Goal: Task Accomplishment & Management: Complete application form

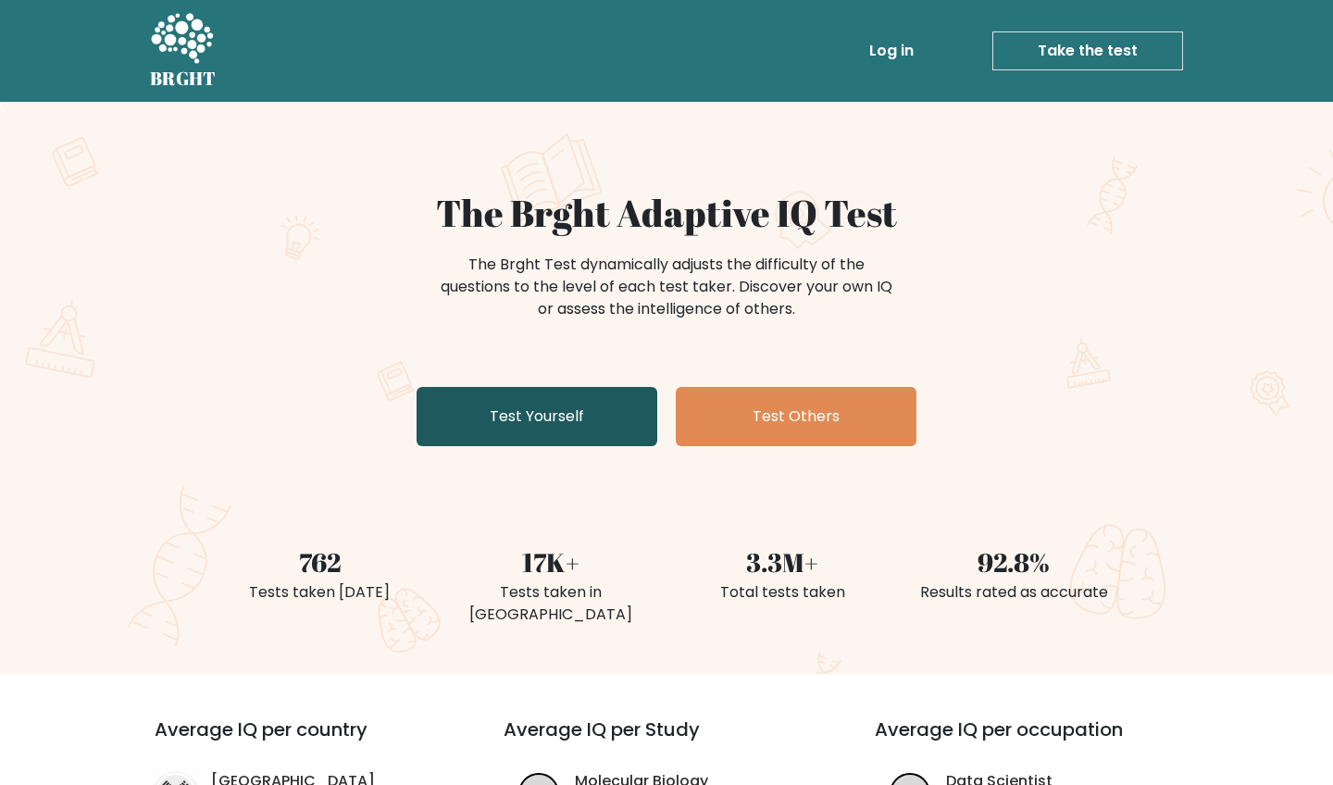
click at [490, 417] on link "Test Yourself" at bounding box center [537, 416] width 241 height 59
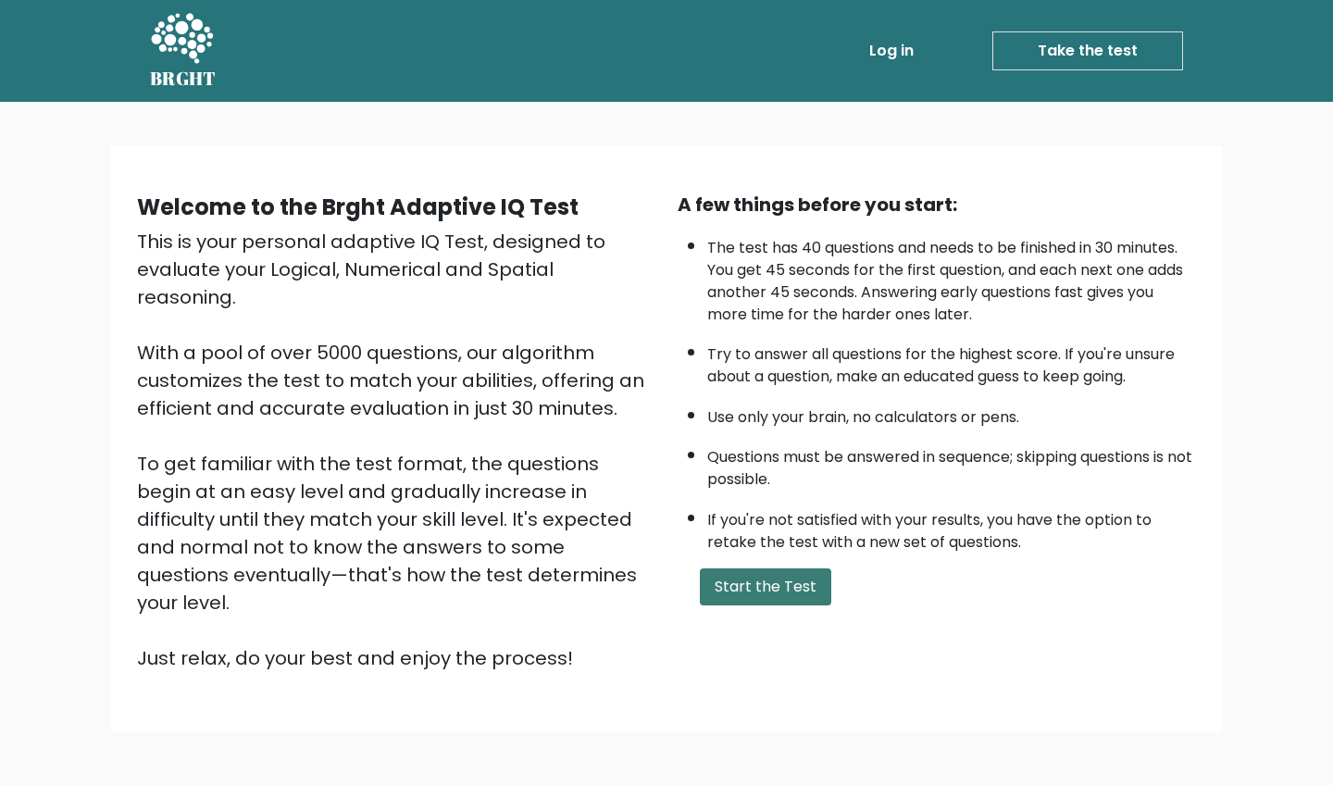
click at [721, 568] on button "Start the Test" at bounding box center [765, 586] width 131 height 37
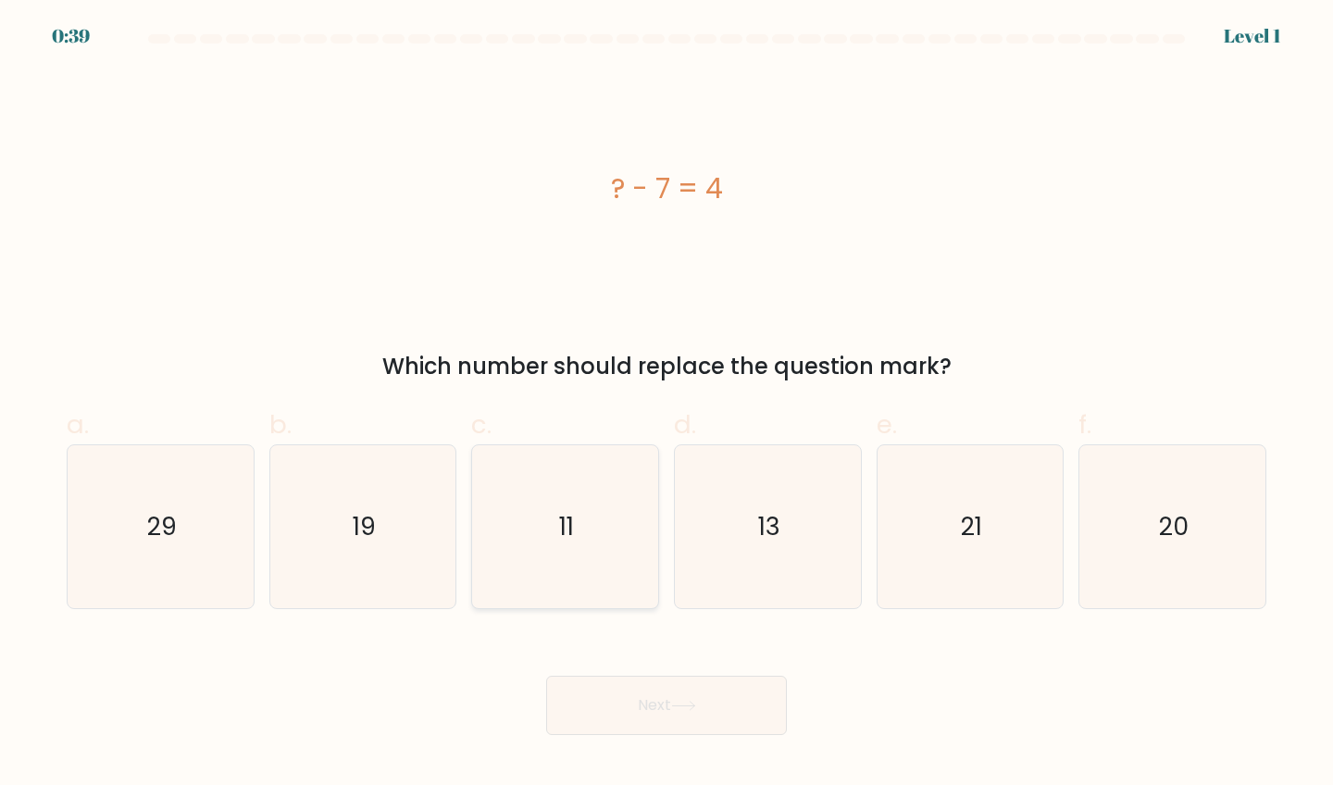
click at [570, 519] on text "11" at bounding box center [566, 526] width 15 height 34
click at [666, 405] on input "c. 11" at bounding box center [666, 398] width 1 height 12
radio input "true"
click at [631, 712] on button "Next" at bounding box center [666, 705] width 241 height 59
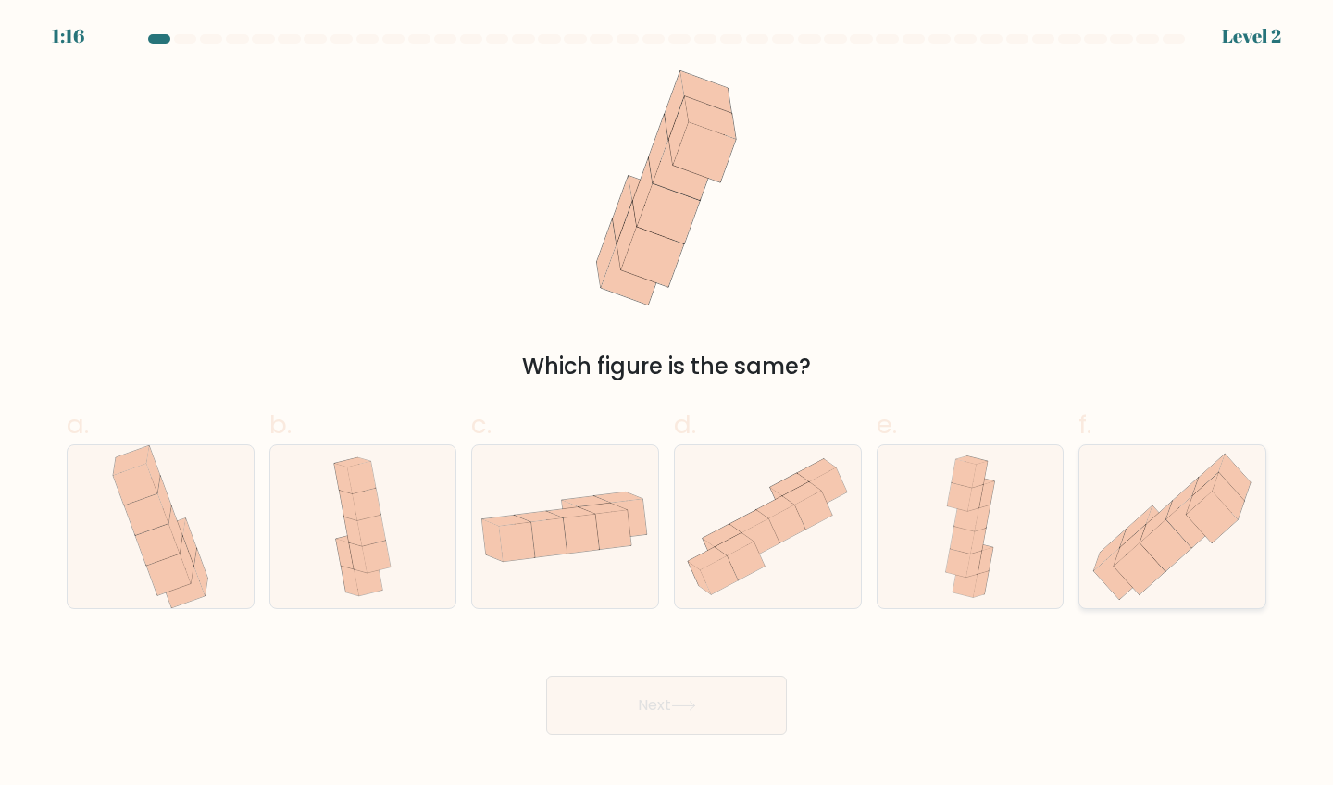
click at [1185, 518] on icon at bounding box center [1191, 522] width 51 height 52
click at [667, 405] on input "f." at bounding box center [666, 398] width 1 height 12
radio input "true"
click at [743, 691] on button "Next" at bounding box center [666, 705] width 241 height 59
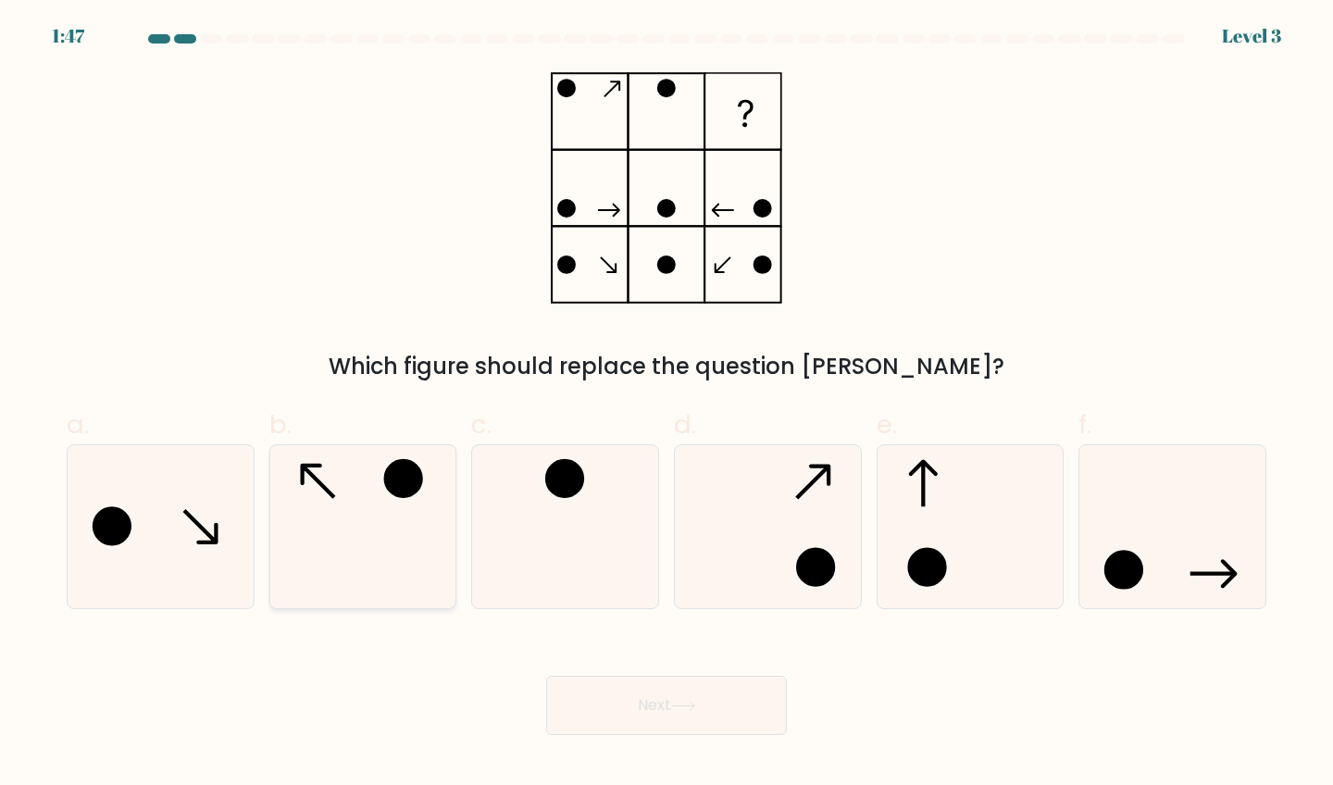
click at [393, 508] on icon at bounding box center [363, 527] width 164 height 164
click at [666, 405] on input "b." at bounding box center [666, 398] width 1 height 12
radio input "true"
click at [675, 699] on button "Next" at bounding box center [666, 705] width 241 height 59
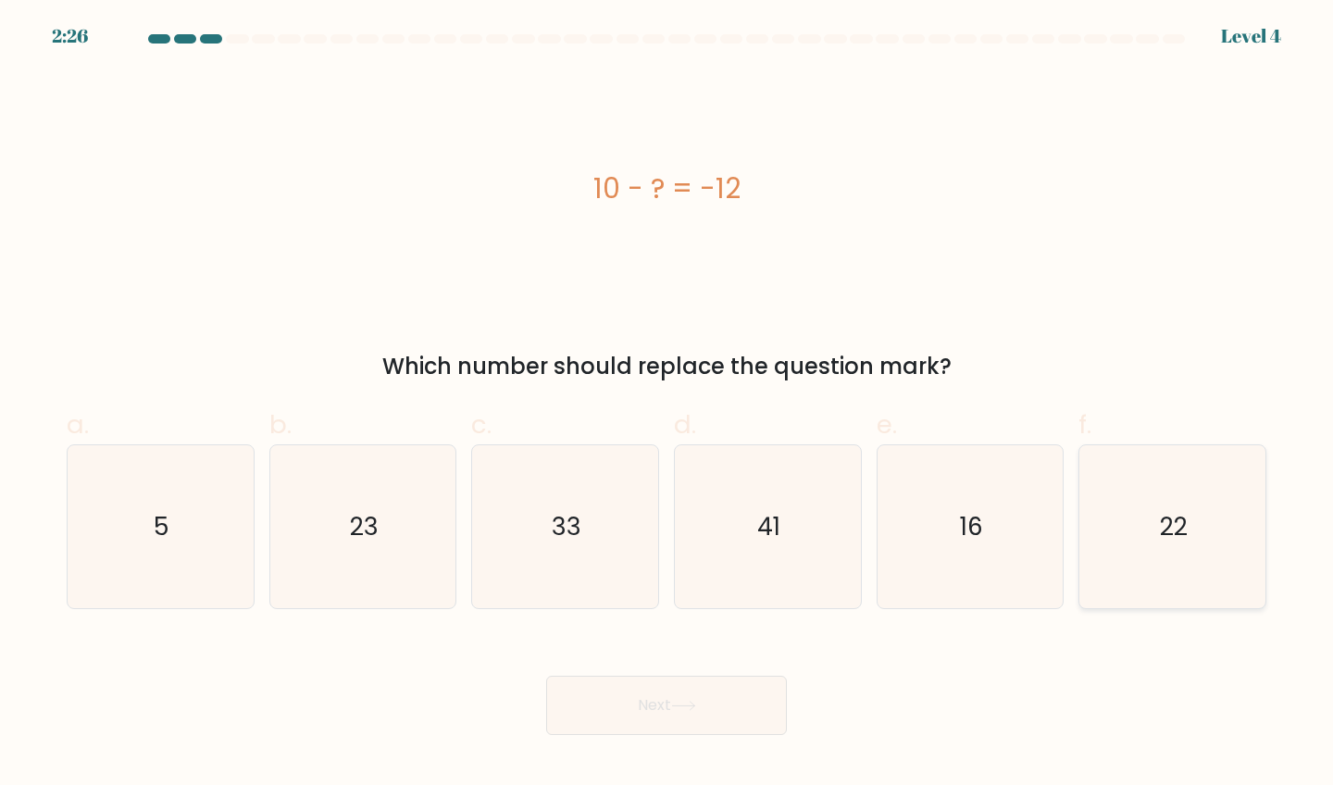
click at [1130, 540] on icon "22" at bounding box center [1172, 527] width 164 height 164
click at [667, 405] on input "f. 22" at bounding box center [666, 398] width 1 height 12
radio input "true"
click at [656, 707] on button "Next" at bounding box center [666, 705] width 241 height 59
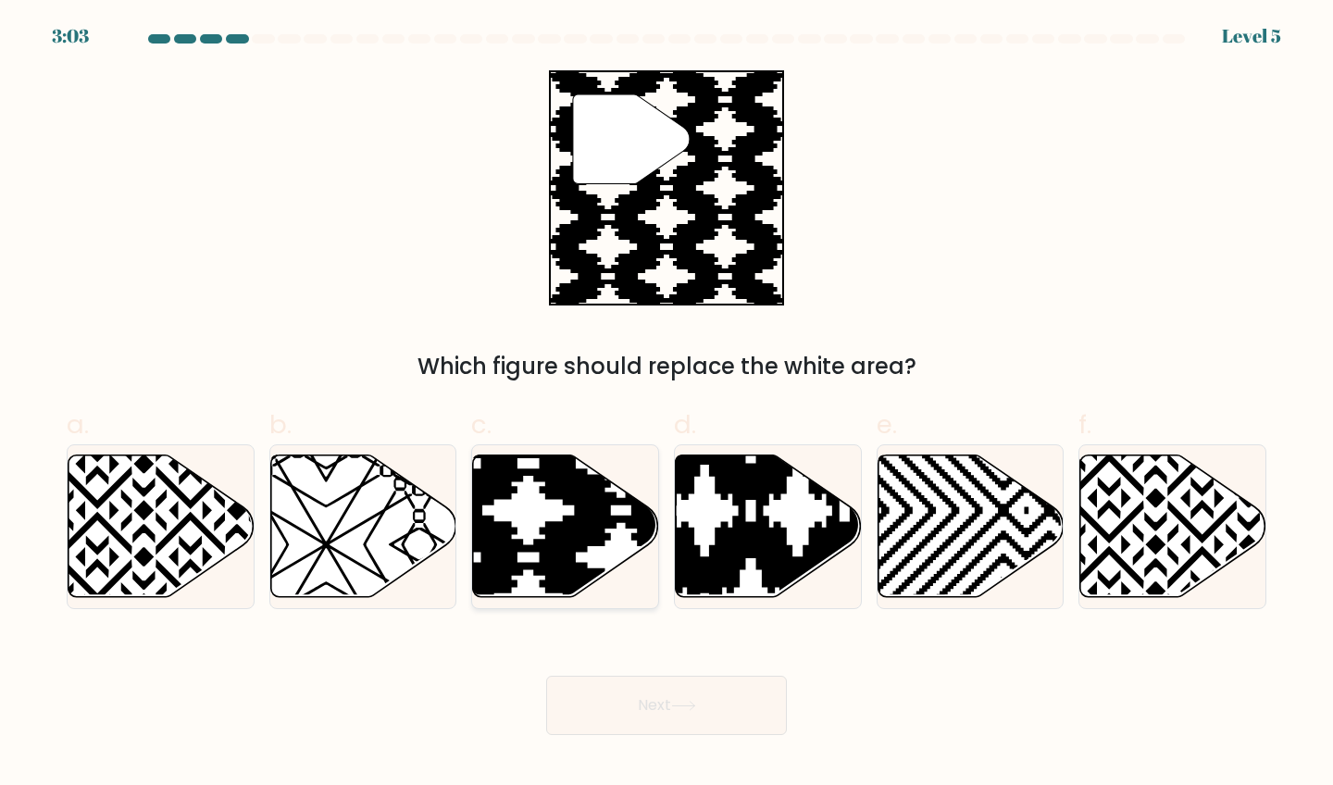
click at [531, 544] on icon at bounding box center [566, 526] width 186 height 143
click at [666, 405] on input "c." at bounding box center [666, 398] width 1 height 12
radio input "true"
click at [634, 705] on button "Next" at bounding box center [666, 705] width 241 height 59
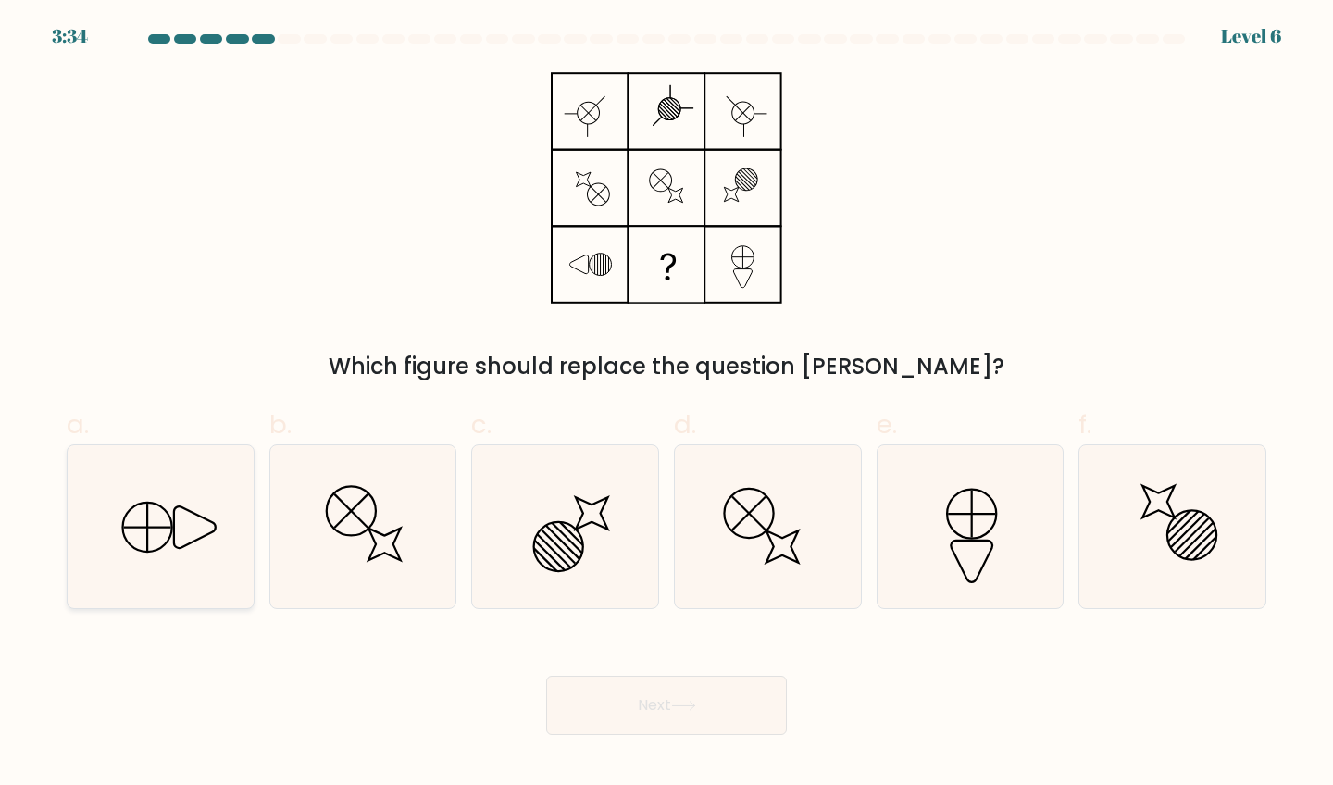
click at [218, 544] on icon at bounding box center [161, 527] width 164 height 164
click at [666, 405] on input "a." at bounding box center [666, 398] width 1 height 12
radio input "true"
click at [635, 705] on button "Next" at bounding box center [666, 705] width 241 height 59
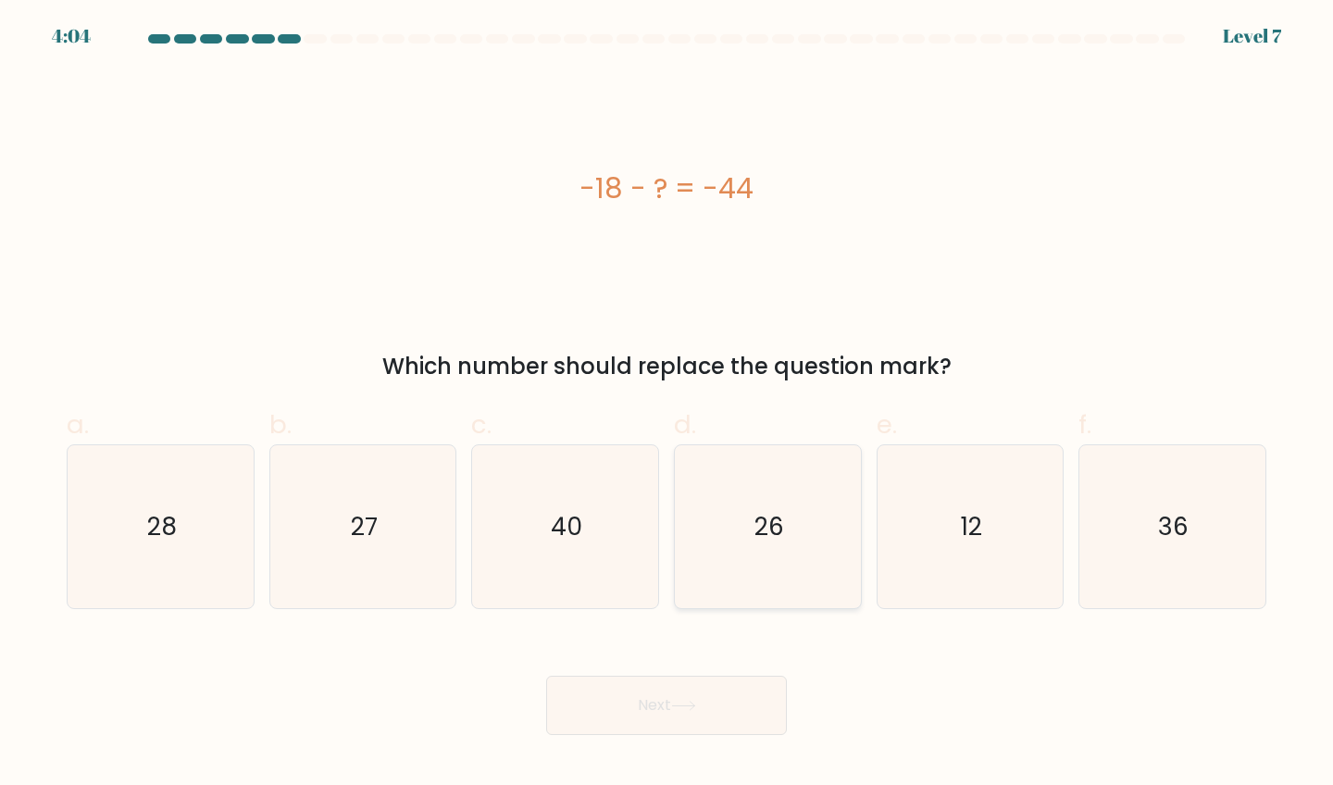
click at [795, 515] on icon "26" at bounding box center [768, 527] width 164 height 164
click at [667, 405] on input "d. 26" at bounding box center [666, 398] width 1 height 12
radio input "true"
click at [680, 724] on button "Next" at bounding box center [666, 705] width 241 height 59
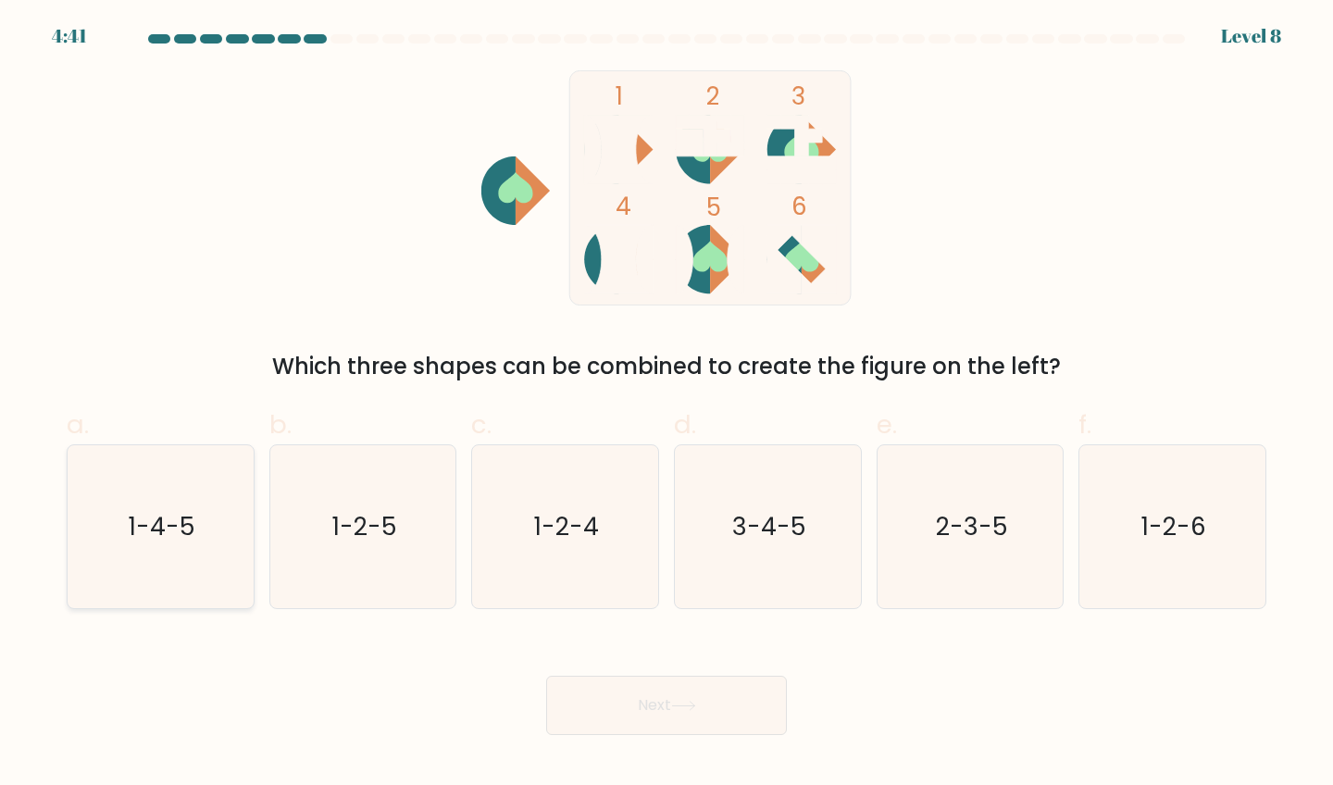
click at [155, 536] on text "1-4-5" at bounding box center [162, 526] width 67 height 34
click at [666, 405] on input "a. 1-4-5" at bounding box center [666, 398] width 1 height 12
radio input "true"
click at [649, 725] on button "Next" at bounding box center [666, 705] width 241 height 59
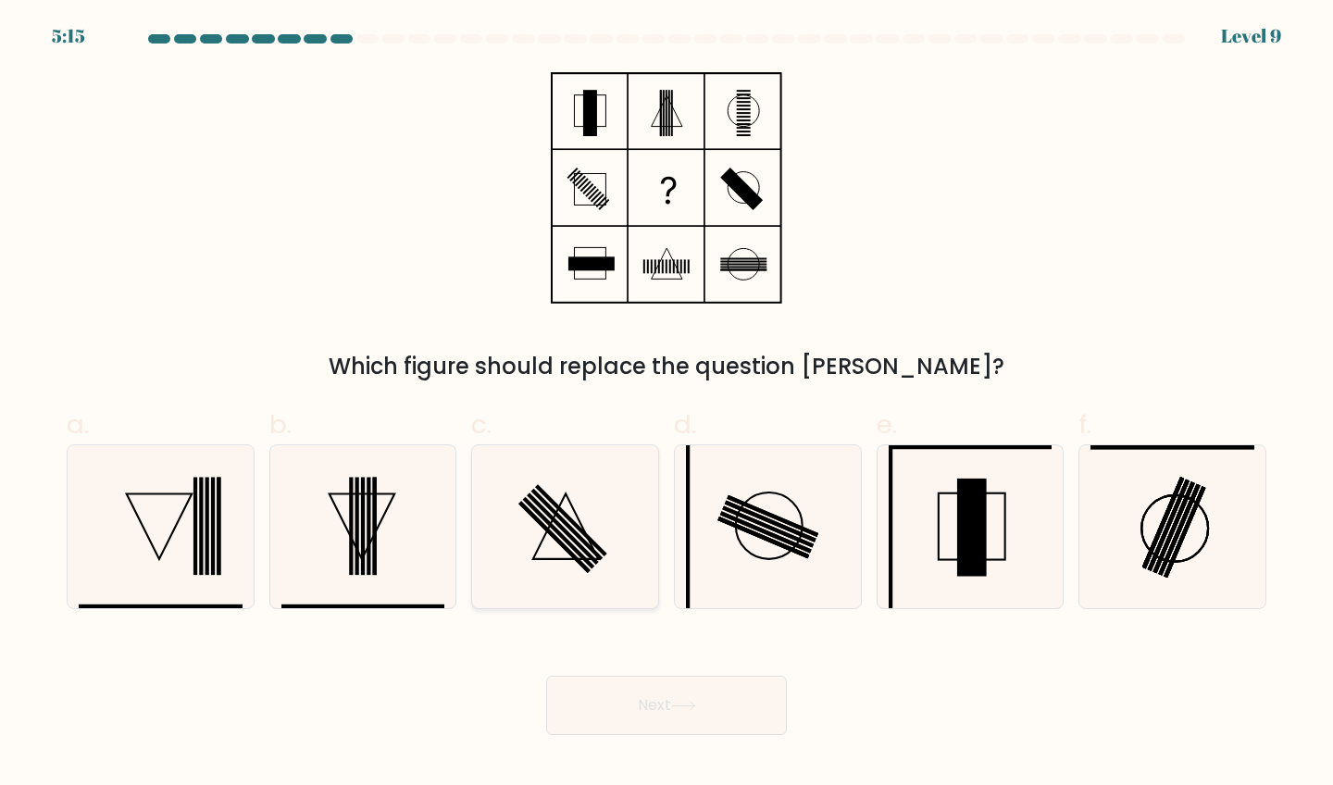
click at [569, 537] on rect at bounding box center [564, 528] width 72 height 72
click at [666, 405] on input "c." at bounding box center [666, 398] width 1 height 12
radio input "true"
click at [644, 691] on button "Next" at bounding box center [666, 705] width 241 height 59
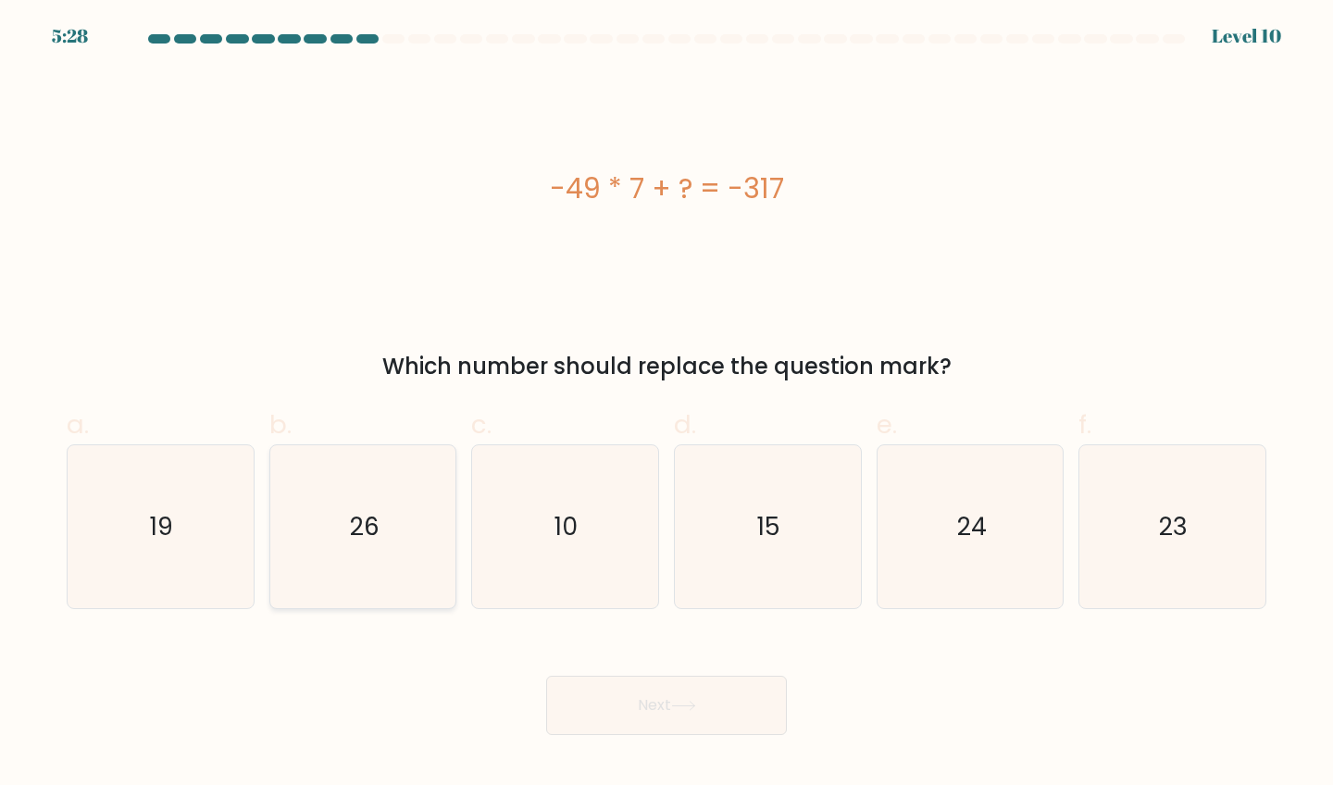
click at [322, 500] on icon "26" at bounding box center [363, 527] width 164 height 164
click at [666, 405] on input "b. 26" at bounding box center [666, 398] width 1 height 12
radio input "true"
click at [687, 708] on icon at bounding box center [683, 706] width 25 height 10
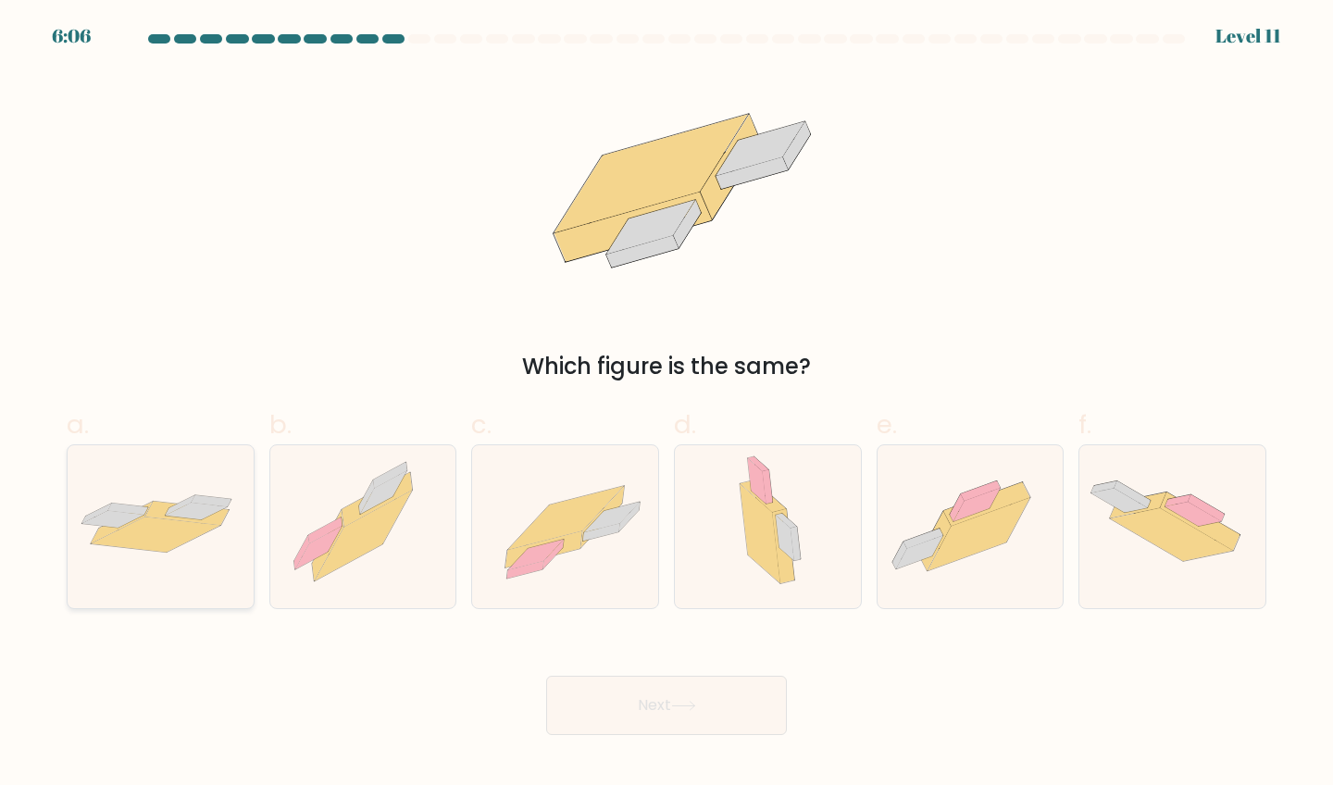
click at [202, 551] on icon at bounding box center [161, 527] width 186 height 77
click at [666, 405] on input "a." at bounding box center [666, 398] width 1 height 12
radio input "true"
click at [644, 706] on button "Next" at bounding box center [666, 705] width 241 height 59
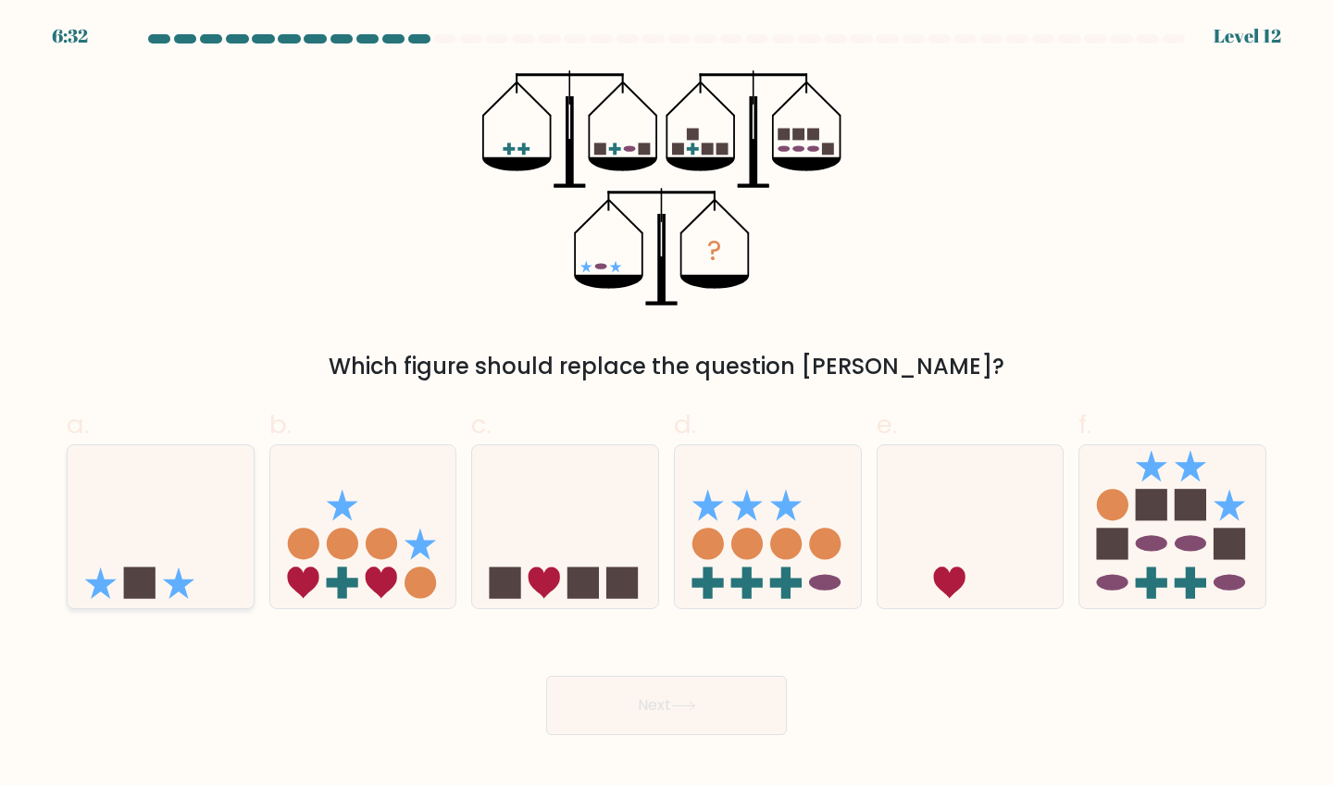
click at [190, 562] on icon at bounding box center [161, 527] width 186 height 154
click at [666, 405] on input "a." at bounding box center [666, 398] width 1 height 12
radio input "true"
click at [611, 694] on button "Next" at bounding box center [666, 705] width 241 height 59
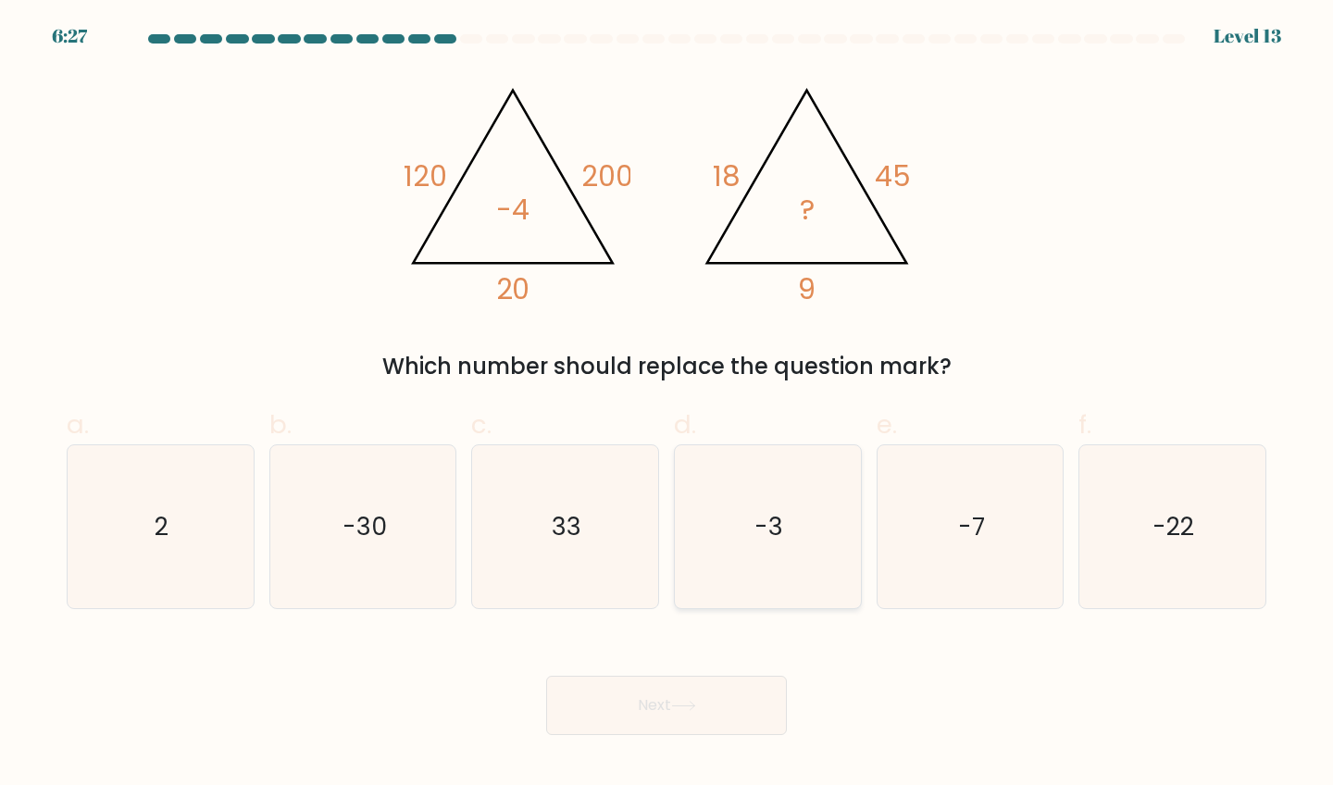
click at [699, 538] on icon "-3" at bounding box center [768, 527] width 164 height 164
click at [667, 405] on input "d. -3" at bounding box center [666, 398] width 1 height 12
radio input "true"
click at [650, 701] on button "Next" at bounding box center [666, 705] width 241 height 59
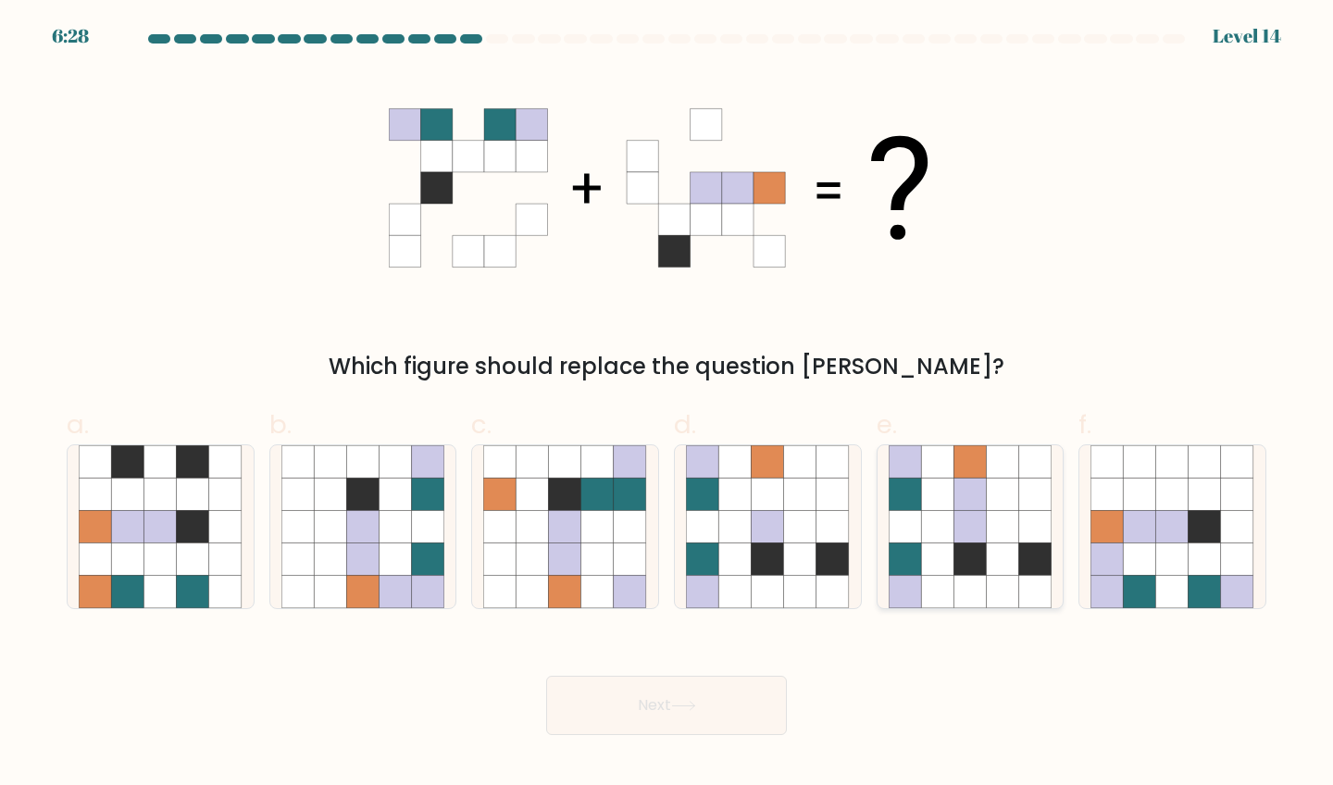
click at [1009, 586] on icon at bounding box center [1003, 592] width 32 height 32
click at [667, 405] on input "e." at bounding box center [666, 398] width 1 height 12
radio input "true"
click at [599, 697] on button "Next" at bounding box center [666, 705] width 241 height 59
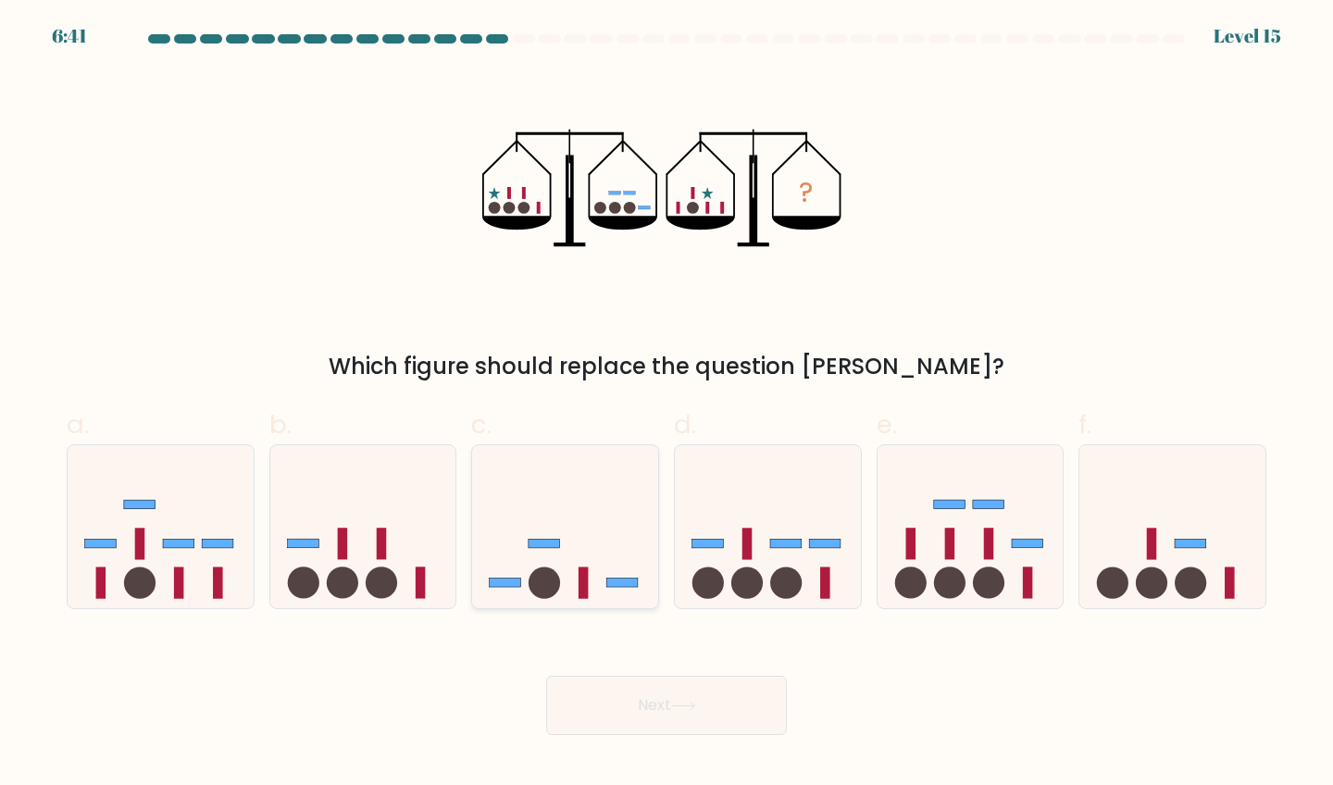
click at [596, 564] on icon at bounding box center [565, 527] width 186 height 154
click at [666, 405] on input "c." at bounding box center [666, 398] width 1 height 12
radio input "true"
click at [658, 716] on button "Next" at bounding box center [666, 705] width 241 height 59
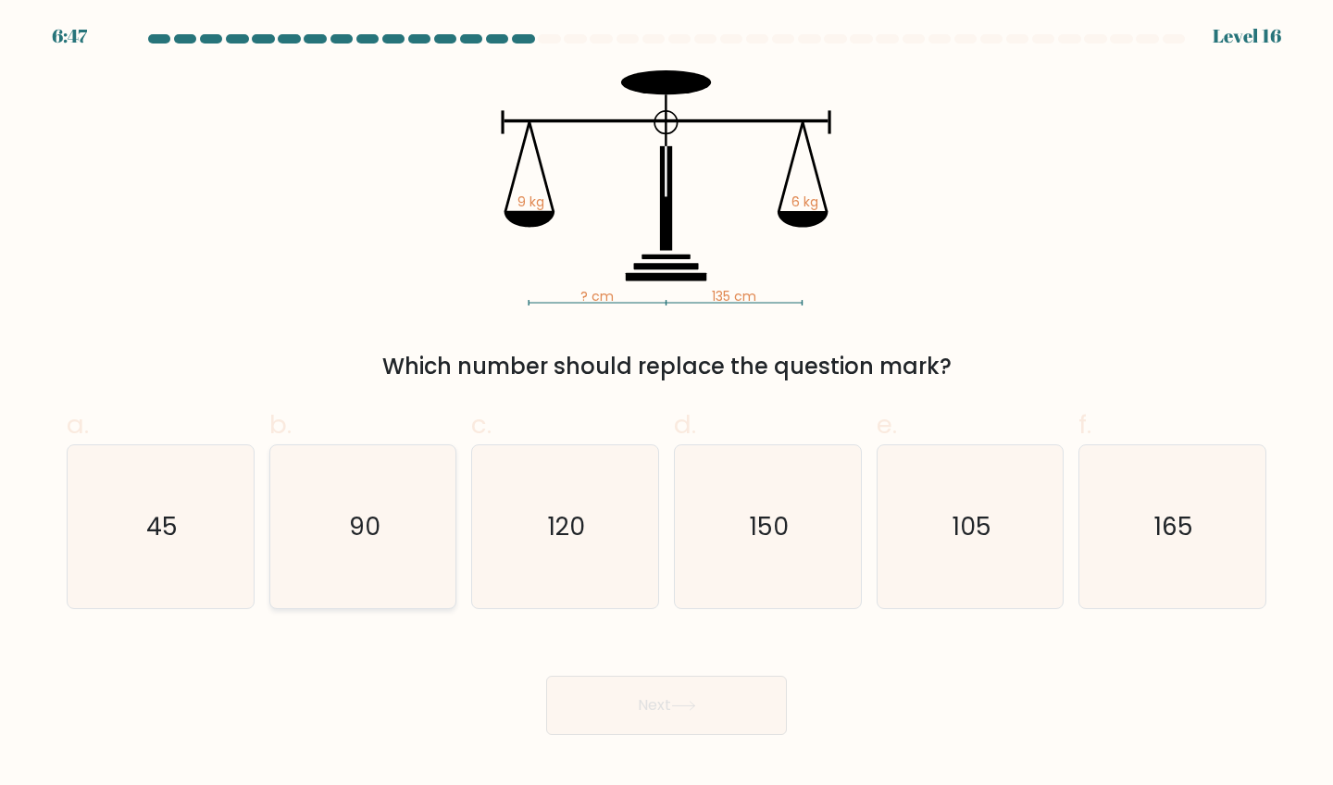
click at [349, 508] on icon "90" at bounding box center [363, 527] width 164 height 164
click at [666, 405] on input "b. 90" at bounding box center [666, 398] width 1 height 12
radio input "true"
click at [619, 709] on button "Next" at bounding box center [666, 705] width 241 height 59
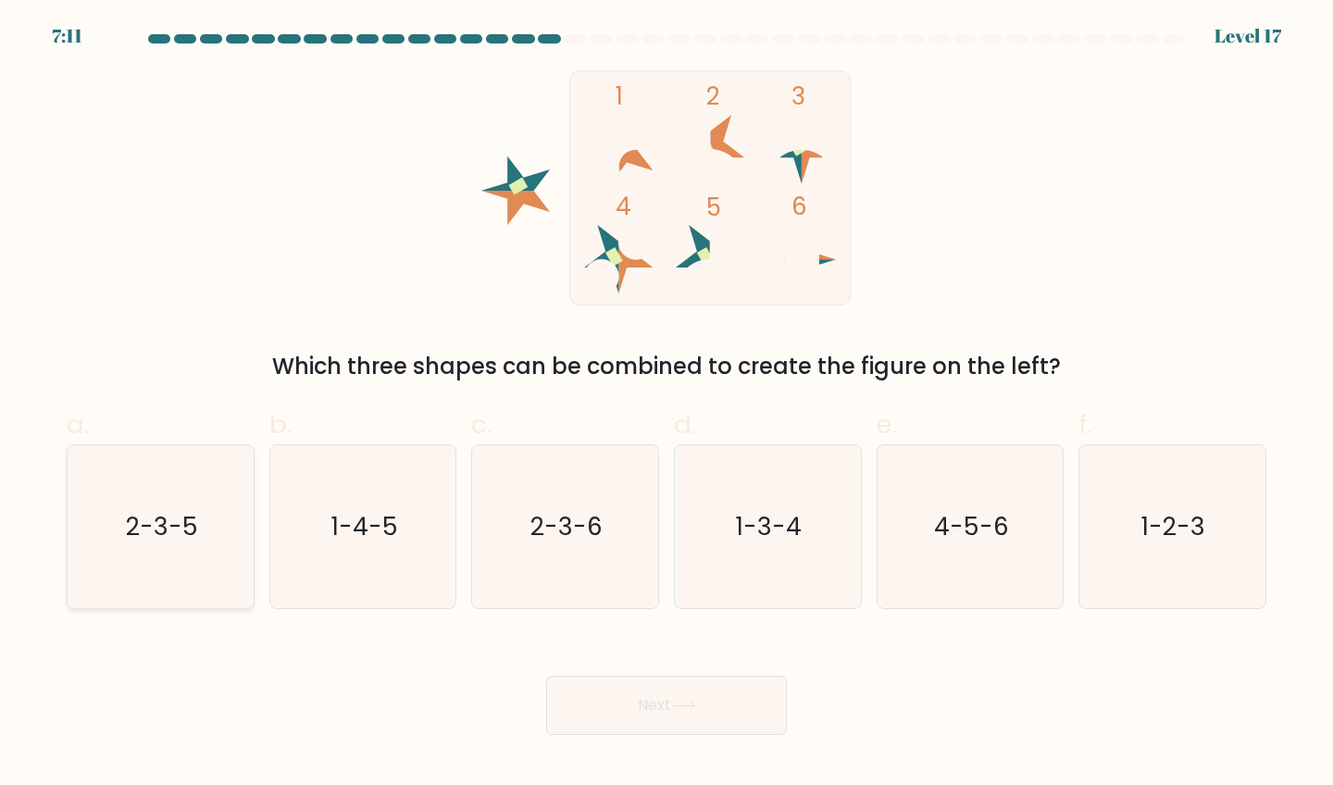
click at [105, 540] on icon "2-3-5" at bounding box center [161, 527] width 164 height 164
click at [666, 405] on input "a. 2-3-5" at bounding box center [666, 398] width 1 height 12
radio input "true"
click at [640, 713] on button "Next" at bounding box center [666, 705] width 241 height 59
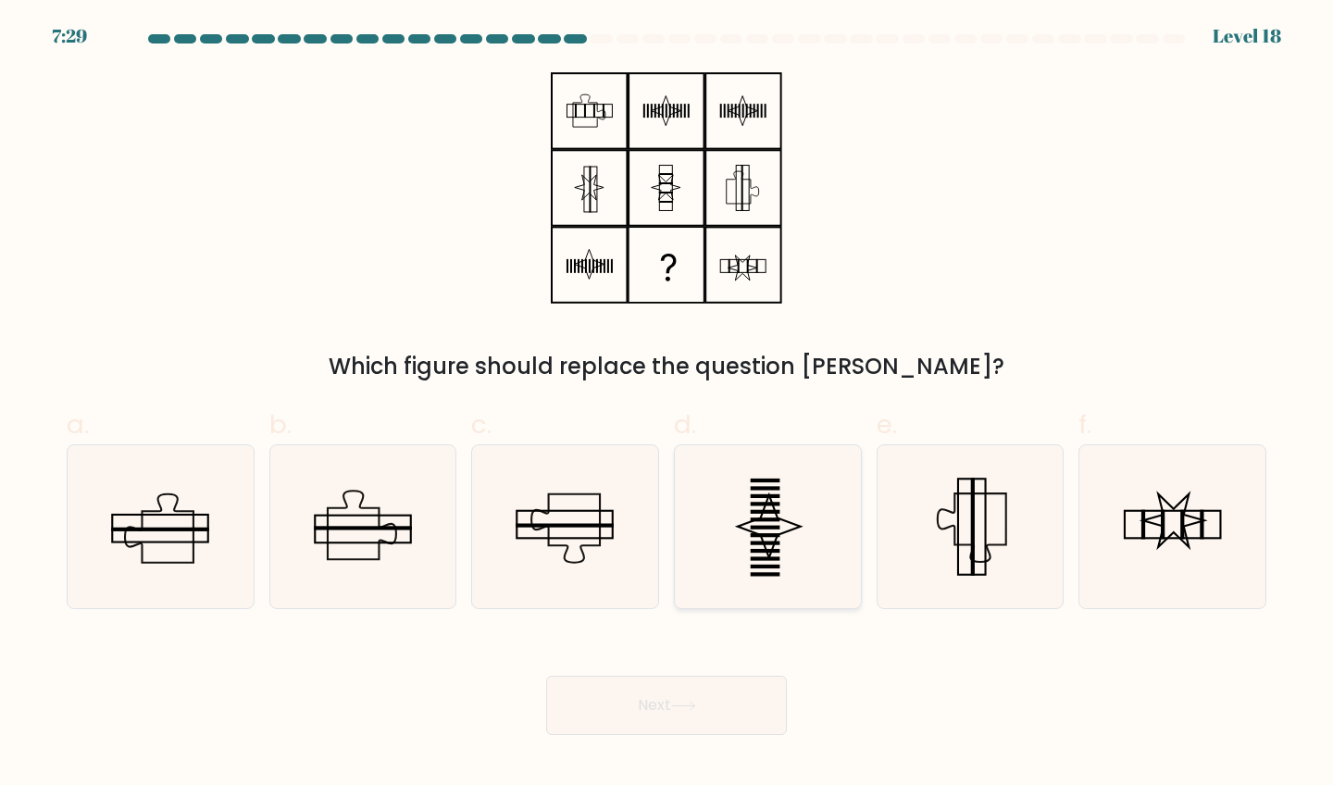
click at [728, 533] on icon at bounding box center [768, 527] width 164 height 164
click at [667, 405] on input "d." at bounding box center [666, 398] width 1 height 12
radio input "true"
click at [639, 705] on button "Next" at bounding box center [666, 705] width 241 height 59
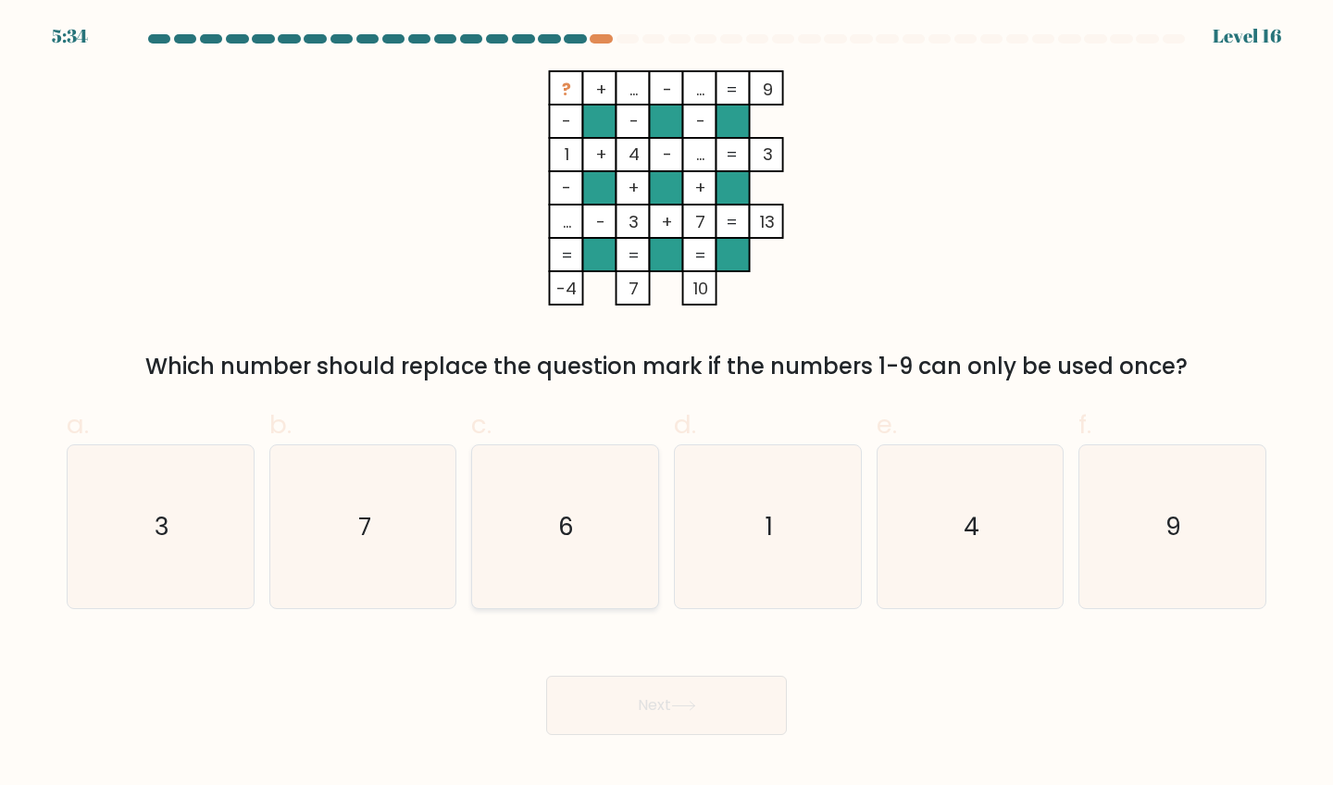
click at [563, 570] on icon "6" at bounding box center [565, 527] width 164 height 164
click at [666, 405] on input "c. 6" at bounding box center [666, 398] width 1 height 12
radio input "true"
click at [658, 704] on button "Next" at bounding box center [666, 705] width 241 height 59
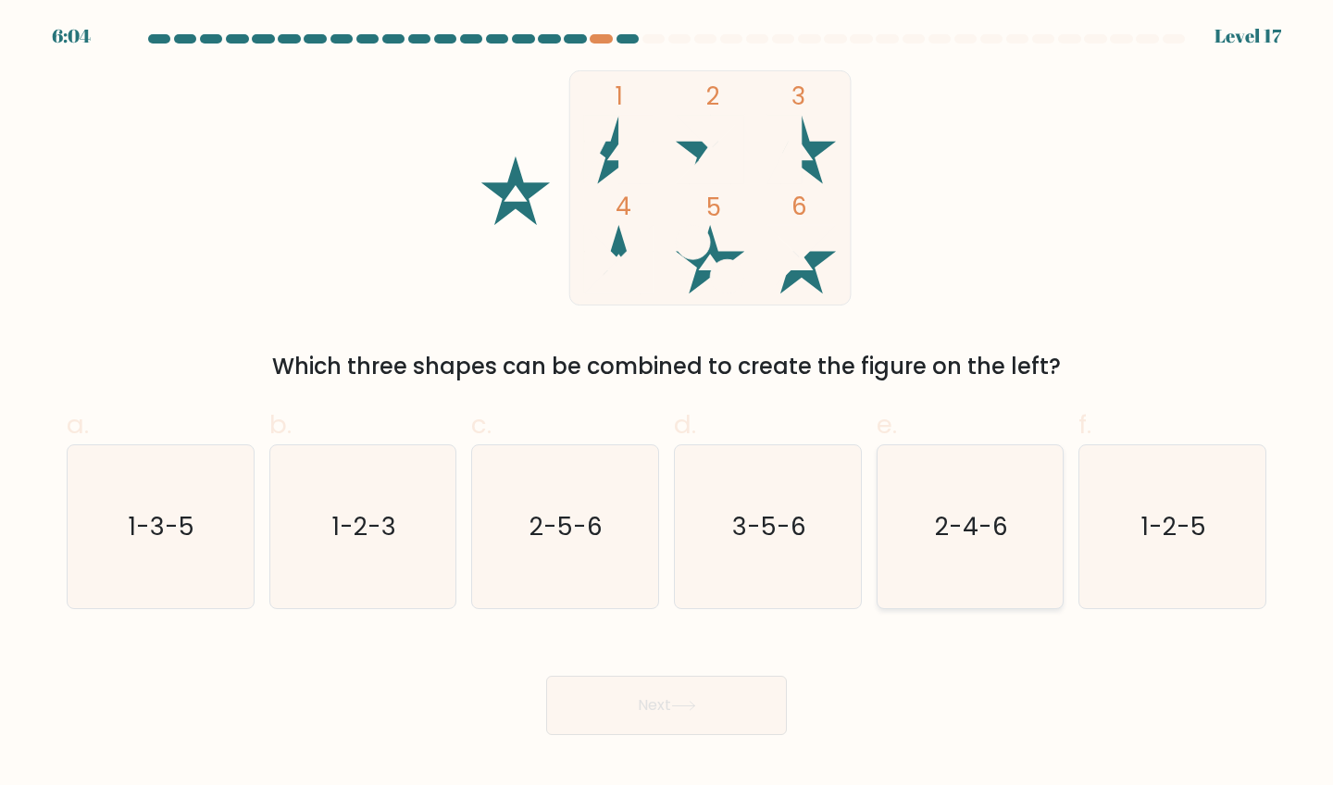
click at [939, 503] on icon "2-4-6" at bounding box center [971, 527] width 164 height 164
click at [667, 405] on input "e. 2-4-6" at bounding box center [666, 398] width 1 height 12
radio input "true"
click at [666, 716] on button "Next" at bounding box center [666, 705] width 241 height 59
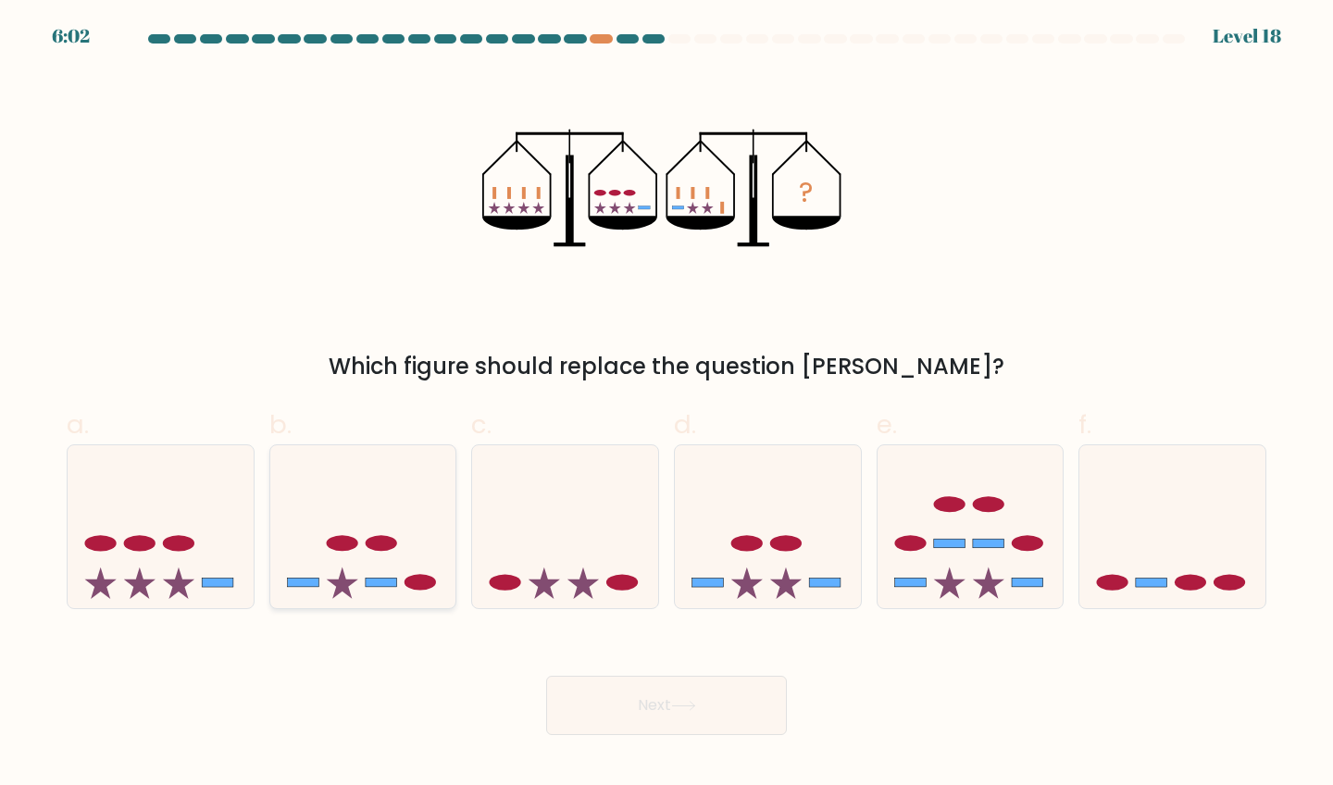
click at [382, 554] on icon at bounding box center [363, 527] width 186 height 154
click at [666, 405] on input "b." at bounding box center [666, 398] width 1 height 12
radio input "true"
click at [635, 716] on button "Next" at bounding box center [666, 705] width 241 height 59
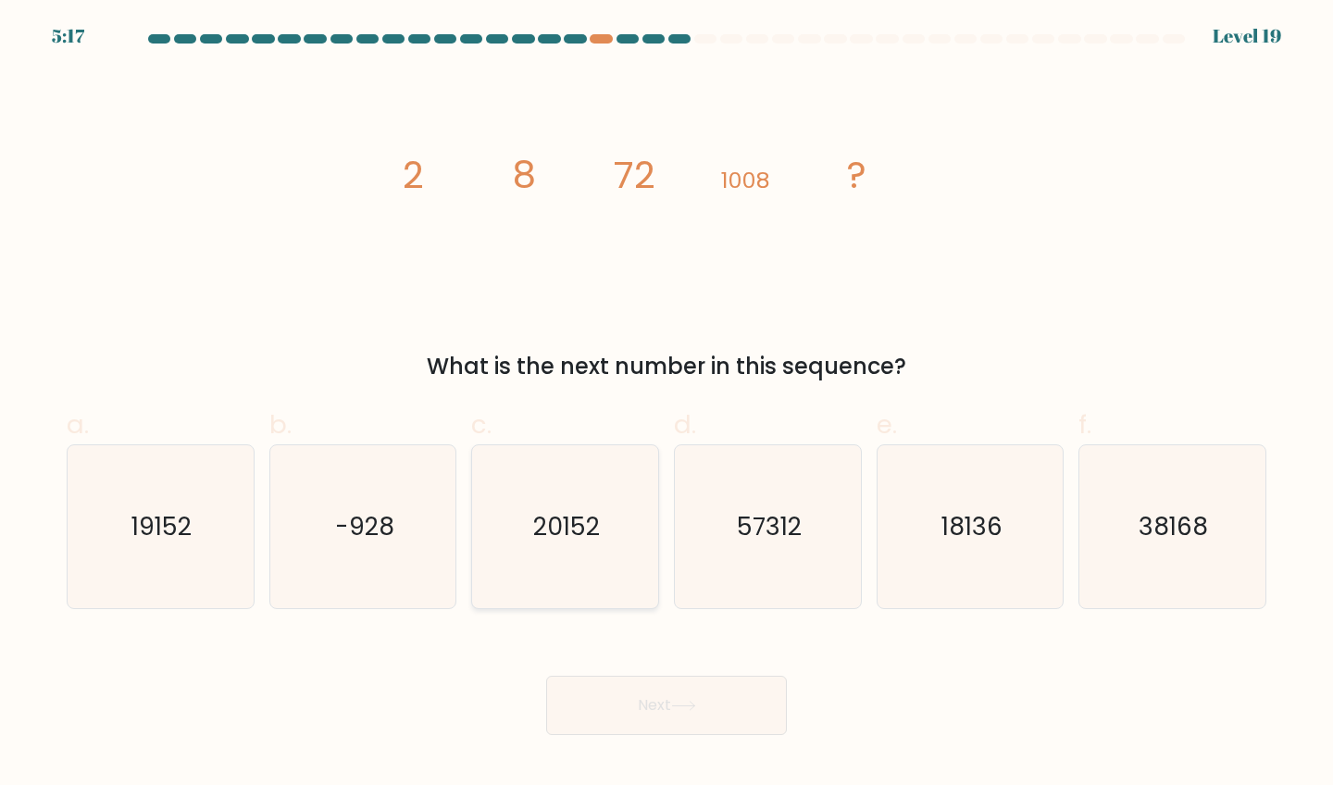
click at [592, 530] on text "20152" at bounding box center [566, 526] width 67 height 34
click at [666, 405] on input "c. 20152" at bounding box center [666, 398] width 1 height 12
radio input "true"
click at [709, 578] on icon "57312" at bounding box center [768, 527] width 164 height 164
click at [667, 405] on input "d. 57312" at bounding box center [666, 398] width 1 height 12
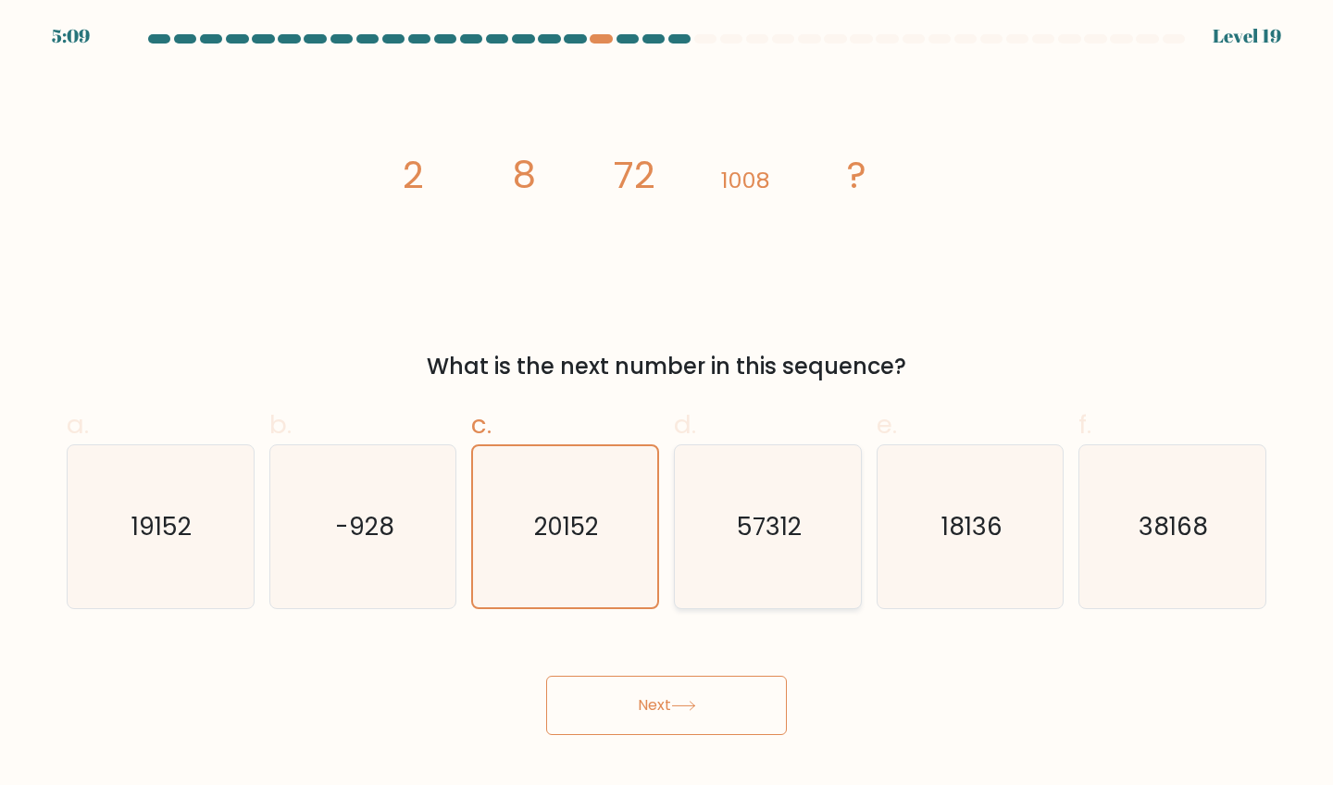
radio input "true"
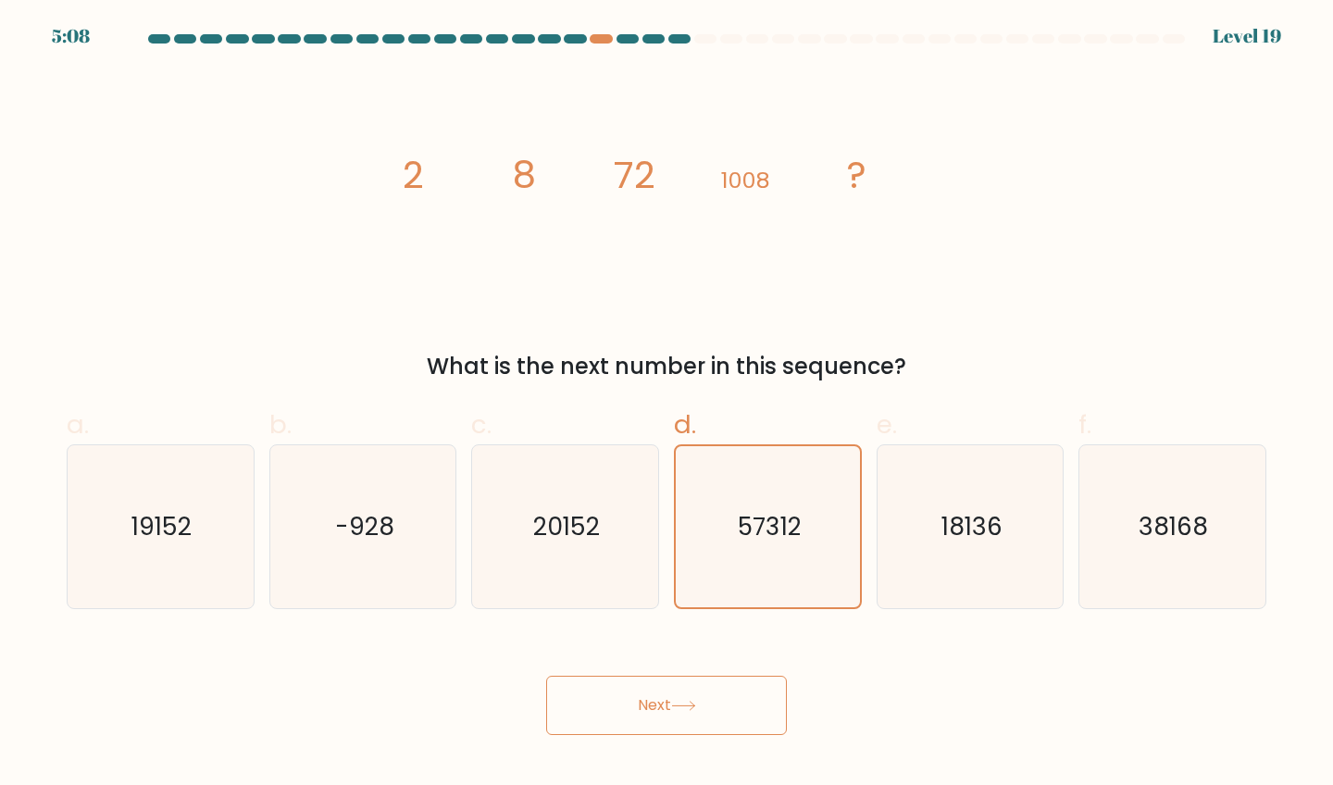
click at [616, 700] on button "Next" at bounding box center [666, 705] width 241 height 59
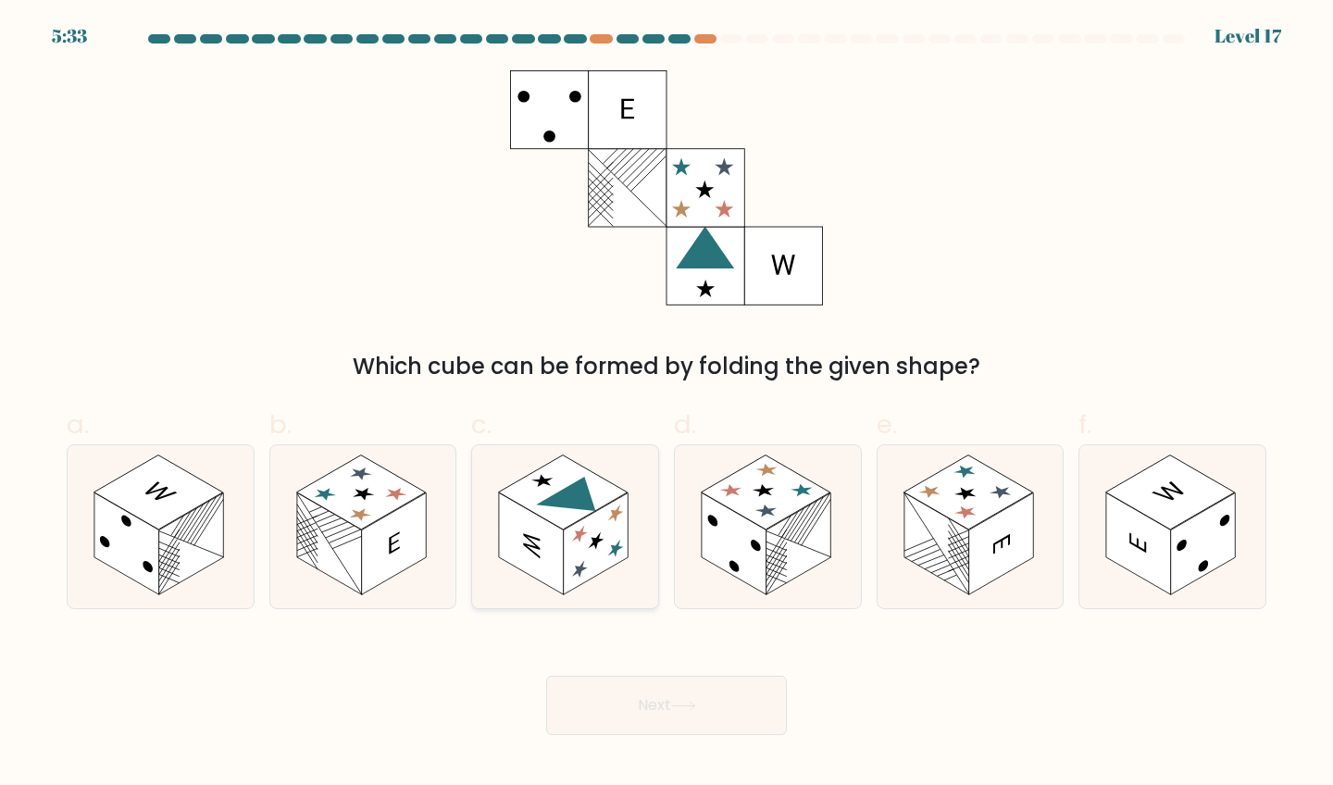
click at [521, 510] on rect at bounding box center [531, 543] width 65 height 102
click at [666, 405] on input "c." at bounding box center [666, 398] width 1 height 12
radio input "true"
click at [666, 719] on button "Next" at bounding box center [666, 705] width 241 height 59
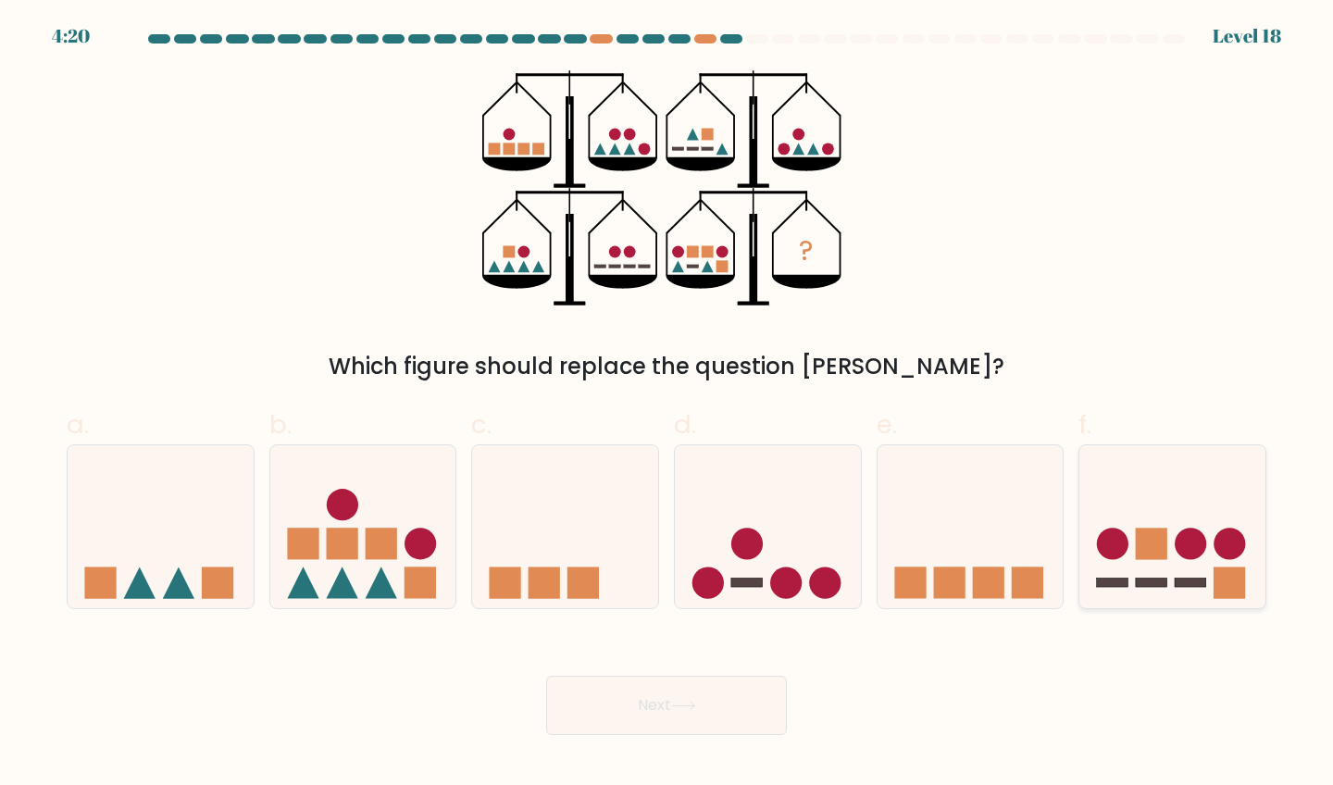
click at [1116, 548] on circle at bounding box center [1112, 543] width 31 height 31
click at [667, 405] on input "f." at bounding box center [666, 398] width 1 height 12
radio input "true"
click at [745, 691] on button "Next" at bounding box center [666, 705] width 241 height 59
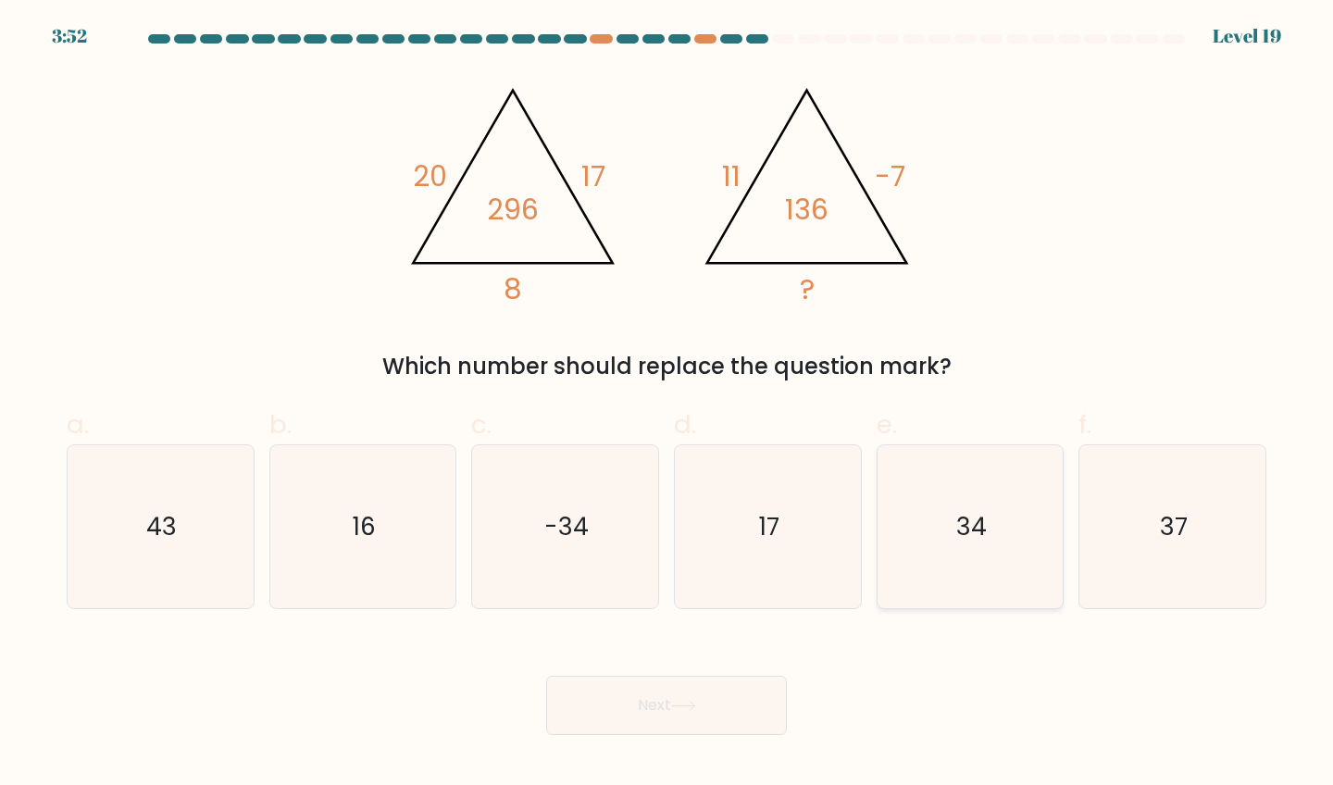
click at [948, 526] on icon "34" at bounding box center [971, 527] width 164 height 164
click at [667, 405] on input "e. 34" at bounding box center [666, 398] width 1 height 12
radio input "true"
click at [672, 707] on button "Next" at bounding box center [666, 705] width 241 height 59
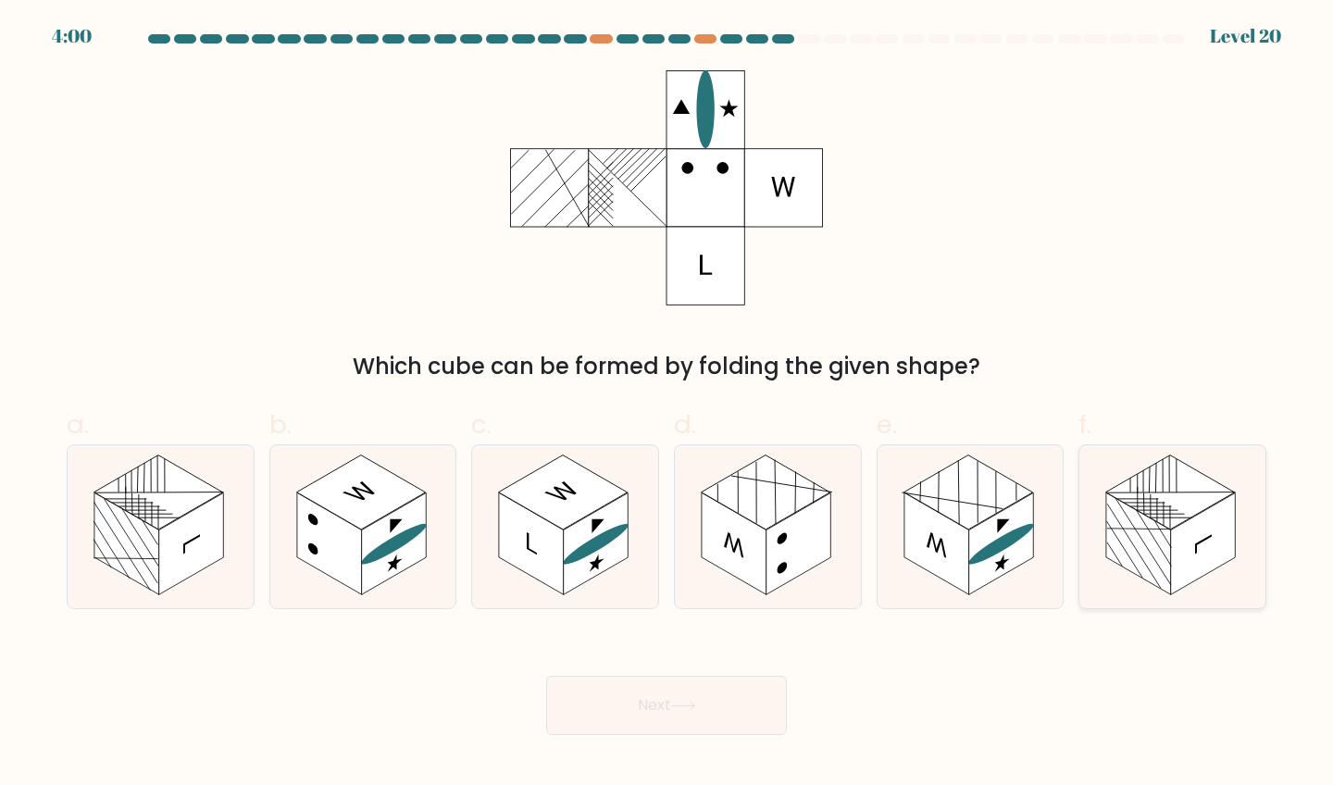
click at [1167, 550] on rect at bounding box center [1138, 543] width 65 height 102
click at [667, 405] on input "f." at bounding box center [666, 398] width 1 height 12
radio input "true"
click at [638, 693] on button "Next" at bounding box center [666, 705] width 241 height 59
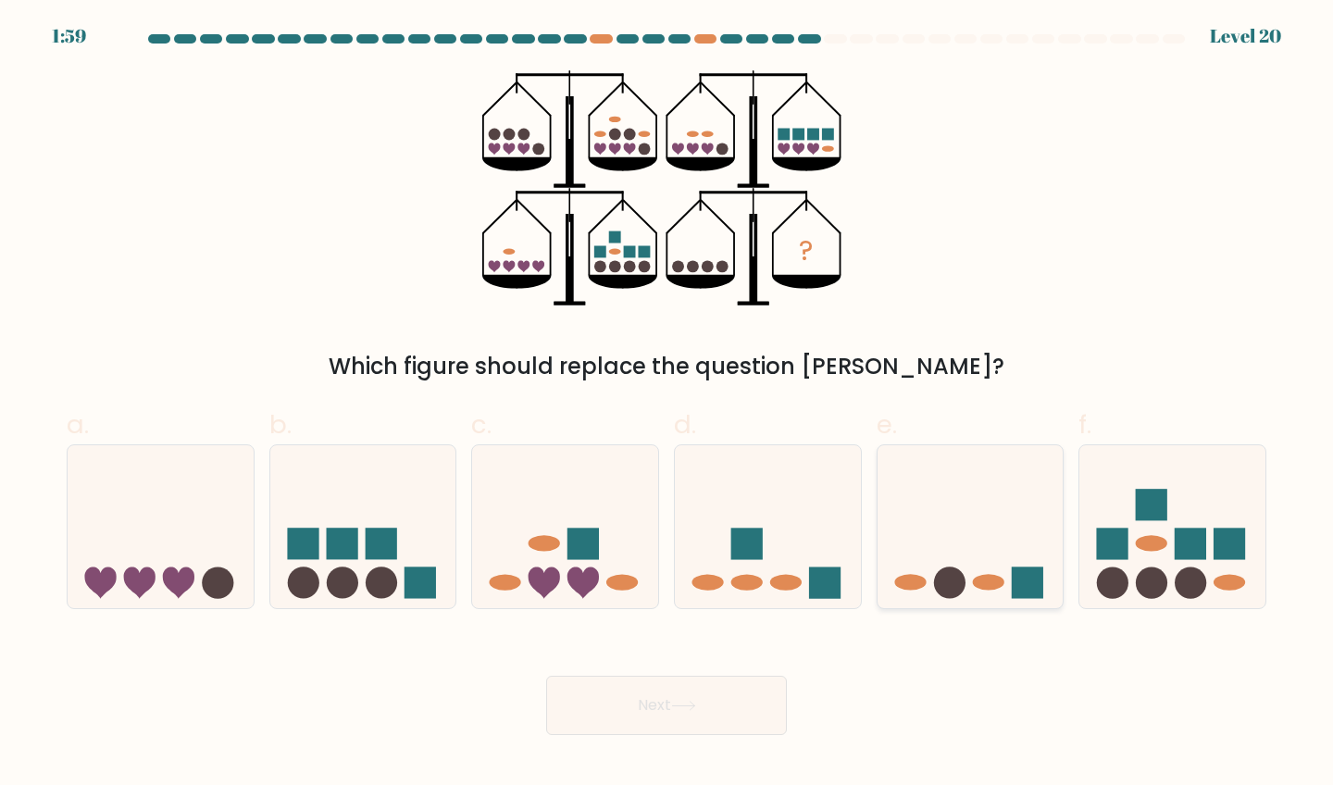
click at [942, 576] on circle at bounding box center [949, 582] width 31 height 31
click at [667, 405] on input "e." at bounding box center [666, 398] width 1 height 12
radio input "true"
click at [695, 699] on button "Next" at bounding box center [666, 705] width 241 height 59
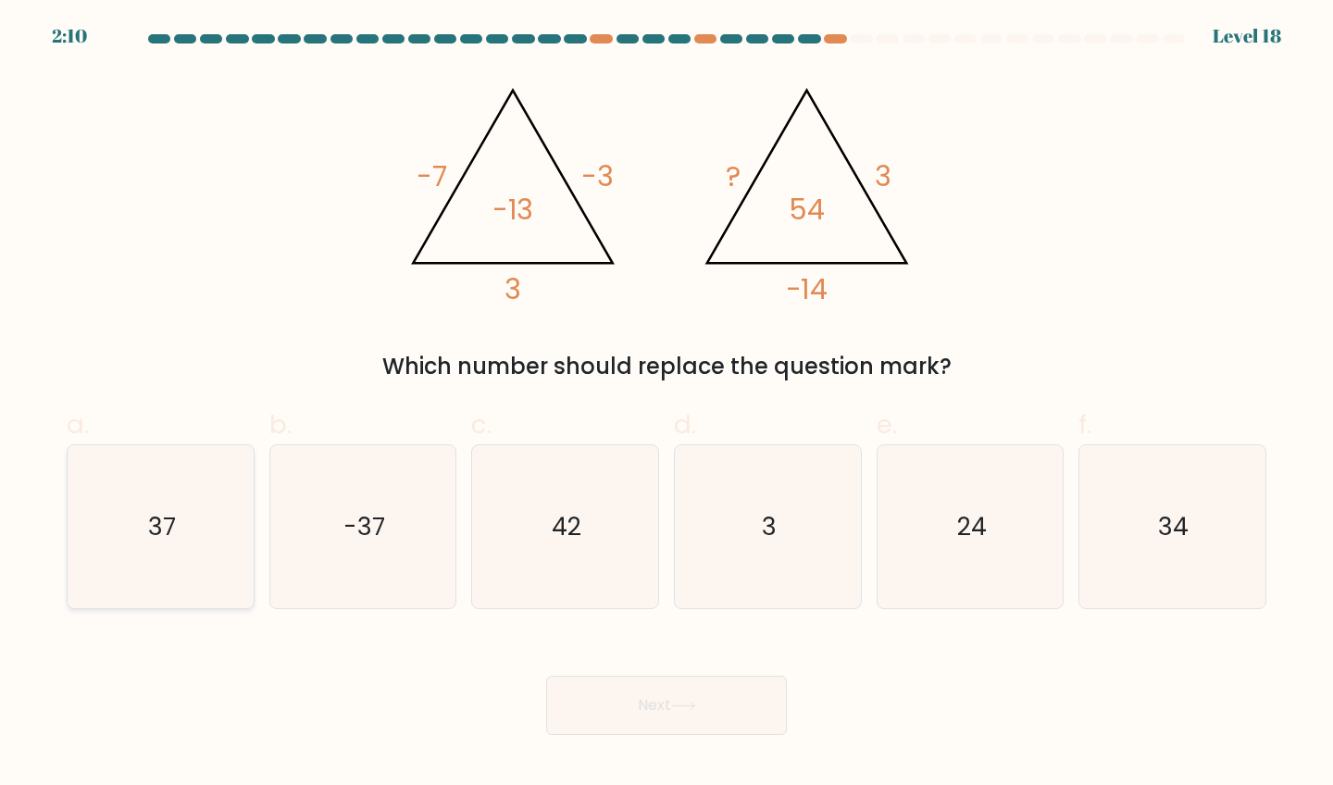
click at [198, 504] on icon "37" at bounding box center [161, 527] width 164 height 164
click at [666, 405] on input "a. 37" at bounding box center [666, 398] width 1 height 12
radio input "true"
click at [620, 690] on button "Next" at bounding box center [666, 705] width 241 height 59
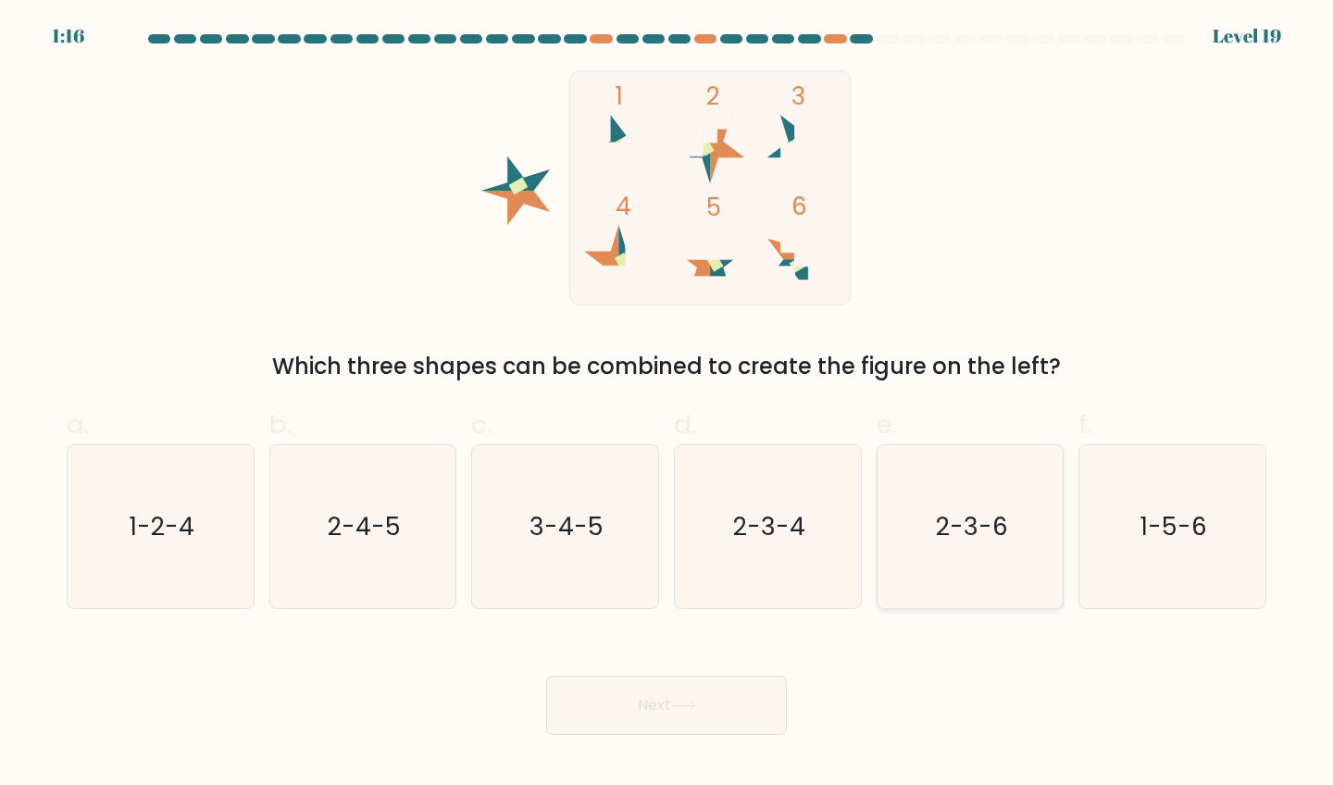
click at [929, 469] on icon "2-3-6" at bounding box center [971, 527] width 164 height 164
click at [667, 405] on input "e. 2-3-6" at bounding box center [666, 398] width 1 height 12
radio input "true"
click at [728, 705] on button "Next" at bounding box center [666, 705] width 241 height 59
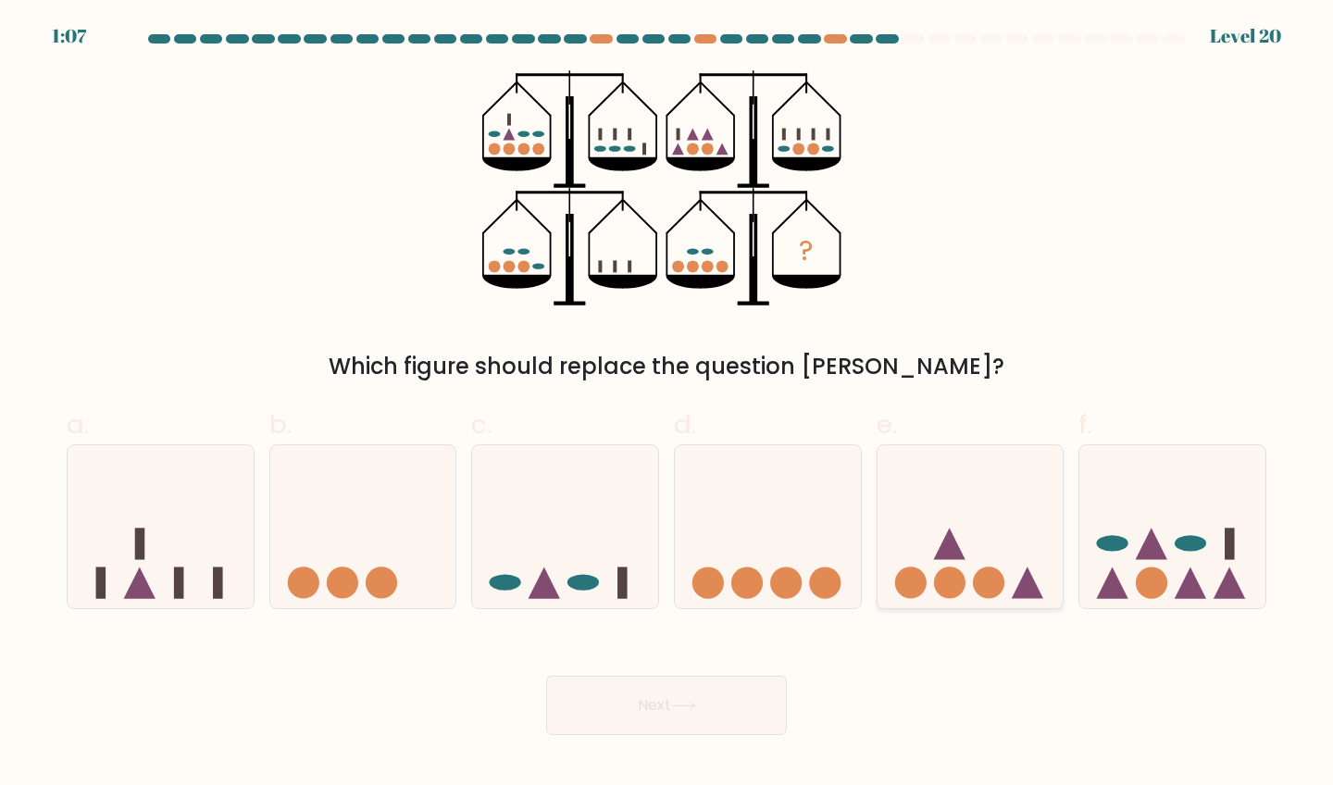
click at [1012, 585] on icon at bounding box center [971, 527] width 186 height 154
click at [667, 405] on input "e." at bounding box center [666, 398] width 1 height 12
radio input "true"
click at [674, 719] on button "Next" at bounding box center [666, 705] width 241 height 59
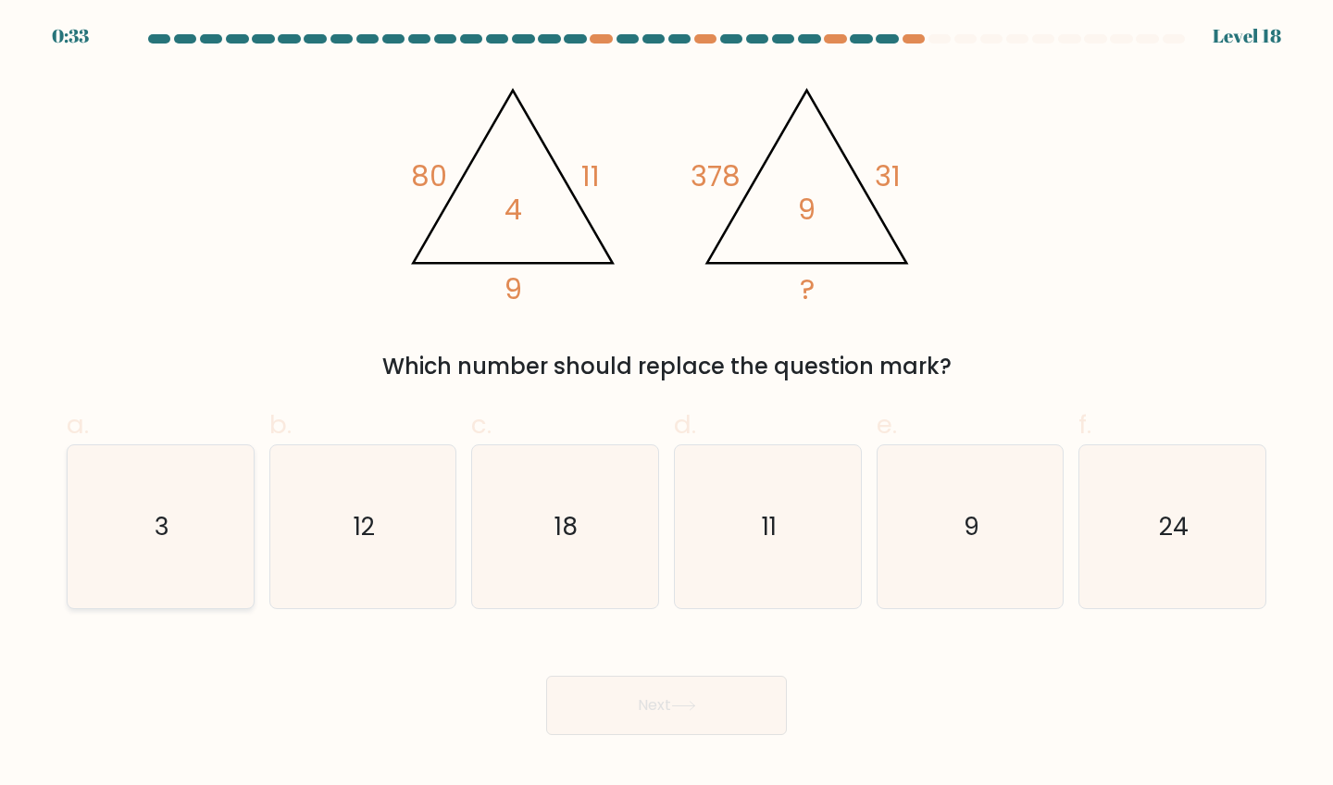
click at [199, 500] on icon "3" at bounding box center [161, 527] width 164 height 164
click at [666, 405] on input "a. 3" at bounding box center [666, 398] width 1 height 12
radio input "true"
click at [600, 700] on button "Next" at bounding box center [666, 705] width 241 height 59
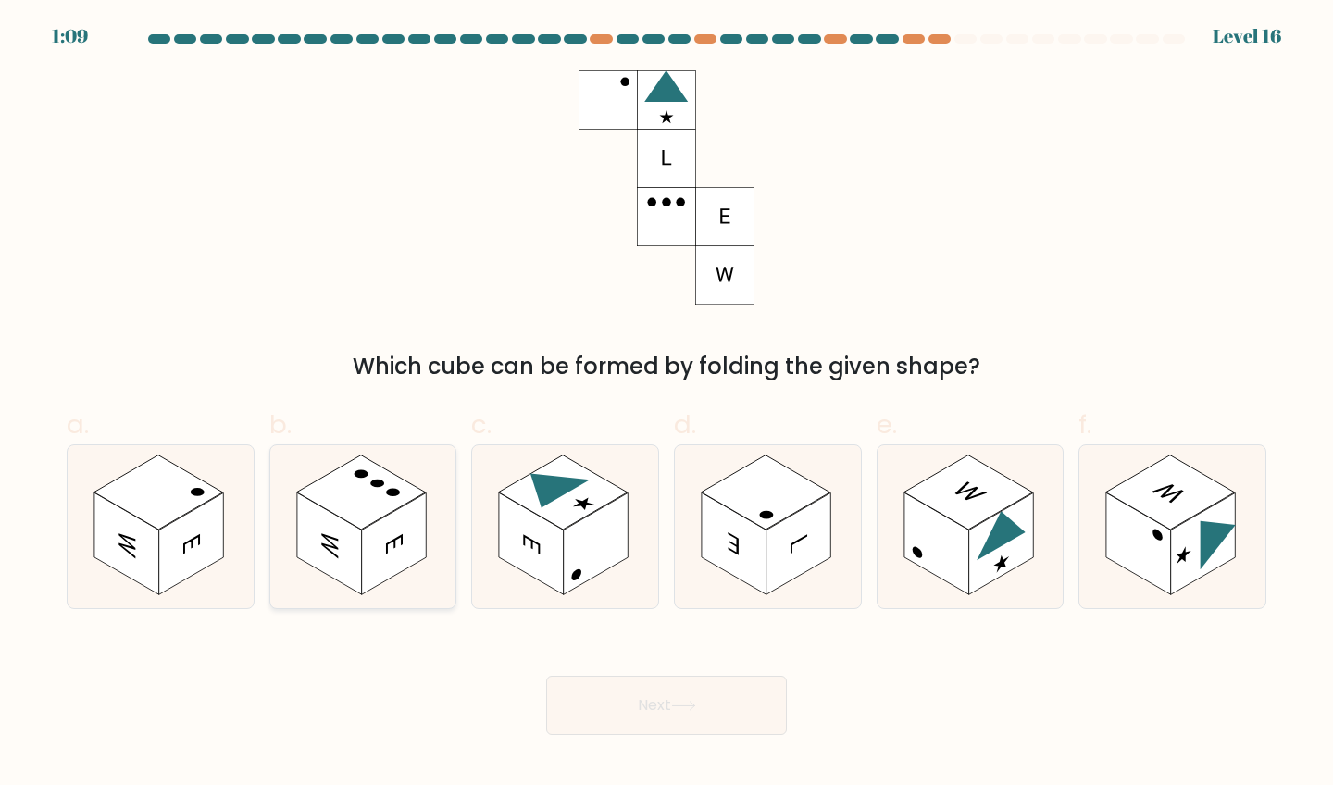
click at [383, 546] on rect at bounding box center [394, 543] width 65 height 102
click at [666, 405] on input "b." at bounding box center [666, 398] width 1 height 12
radio input "true"
click at [654, 704] on button "Next" at bounding box center [666, 705] width 241 height 59
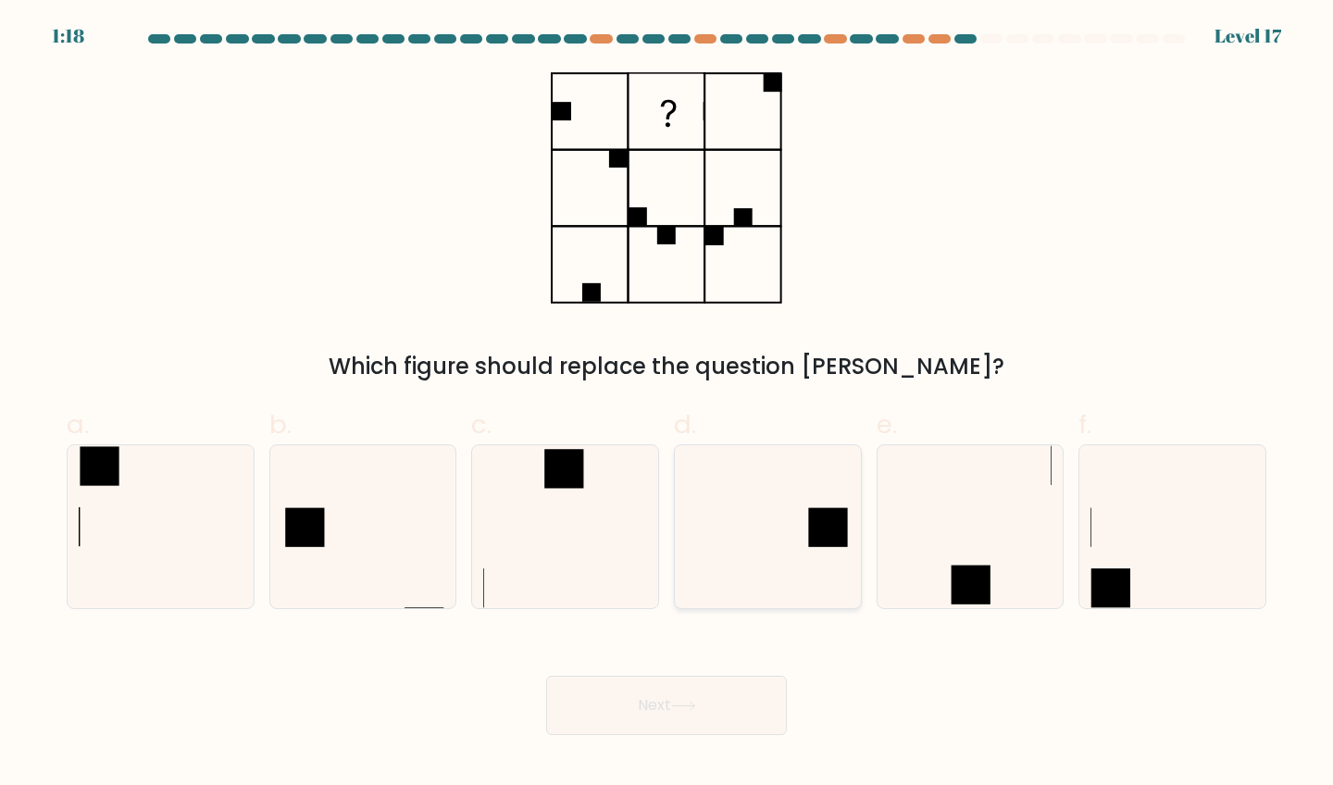
click at [713, 517] on icon at bounding box center [768, 527] width 164 height 164
click at [667, 405] on input "d." at bounding box center [666, 398] width 1 height 12
radio input "true"
click at [630, 701] on button "Next" at bounding box center [666, 705] width 241 height 59
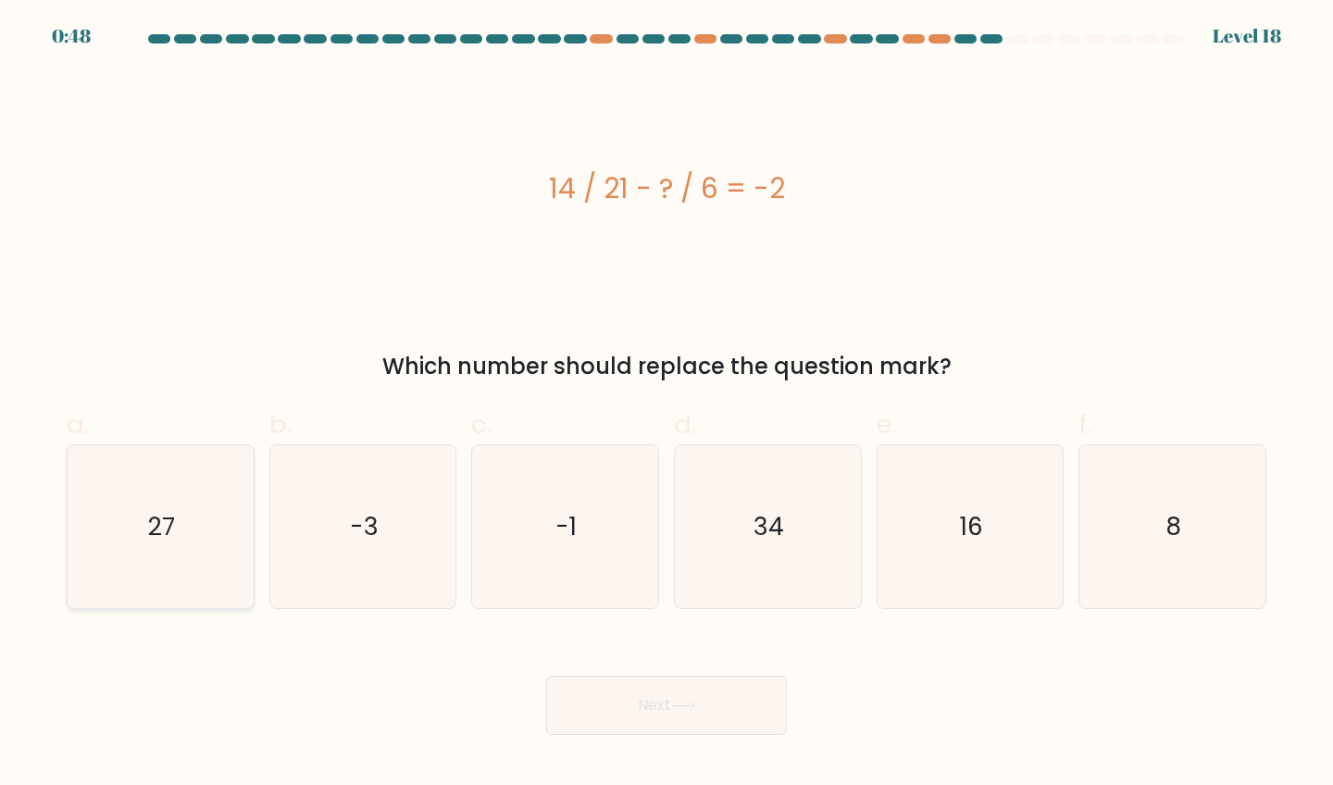
click at [177, 492] on icon "27" at bounding box center [161, 527] width 164 height 164
click at [666, 405] on input "a. 27" at bounding box center [666, 398] width 1 height 12
radio input "true"
click at [673, 709] on button "Next" at bounding box center [666, 705] width 241 height 59
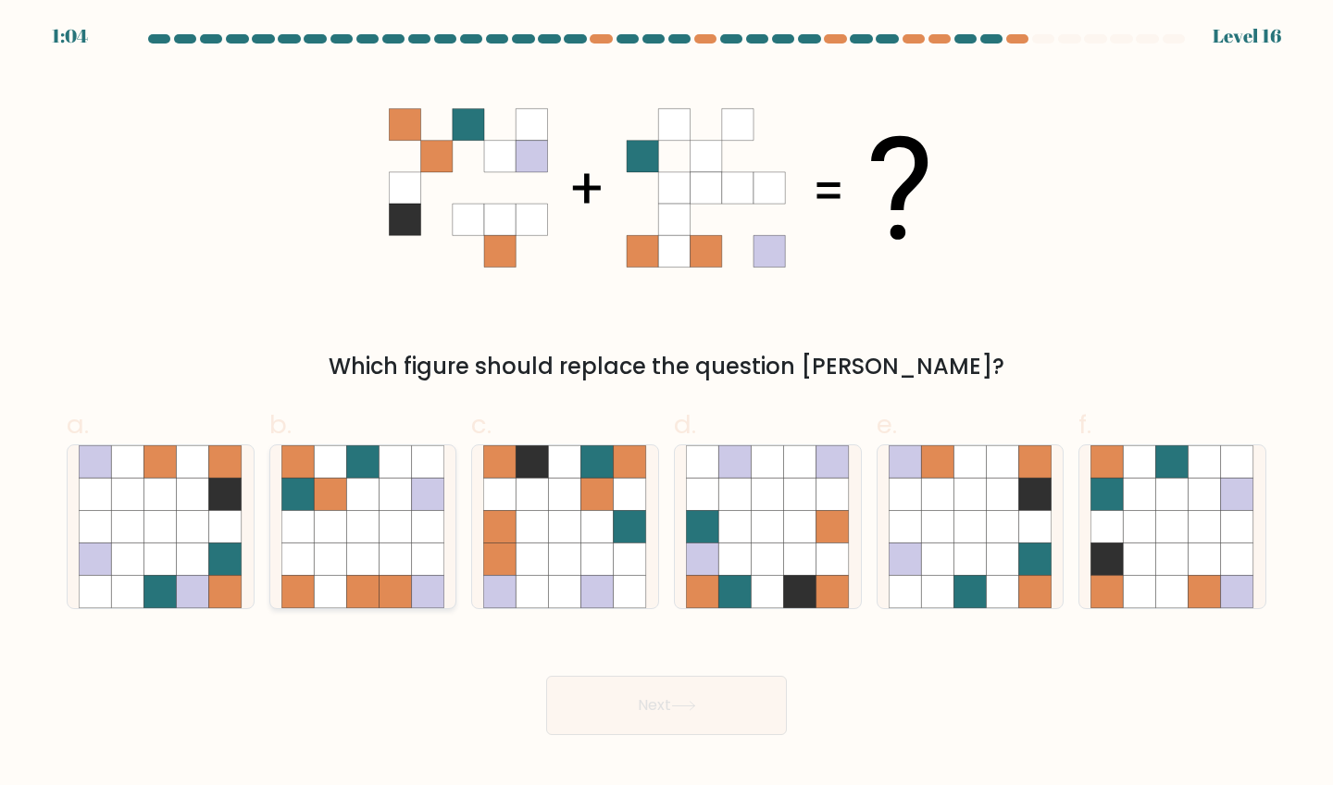
click at [319, 488] on icon at bounding box center [330, 494] width 32 height 32
click at [666, 405] on input "b." at bounding box center [666, 398] width 1 height 12
radio input "true"
click at [637, 706] on button "Next" at bounding box center [666, 705] width 241 height 59
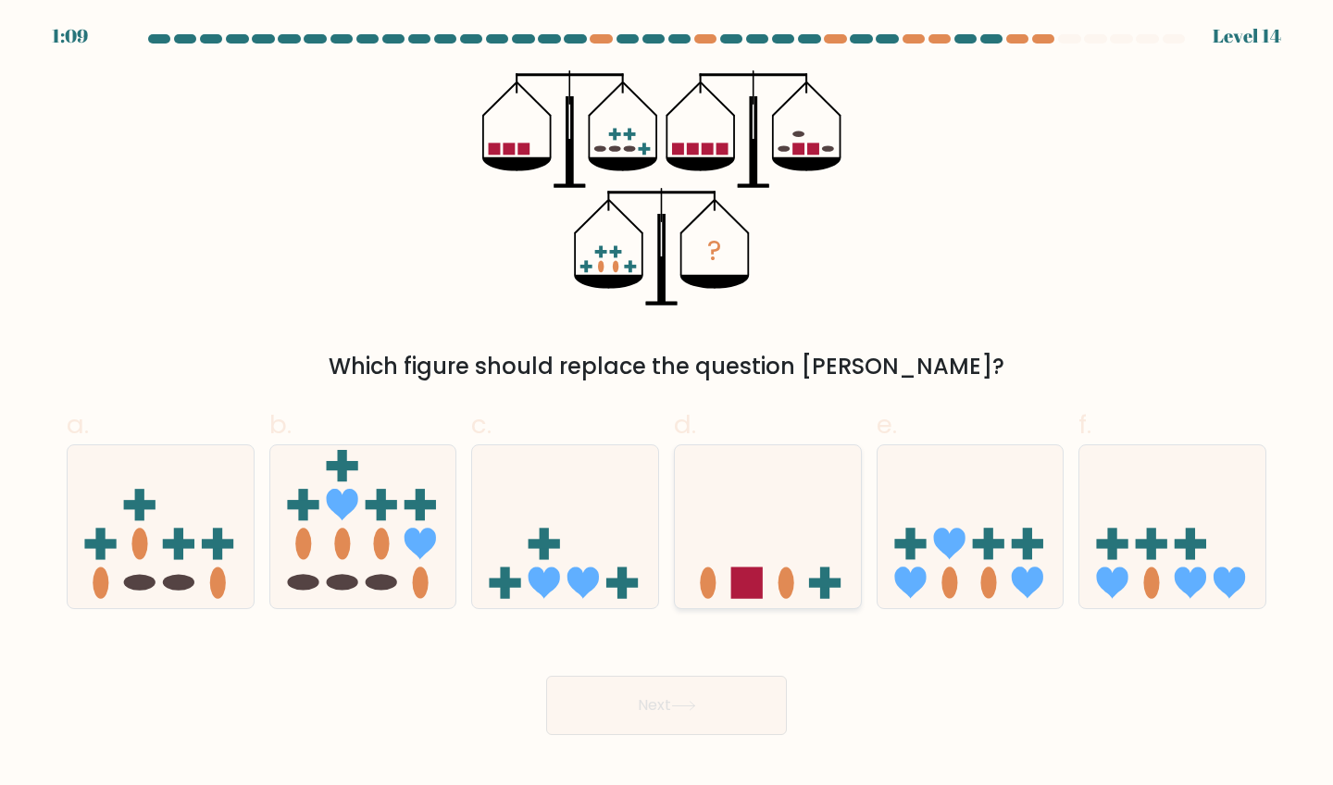
click at [759, 497] on icon at bounding box center [768, 527] width 186 height 154
click at [667, 405] on input "d." at bounding box center [666, 398] width 1 height 12
radio input "true"
click at [649, 701] on button "Next" at bounding box center [666, 705] width 241 height 59
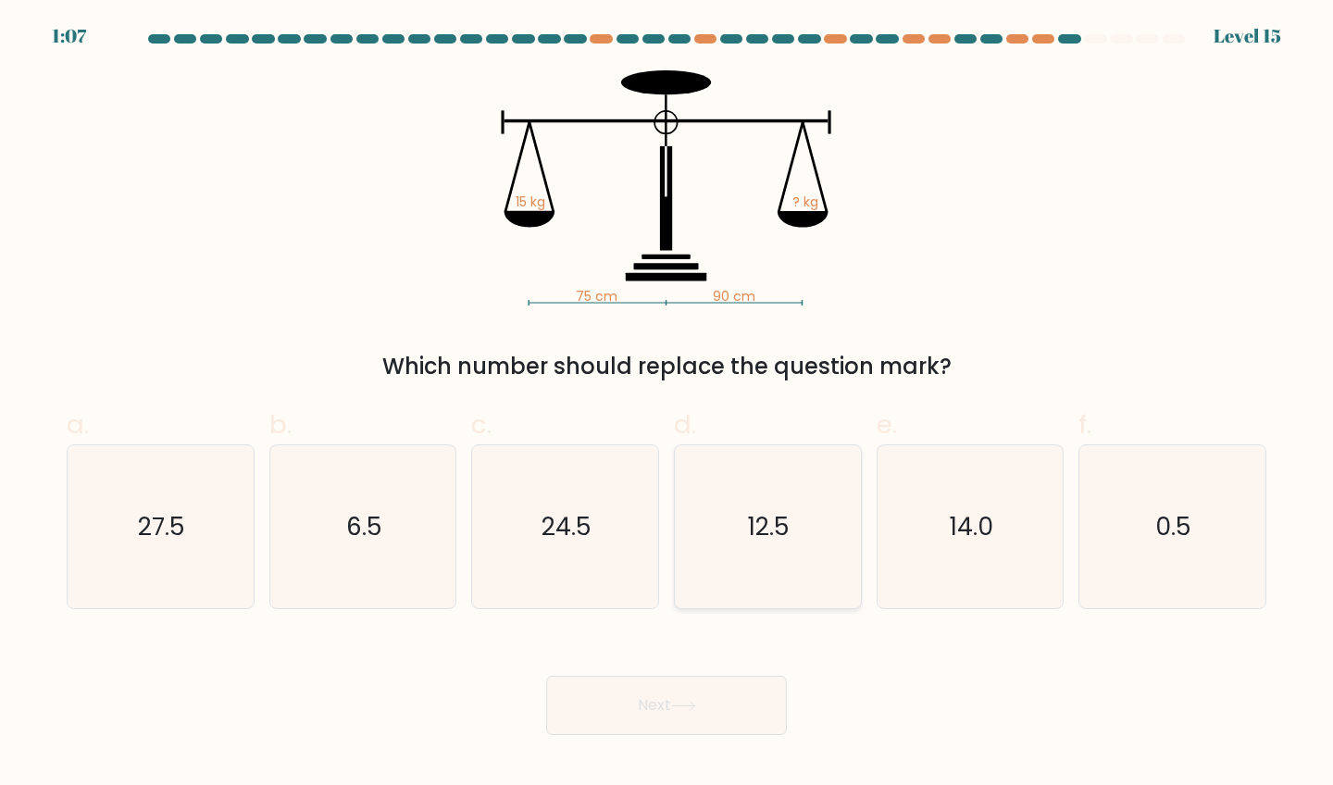
click at [763, 556] on icon "12.5" at bounding box center [768, 527] width 164 height 164
click at [667, 405] on input "d. 12.5" at bounding box center [666, 398] width 1 height 12
radio input "true"
click at [704, 709] on button "Next" at bounding box center [666, 705] width 241 height 59
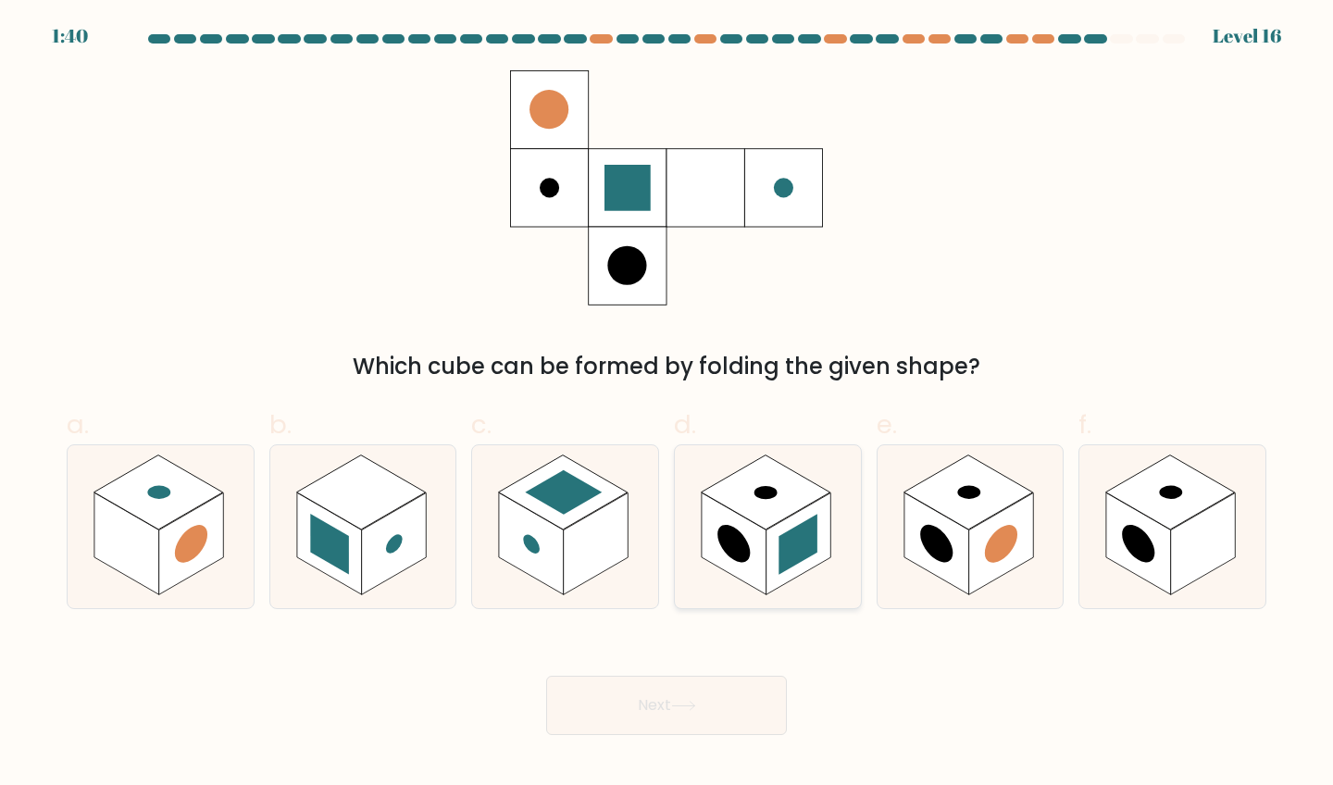
click at [815, 550] on rect at bounding box center [798, 544] width 39 height 61
click at [667, 405] on input "d." at bounding box center [666, 398] width 1 height 12
radio input "true"
click at [670, 698] on button "Next" at bounding box center [666, 705] width 241 height 59
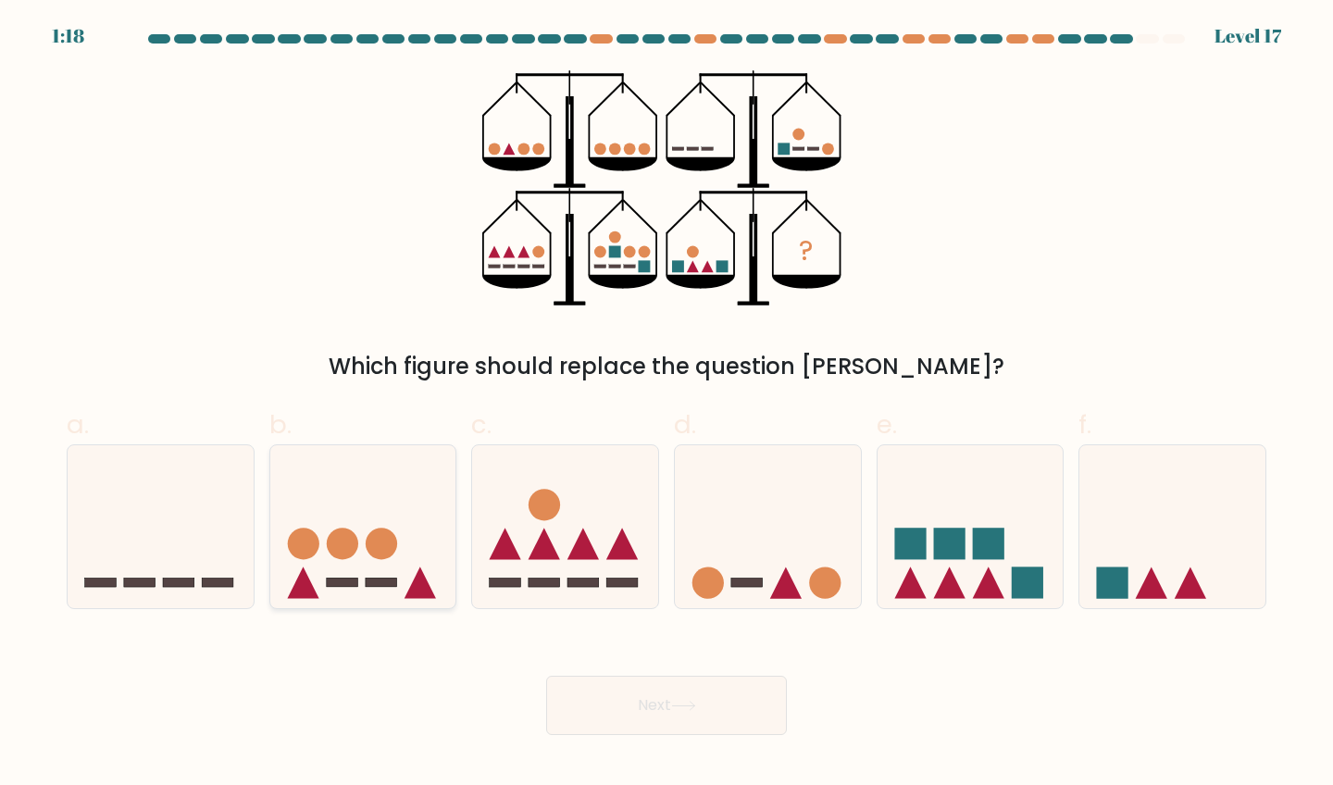
click at [361, 527] on icon at bounding box center [363, 527] width 186 height 154
click at [666, 405] on input "b." at bounding box center [666, 398] width 1 height 12
radio input "true"
click at [669, 703] on button "Next" at bounding box center [666, 705] width 241 height 59
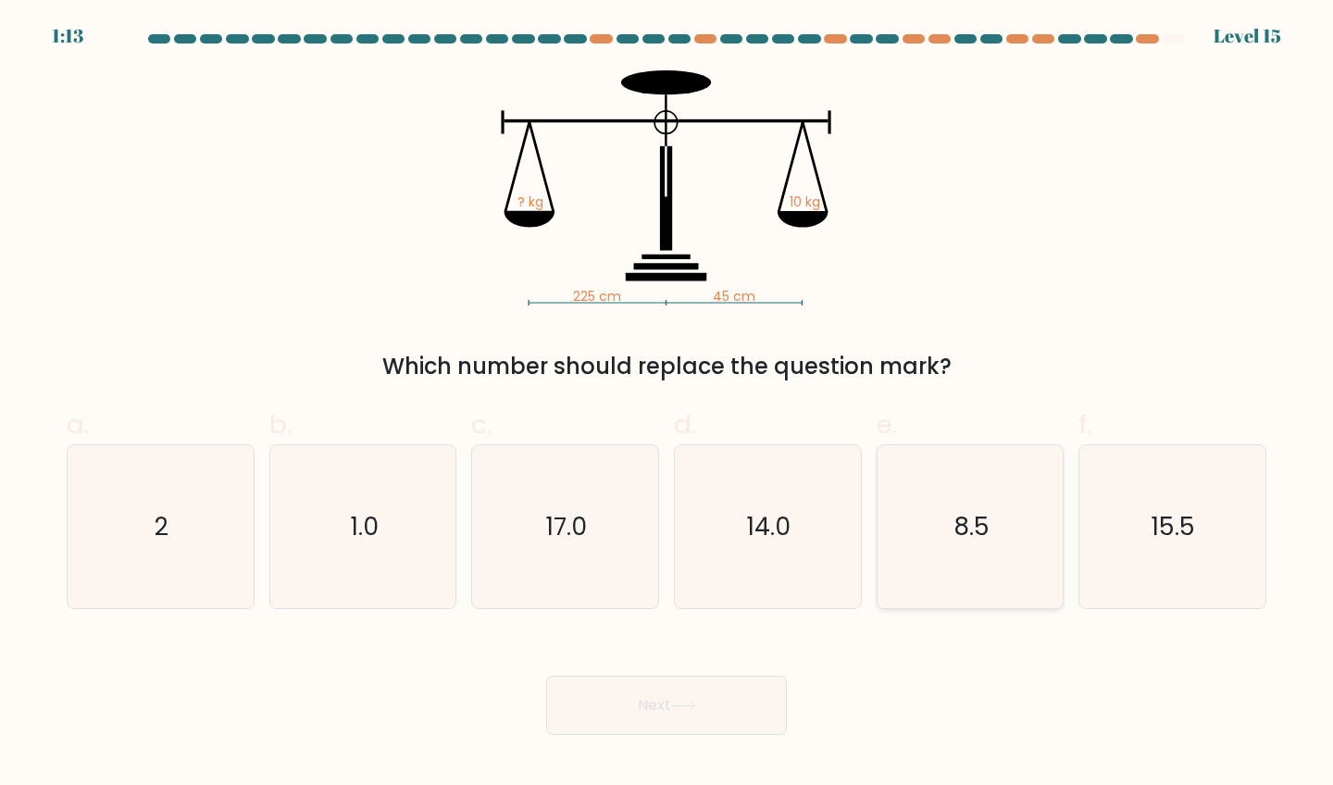
click at [914, 496] on icon "8.5" at bounding box center [971, 527] width 164 height 164
click at [667, 405] on input "e. 8.5" at bounding box center [666, 398] width 1 height 12
radio input "true"
click at [611, 693] on button "Next" at bounding box center [666, 705] width 241 height 59
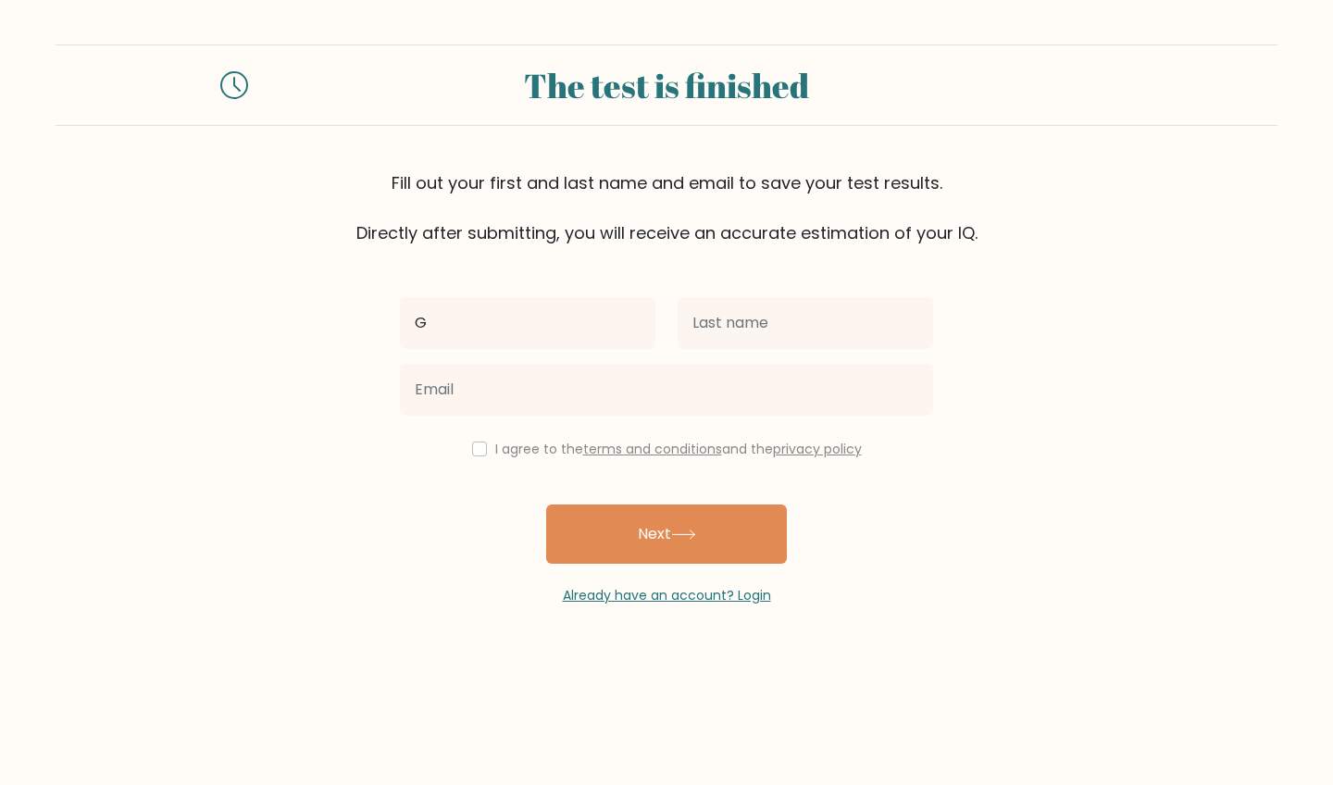
type input "G"
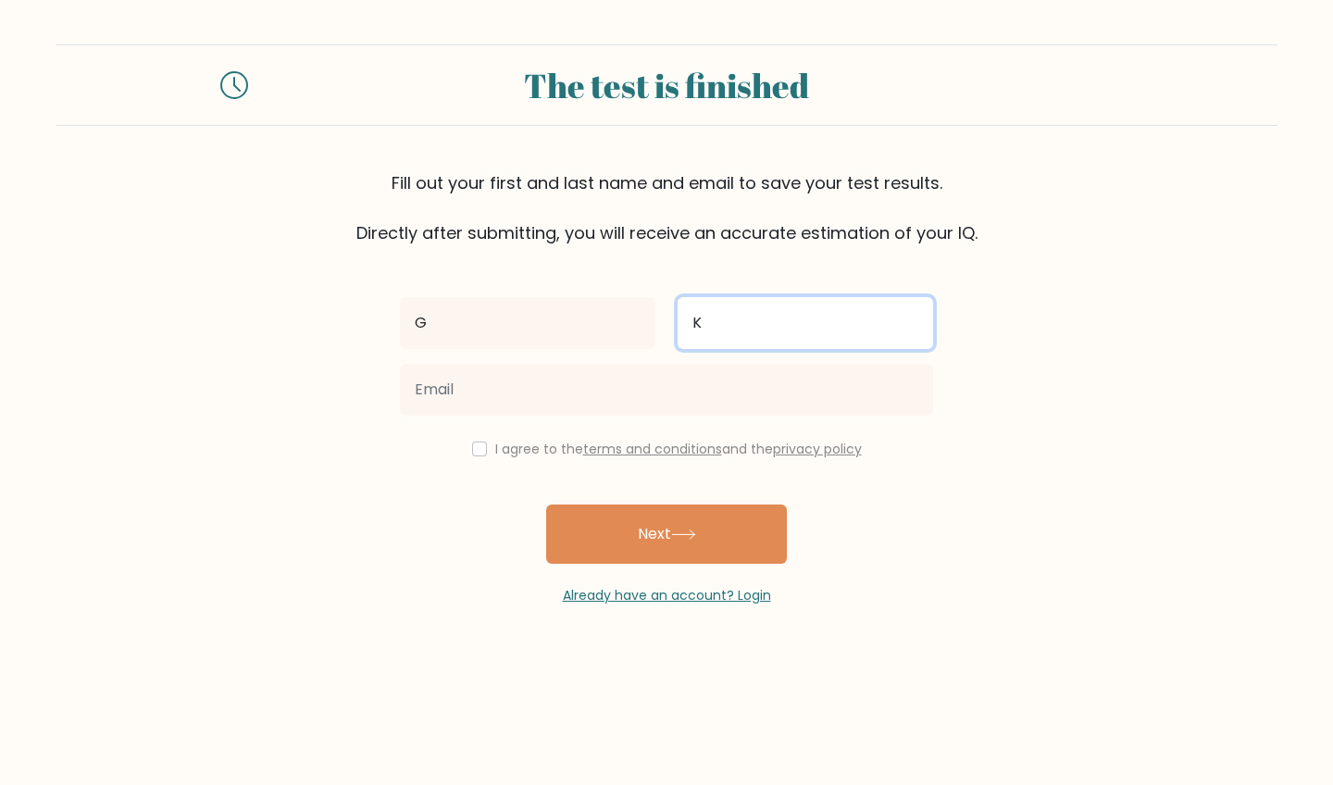
type input "K"
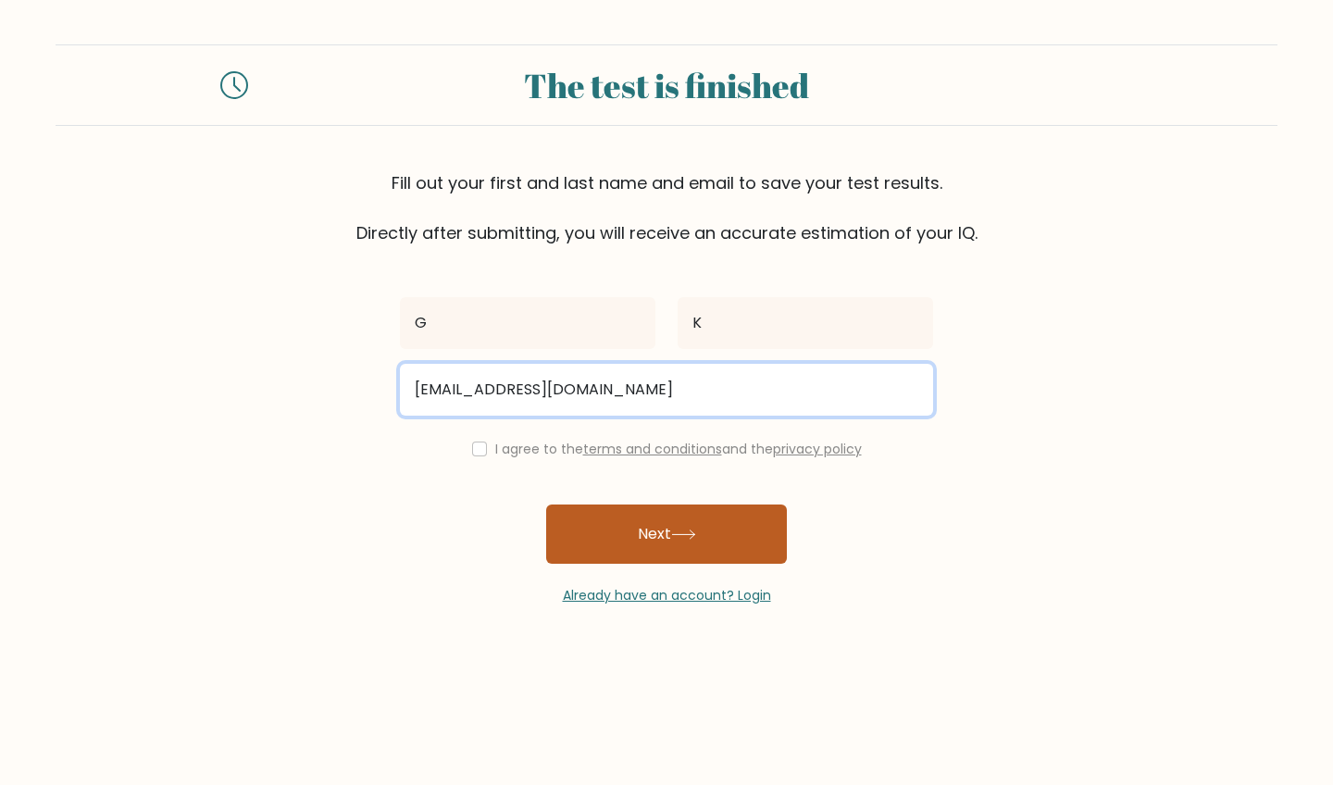
type input "ghislainekuijpers0319@gmail.com"
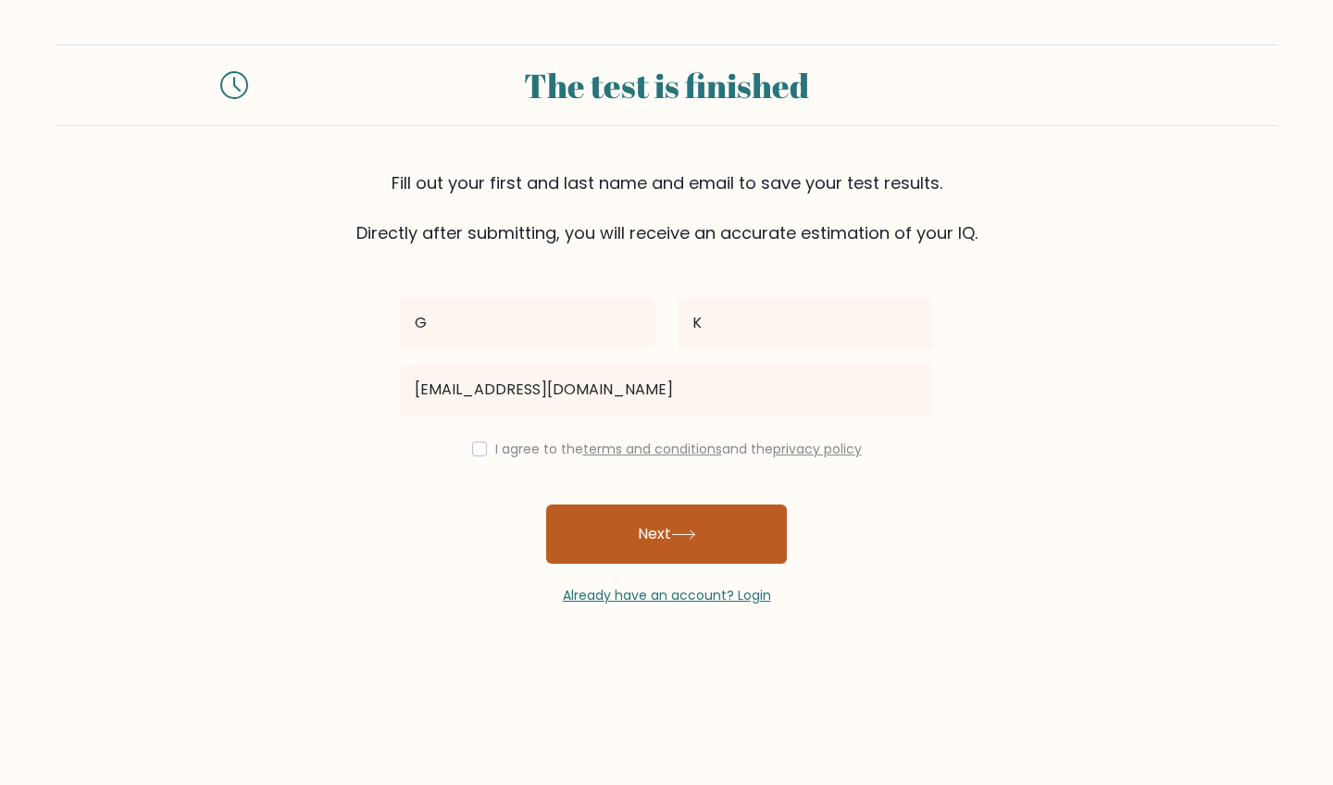
click at [604, 541] on button "Next" at bounding box center [666, 533] width 241 height 59
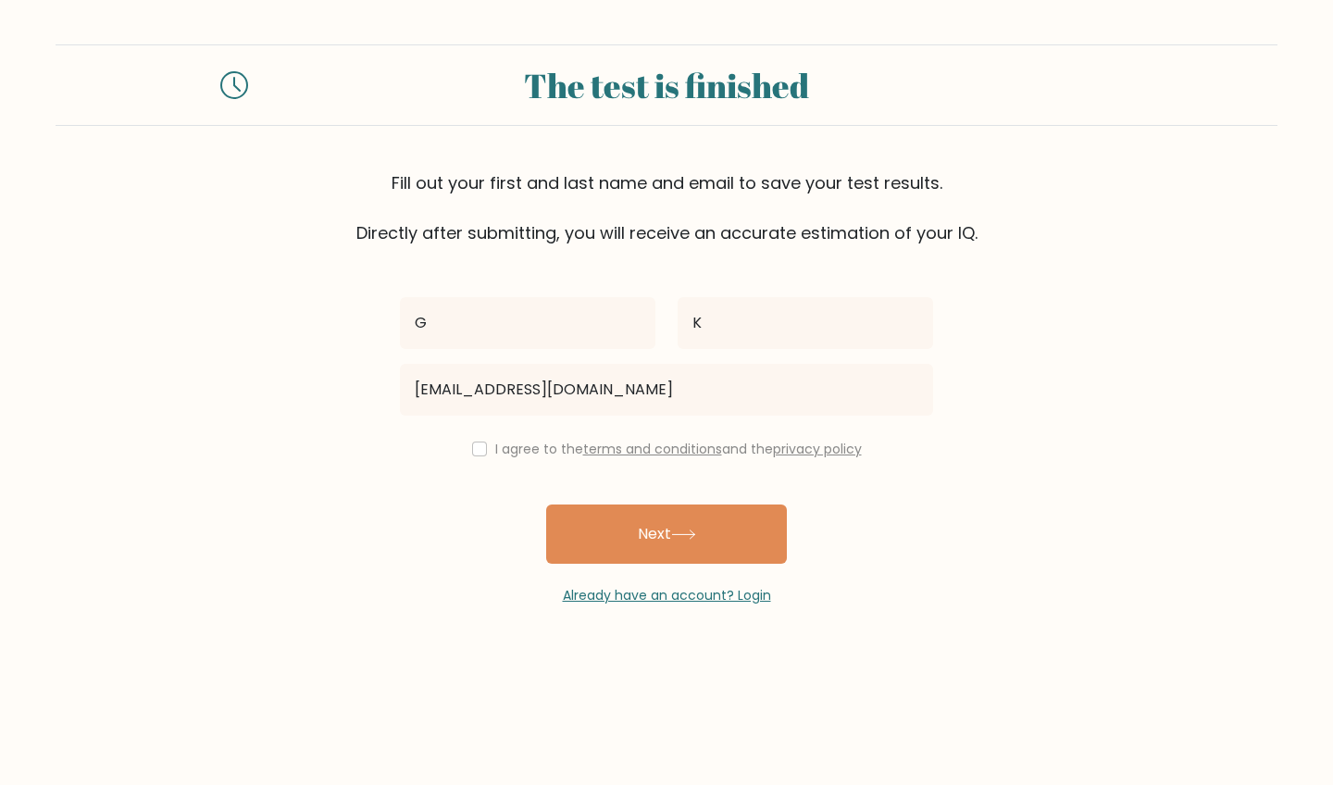
click at [478, 447] on input "checkbox" at bounding box center [479, 449] width 15 height 15
checkbox input "true"
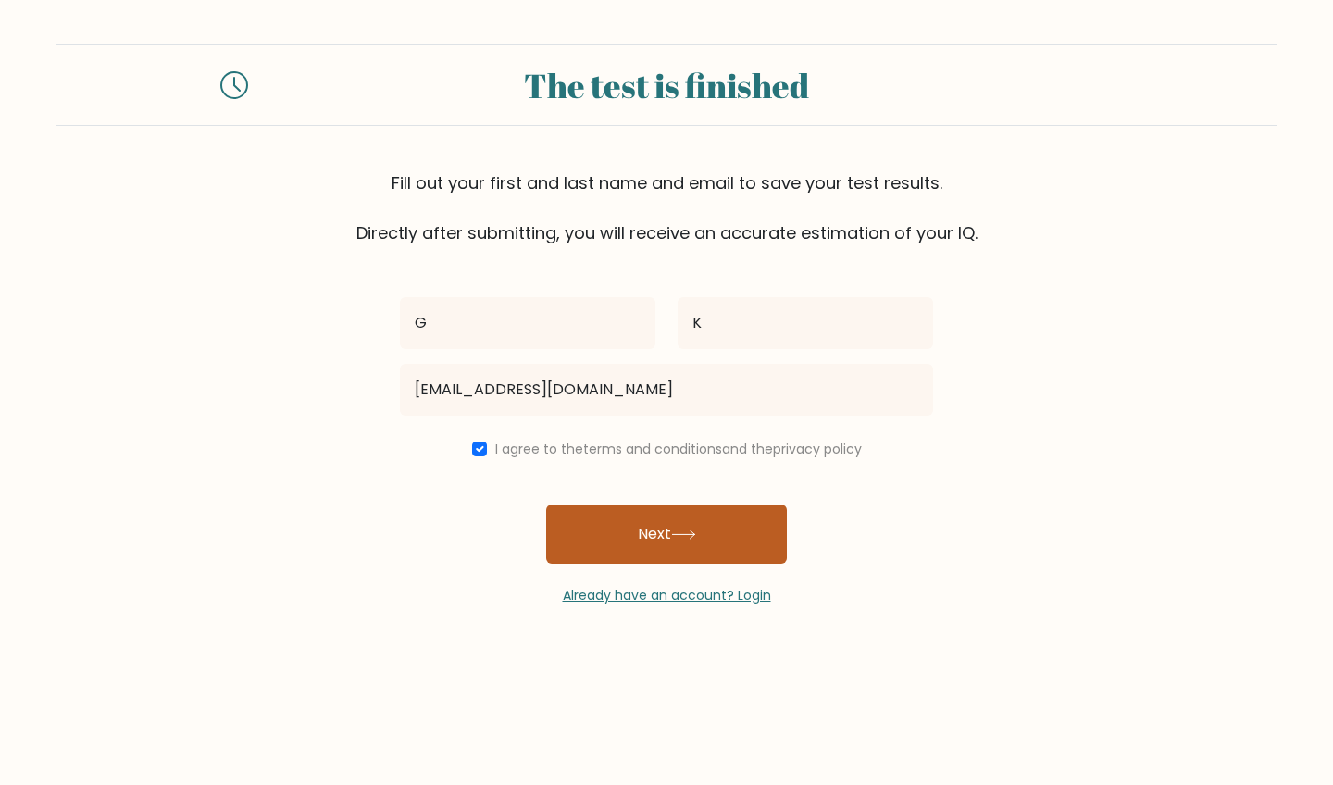
click at [616, 526] on button "Next" at bounding box center [666, 533] width 241 height 59
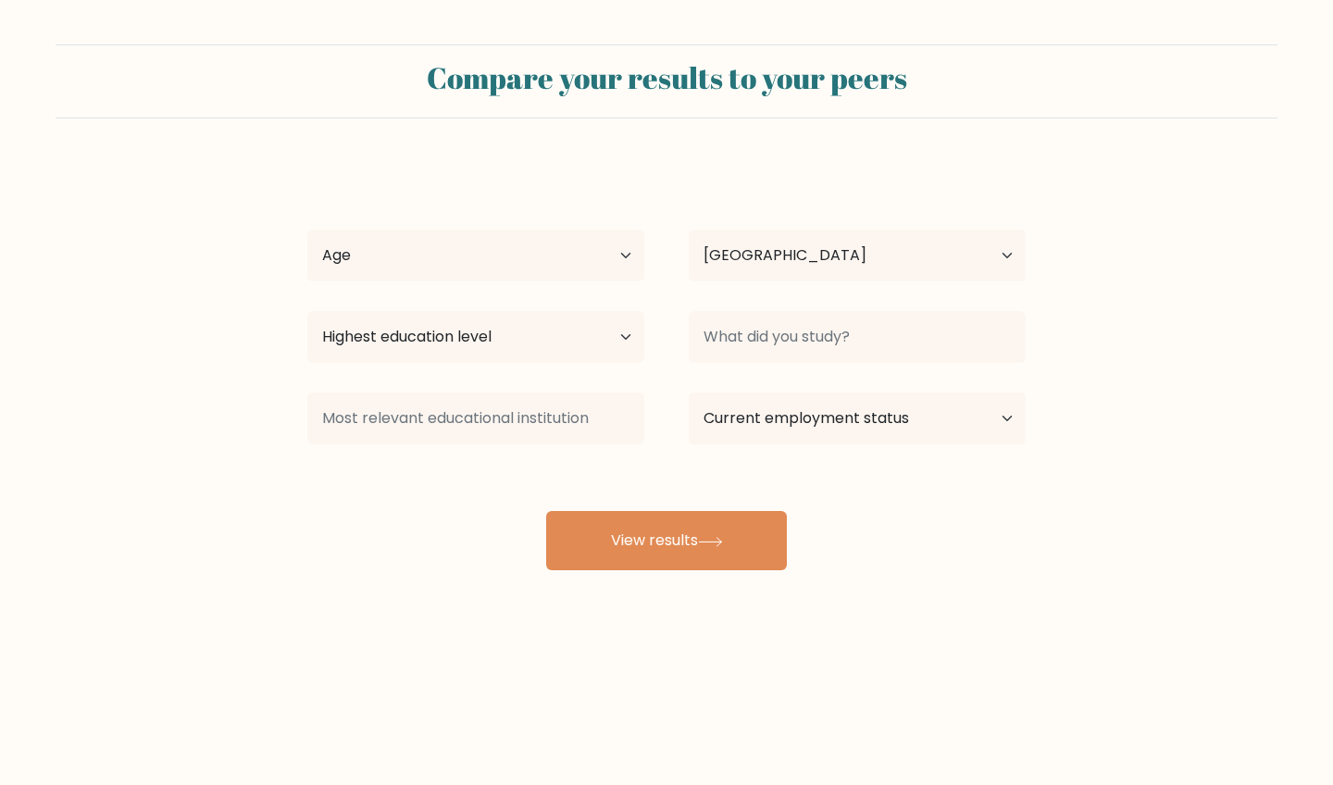
select select "NL"
select select "min_18"
select select "upper_secondary"
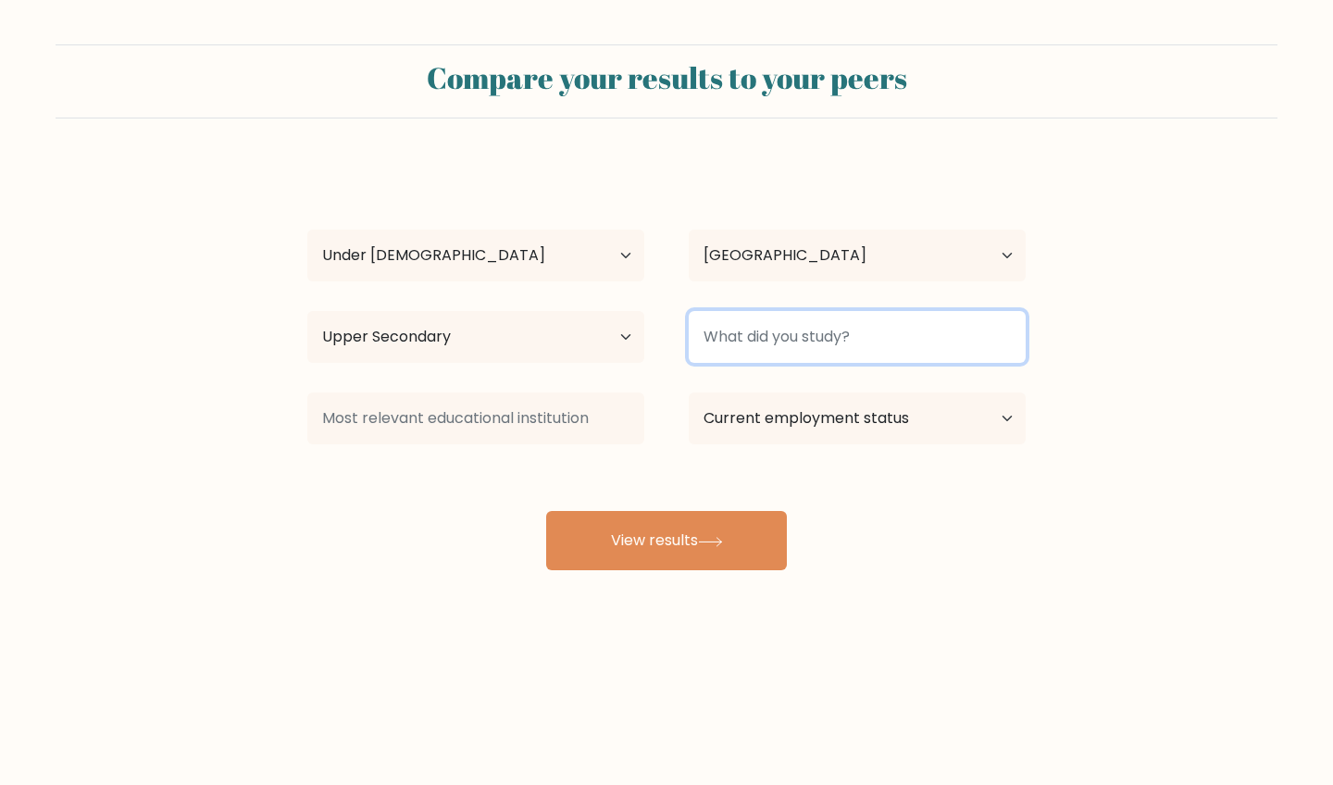
click at [754, 333] on input at bounding box center [857, 337] width 337 height 52
type input "VWO"
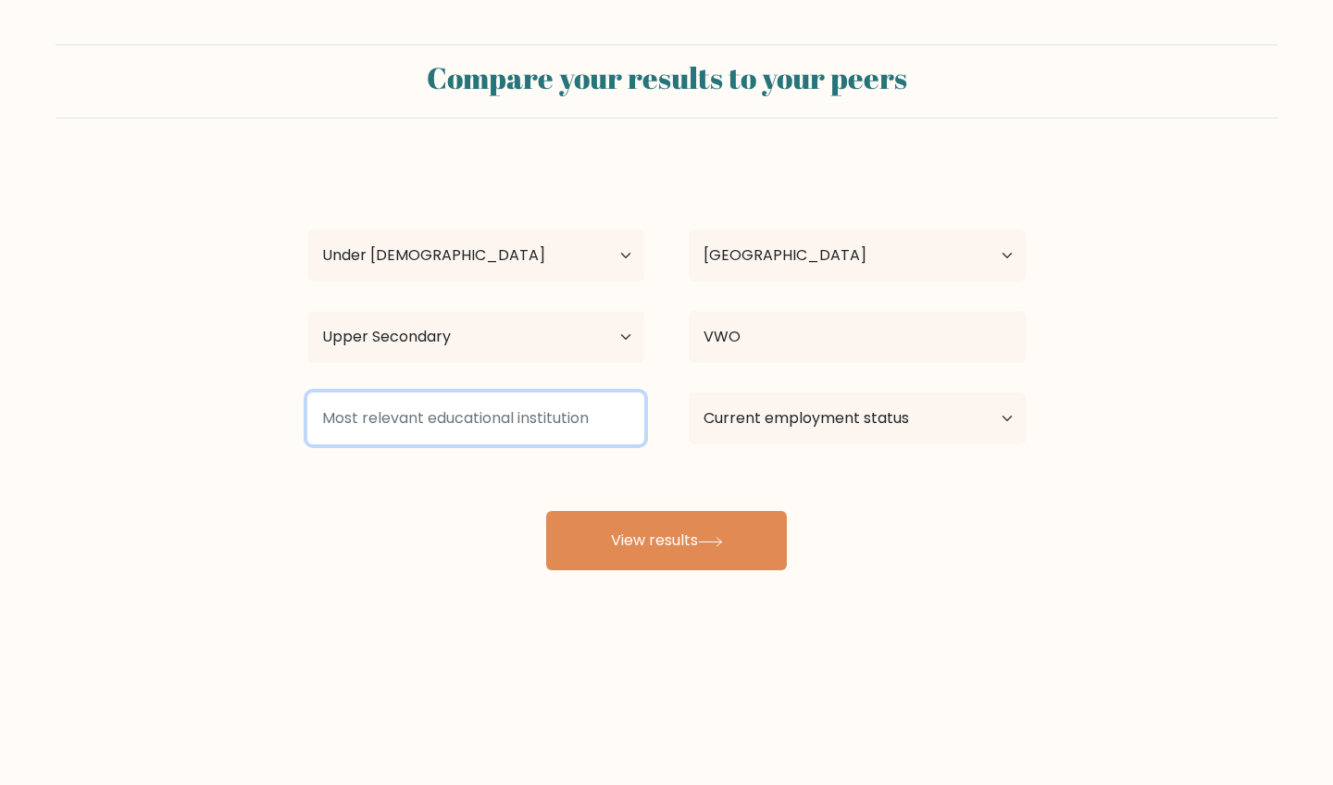
click at [507, 421] on input at bounding box center [475, 418] width 337 height 52
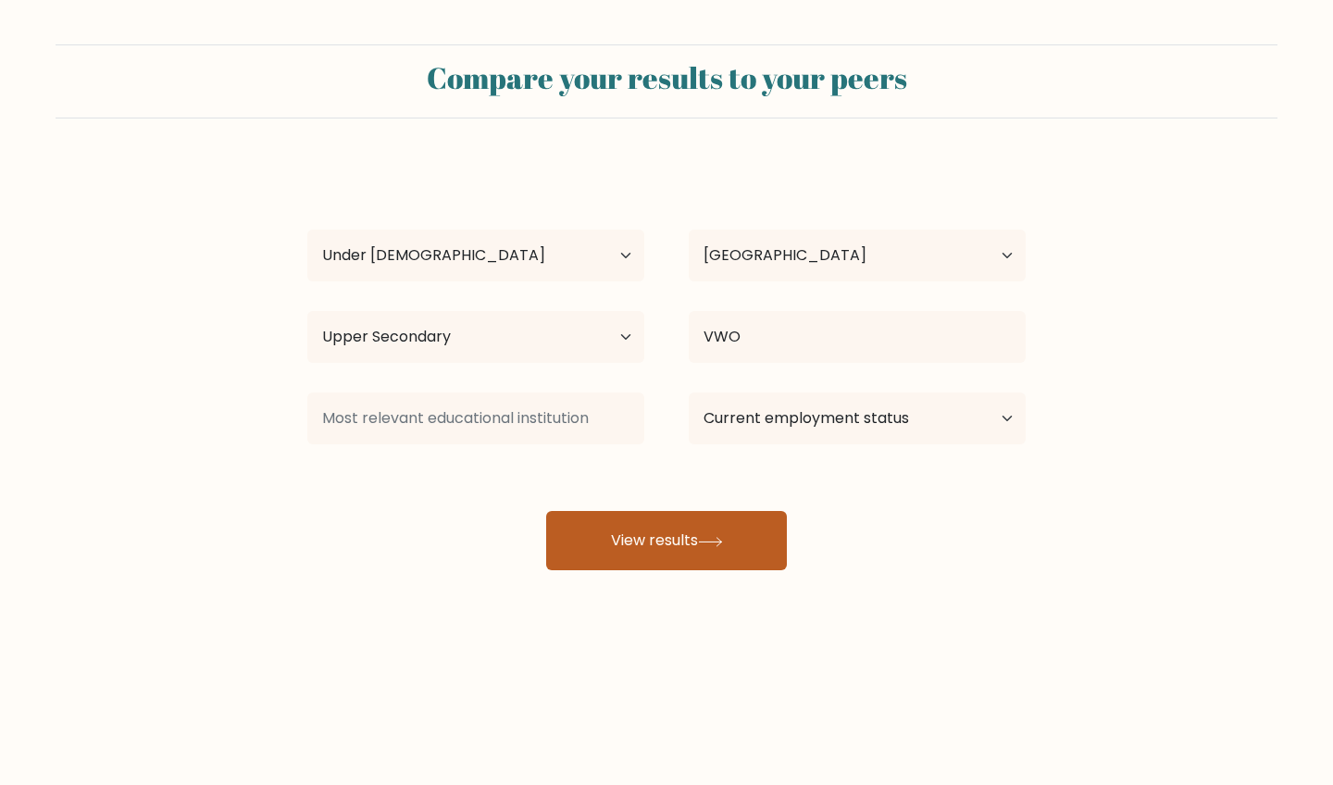
click at [674, 531] on button "View results" at bounding box center [666, 540] width 241 height 59
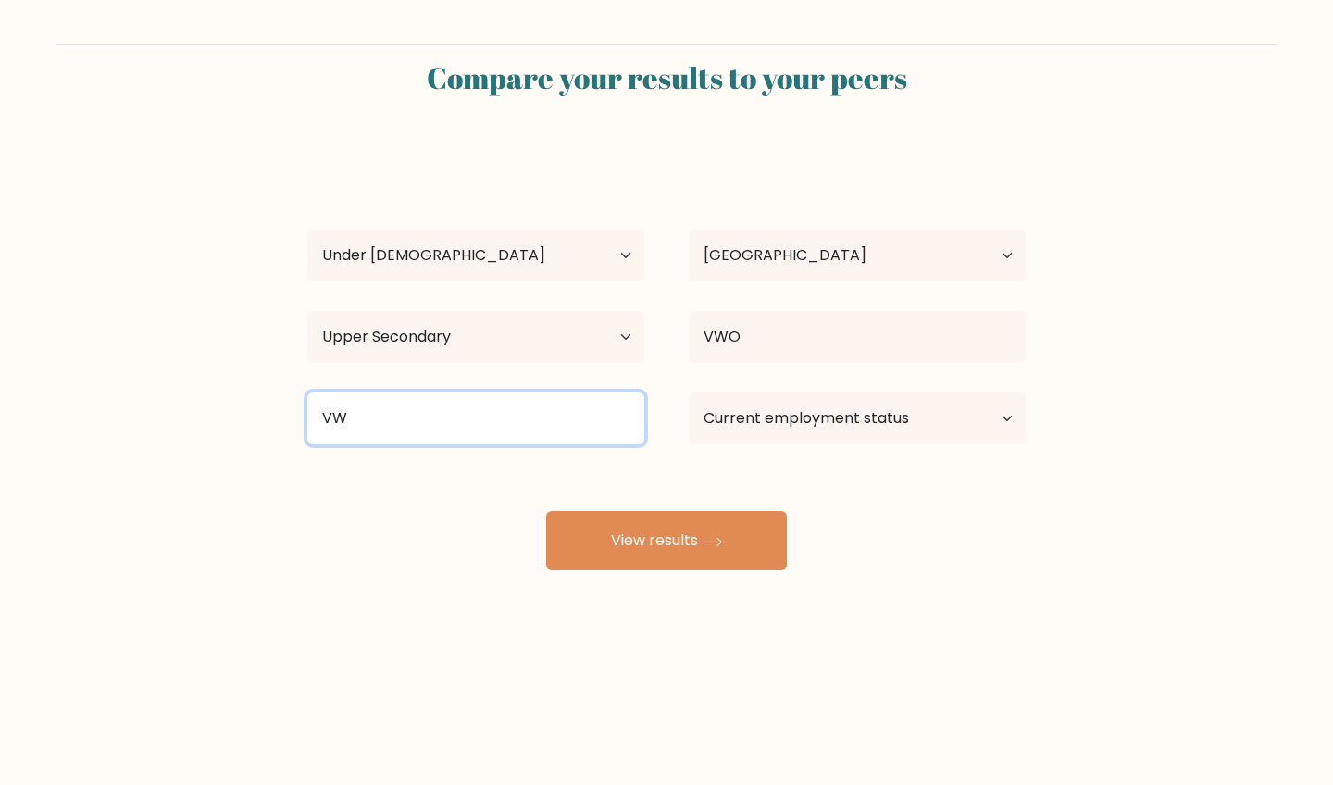
type input "V"
type input "Pax Christi College"
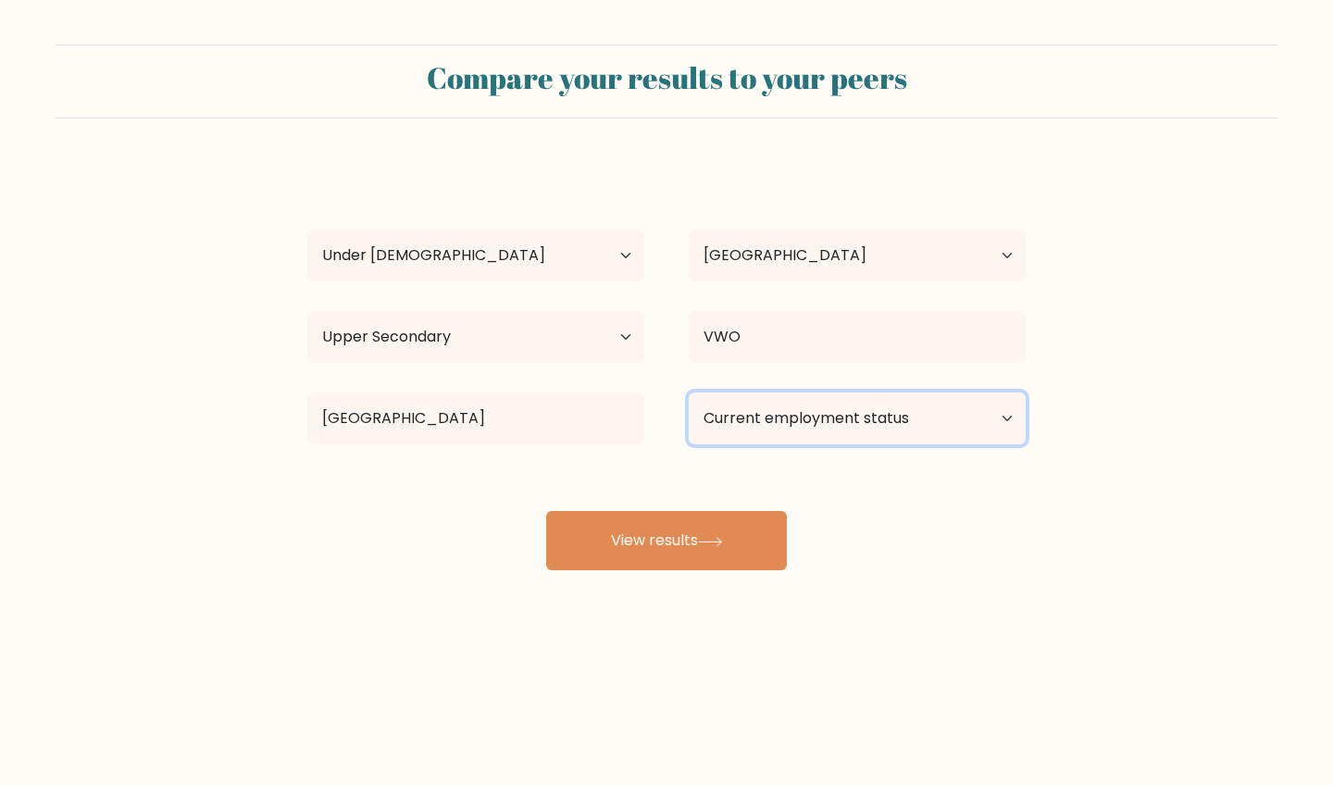
select select "student"
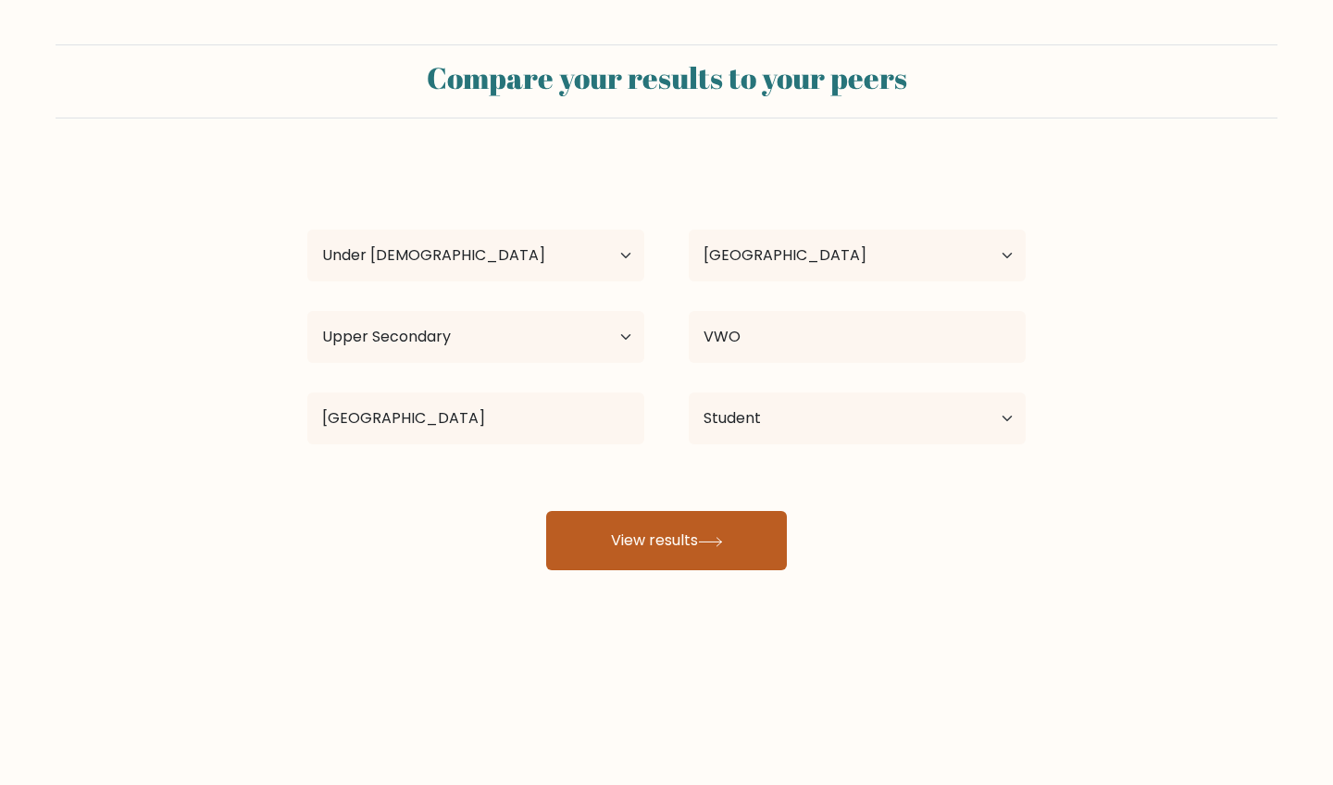
click at [678, 541] on button "View results" at bounding box center [666, 540] width 241 height 59
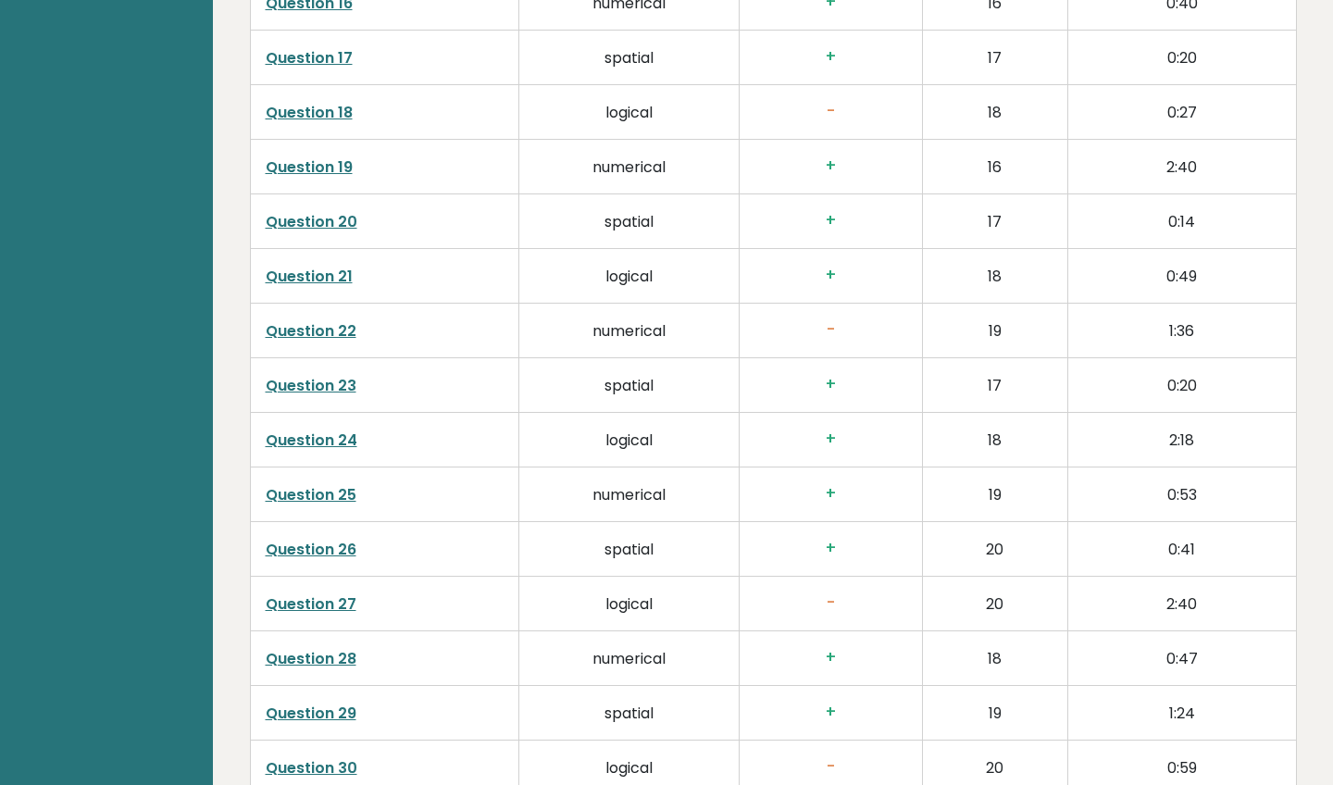
scroll to position [3772, 0]
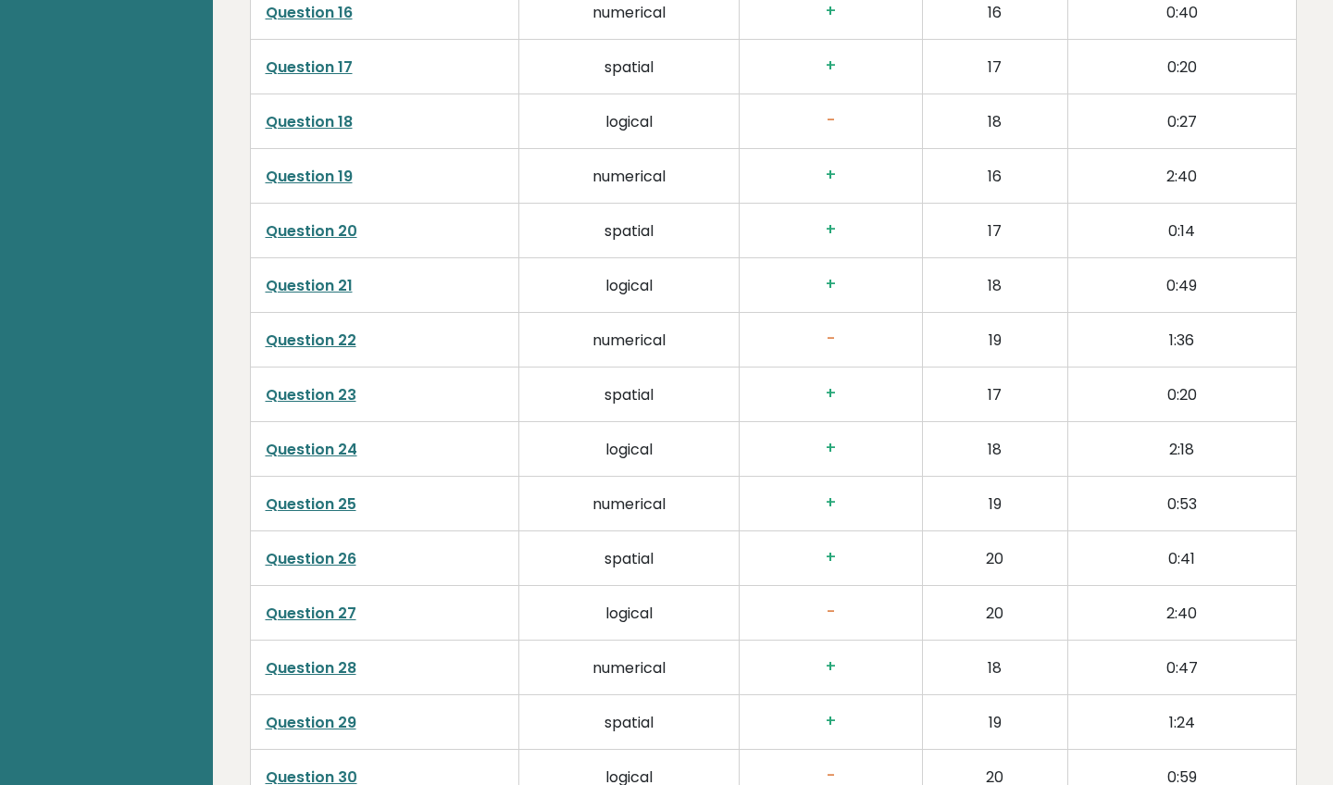
click at [816, 330] on h3 "-" at bounding box center [830, 339] width 153 height 19
click at [849, 330] on h3 "-" at bounding box center [830, 339] width 153 height 19
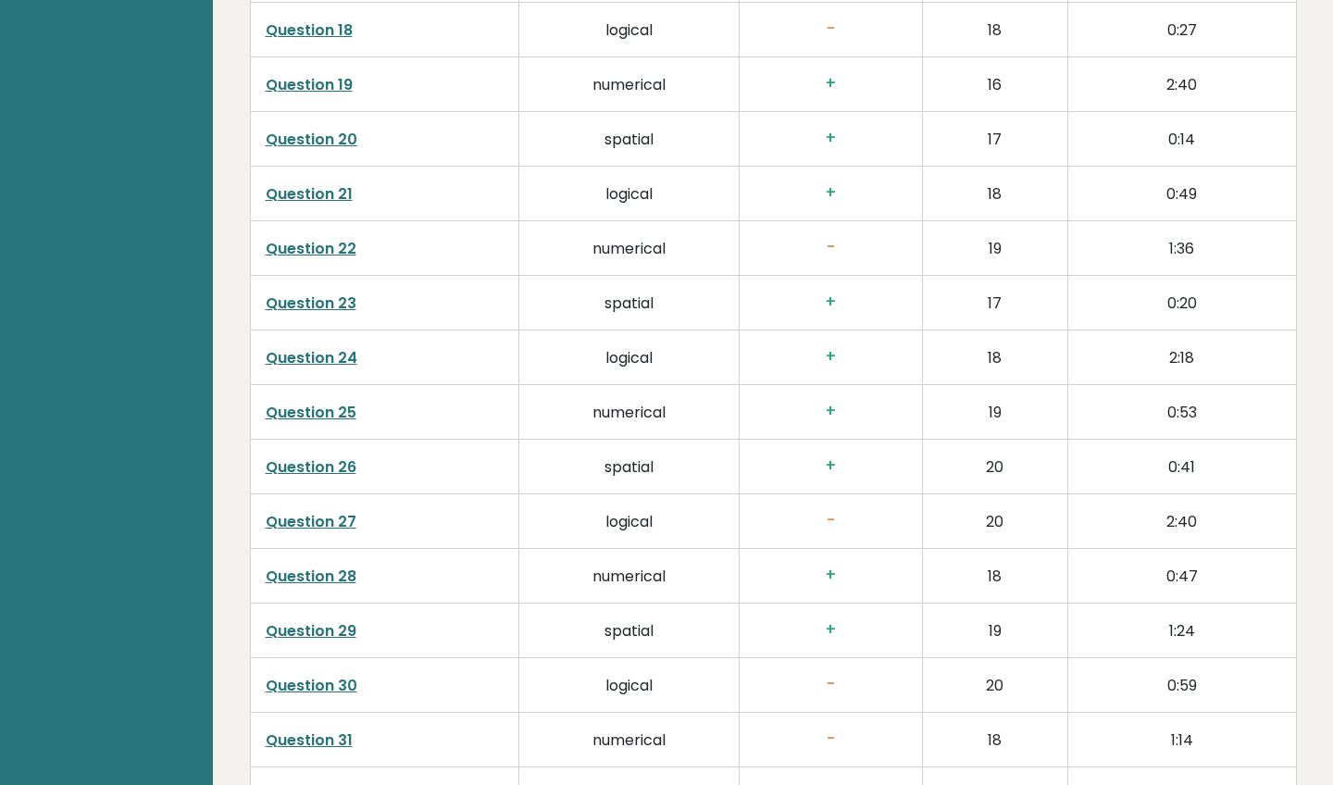
scroll to position [3861, 0]
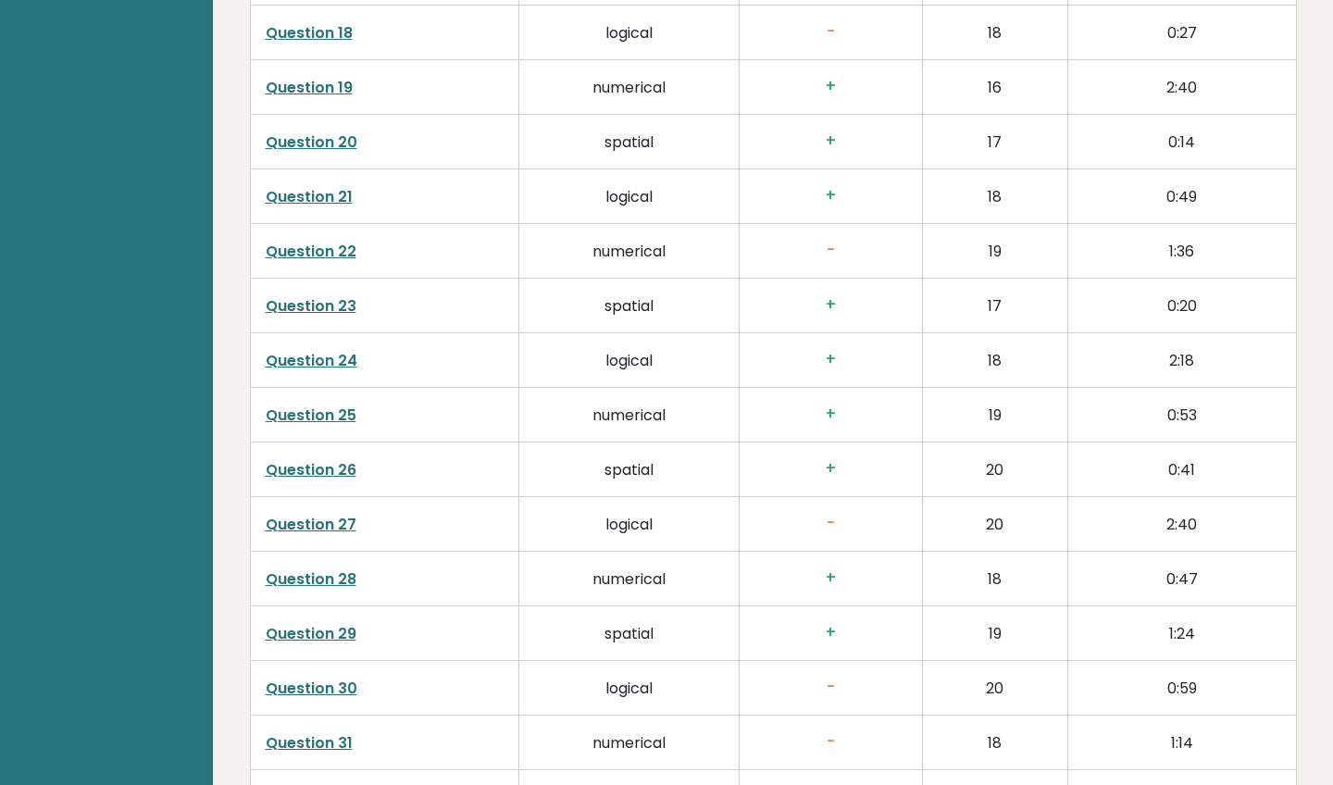
click at [320, 241] on link "Question 22" at bounding box center [311, 251] width 91 height 21
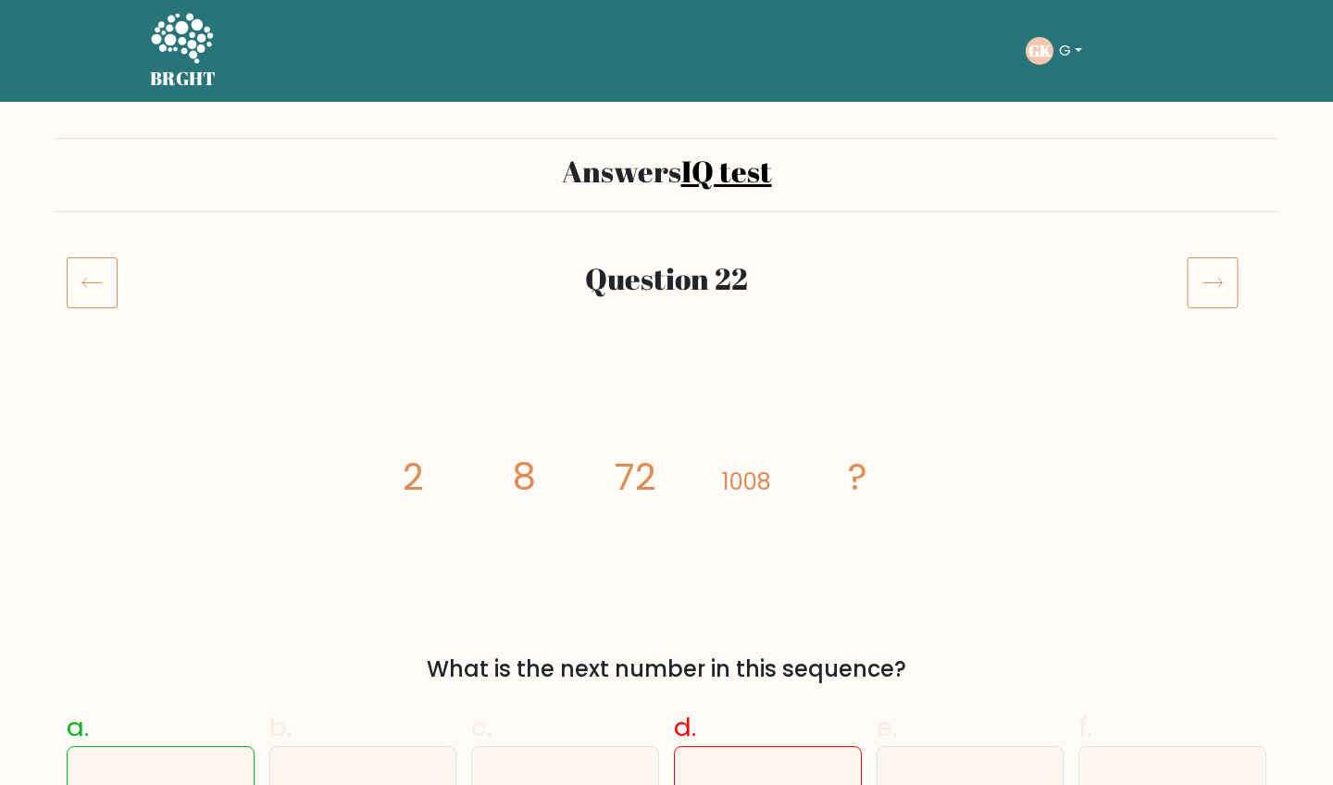
click at [717, 175] on link "IQ test" at bounding box center [726, 171] width 91 height 40
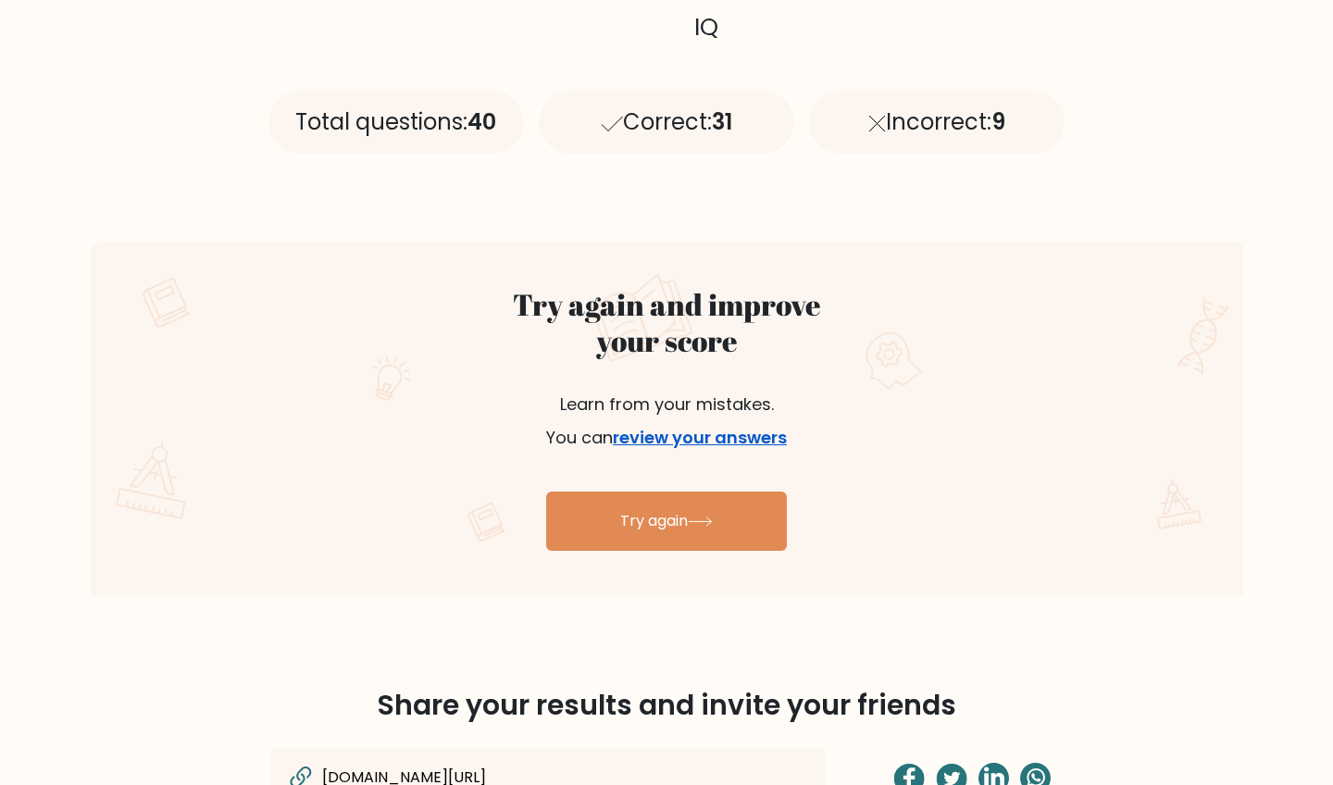
scroll to position [823, 0]
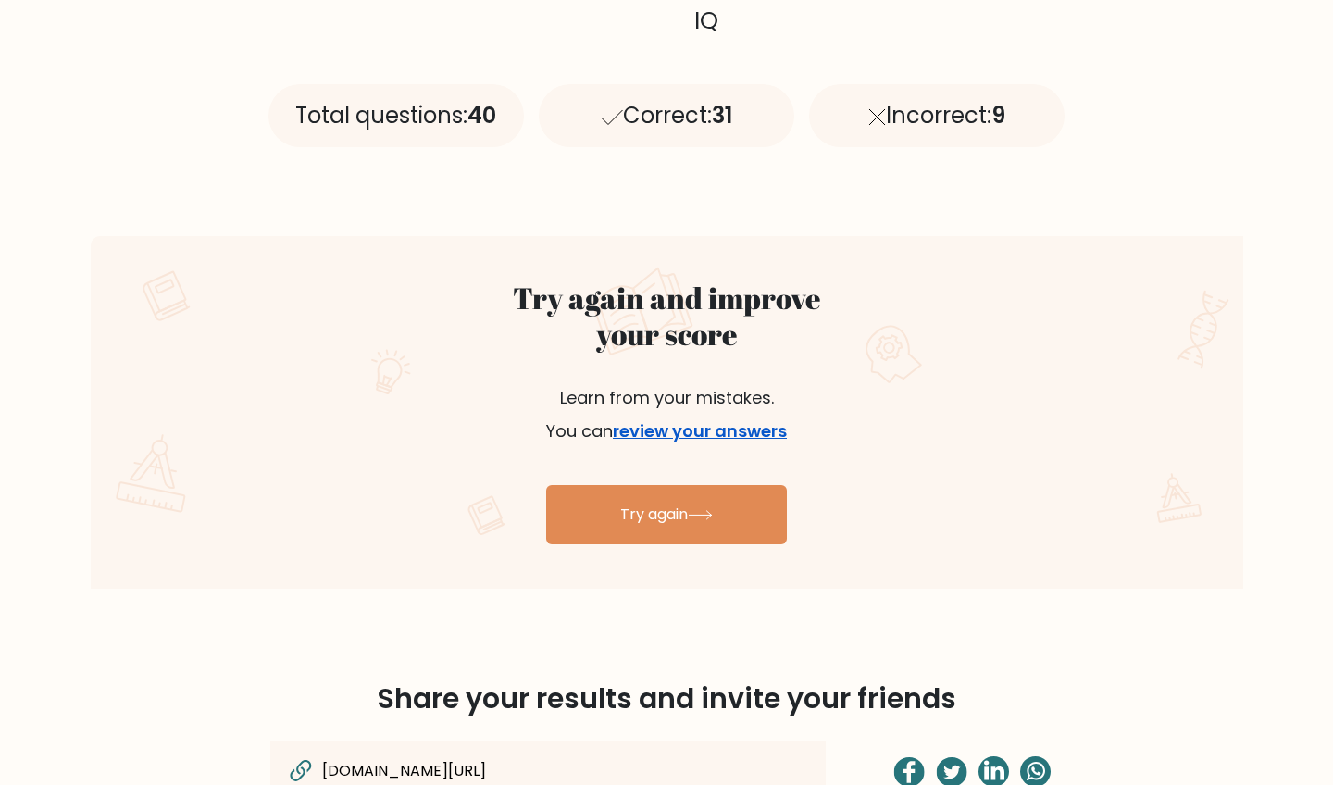
click at [680, 430] on link "review your answers" at bounding box center [700, 430] width 174 height 23
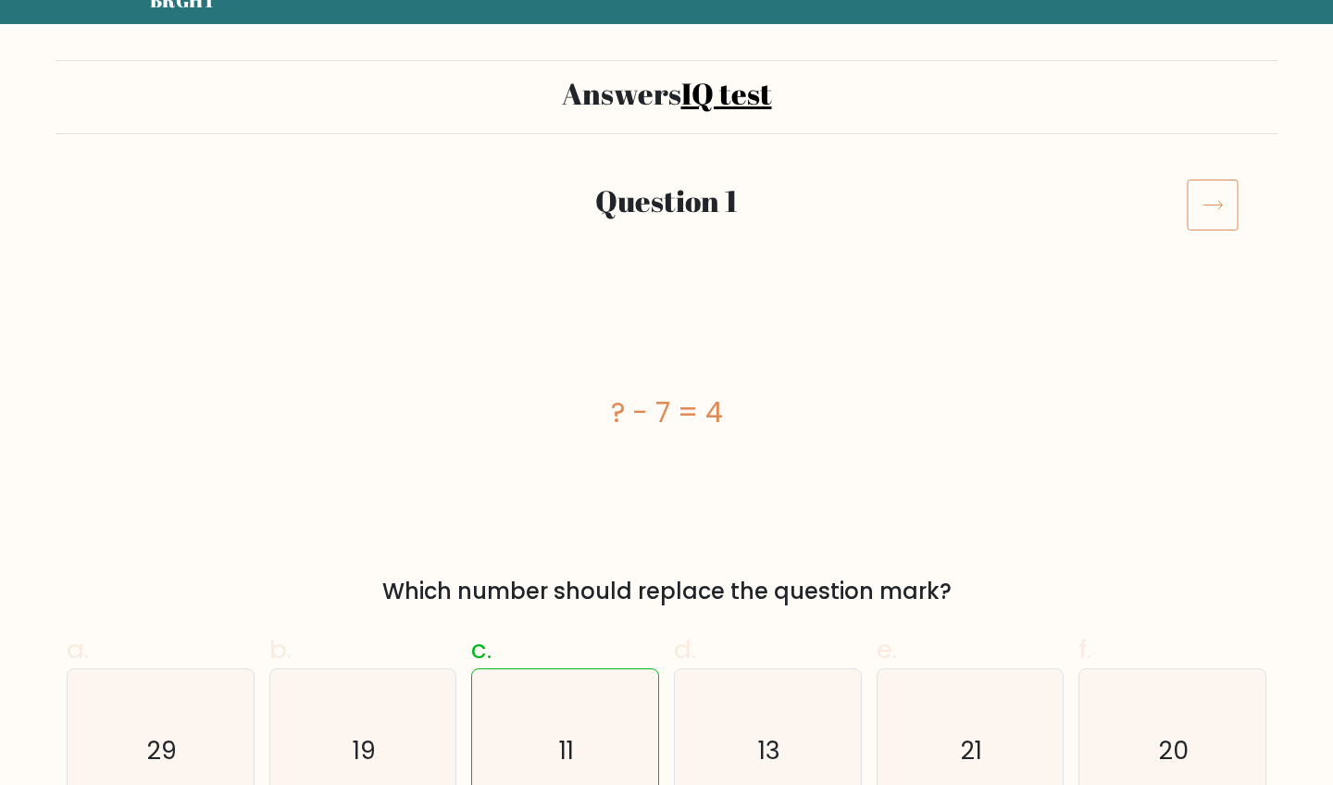
scroll to position [77, 0]
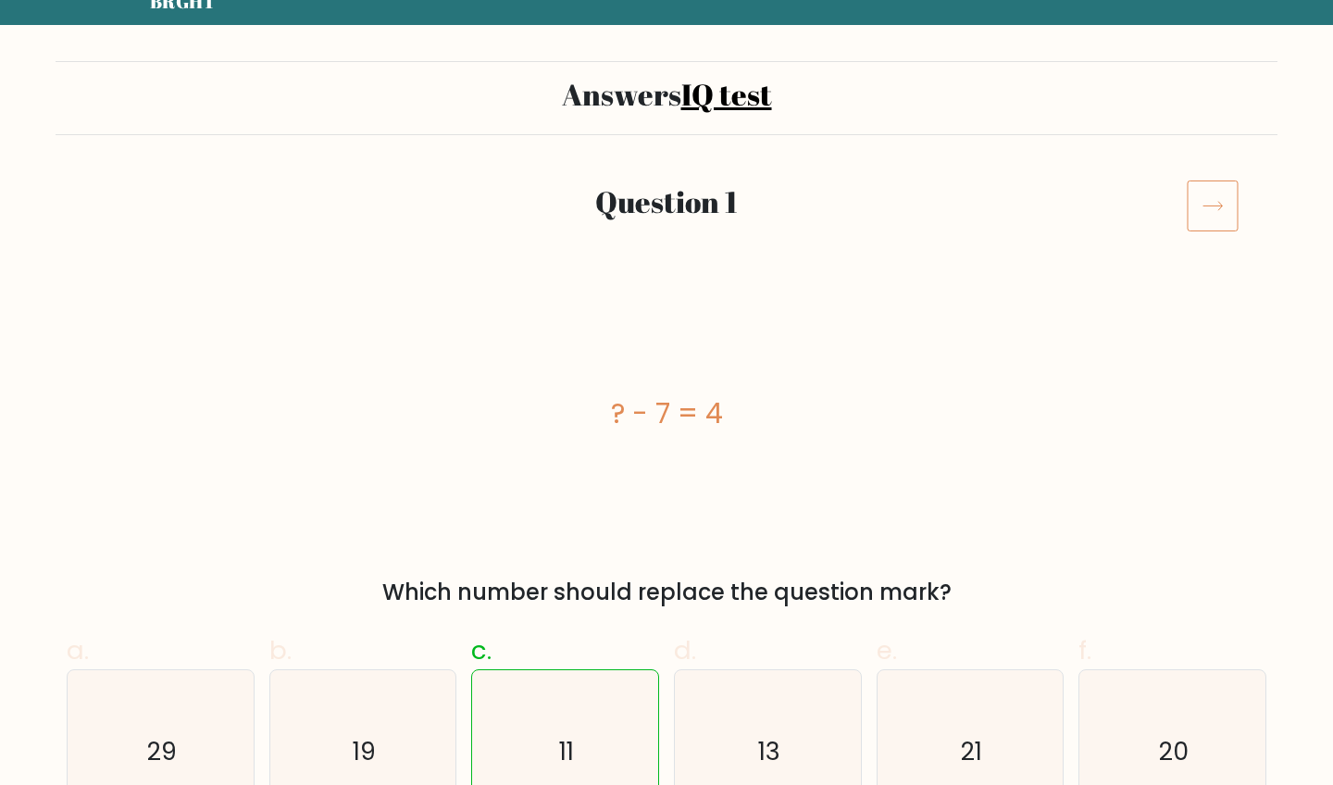
click at [1213, 202] on icon at bounding box center [1213, 206] width 52 height 52
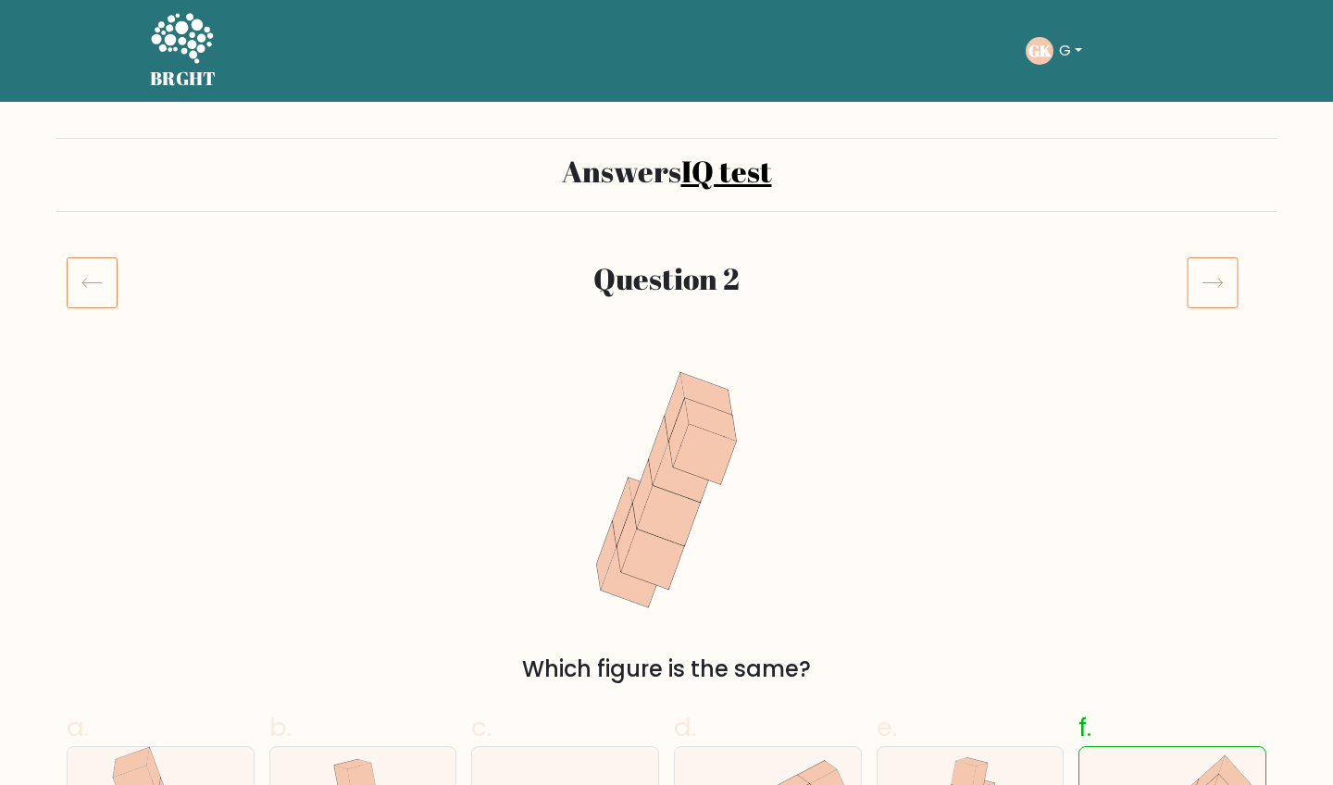
click at [1213, 202] on div "Answers IQ test" at bounding box center [667, 175] width 1222 height 74
click at [1074, 52] on button "G" at bounding box center [1070, 51] width 34 height 24
click at [1071, 87] on link "Dashboard" at bounding box center [1100, 90] width 146 height 30
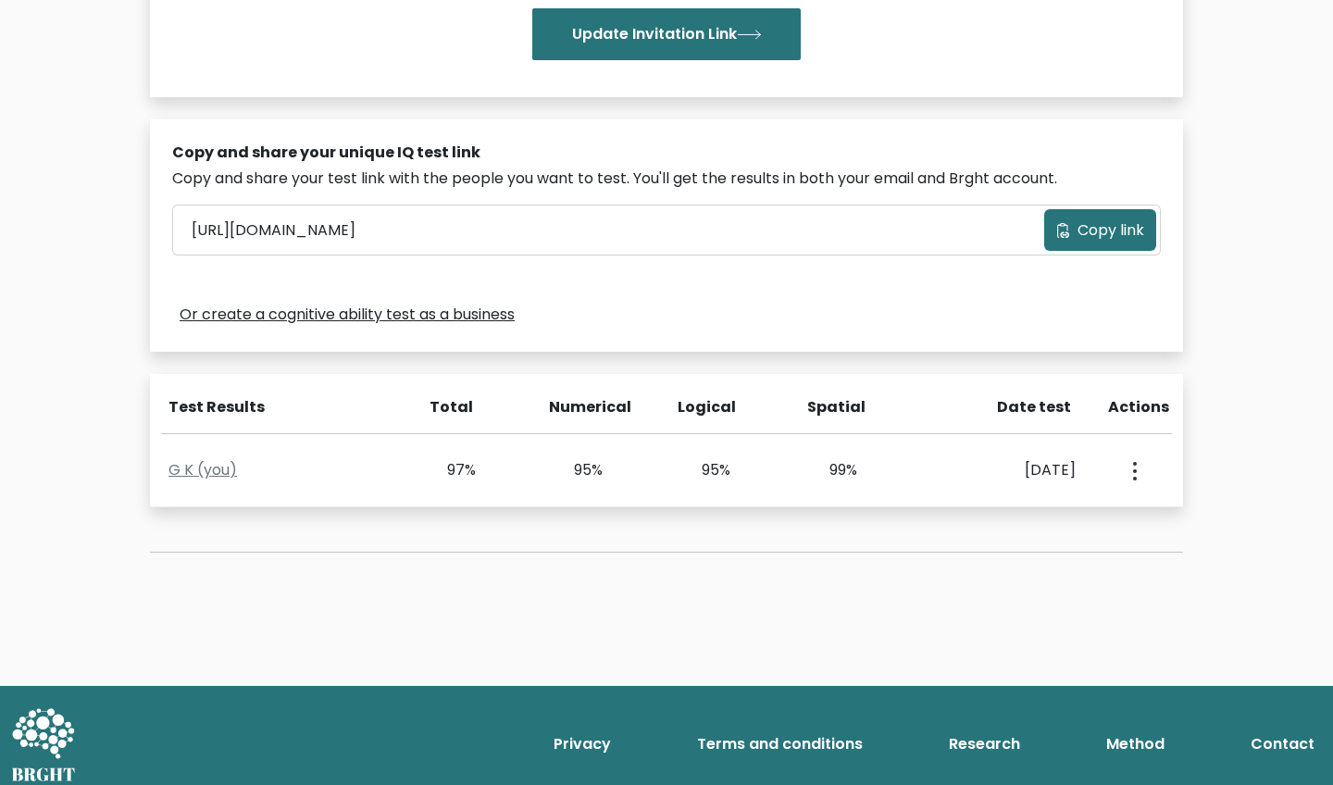
scroll to position [465, 0]
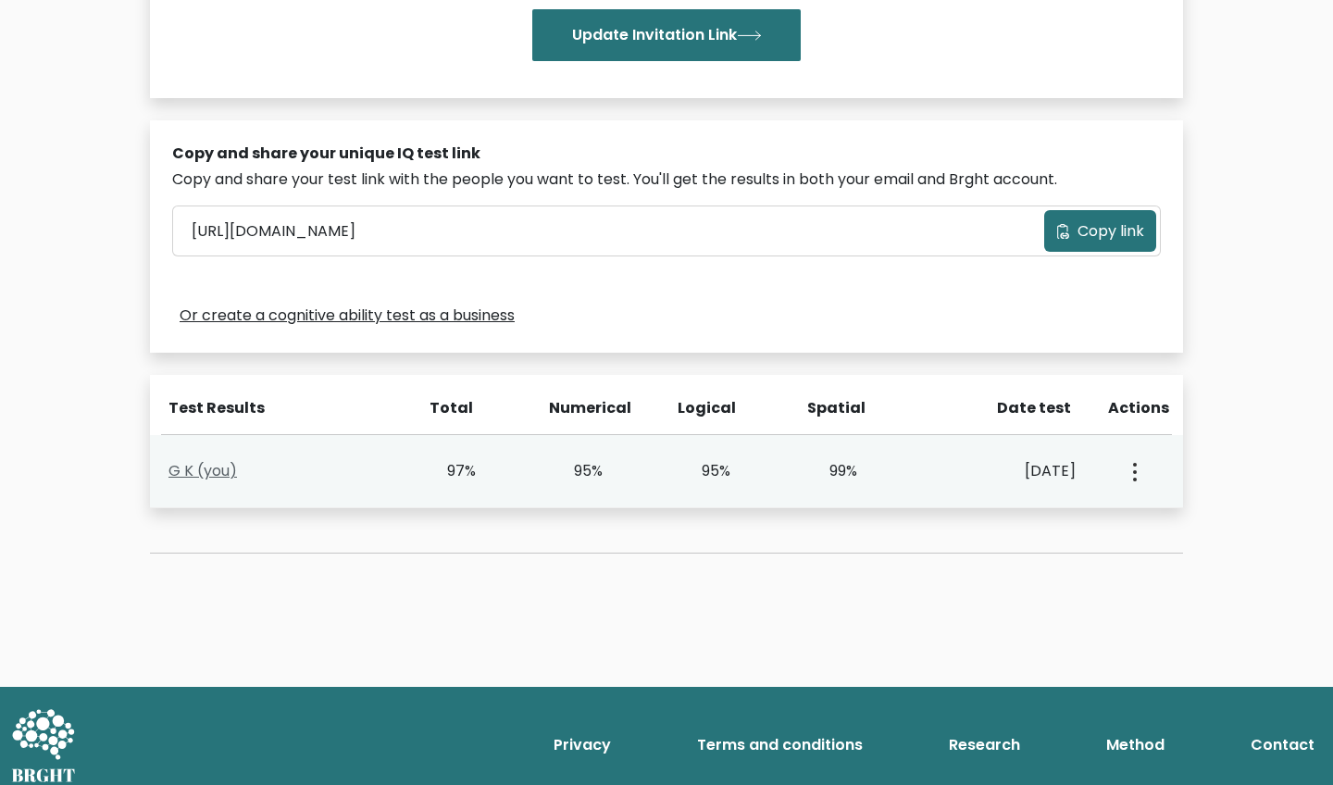
click at [205, 460] on link "G K (you)" at bounding box center [202, 470] width 68 height 21
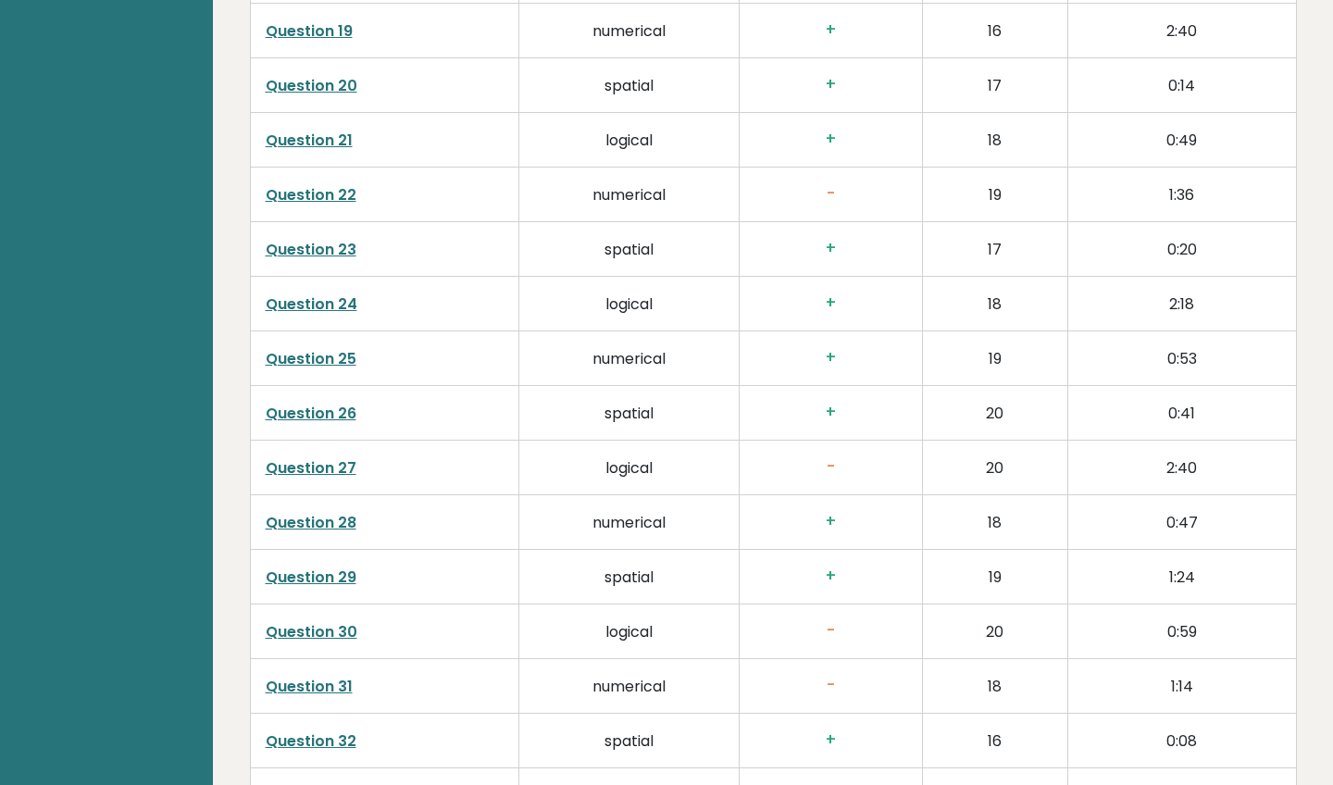
scroll to position [3917, 0]
click at [313, 457] on link "Question 27" at bounding box center [311, 467] width 91 height 21
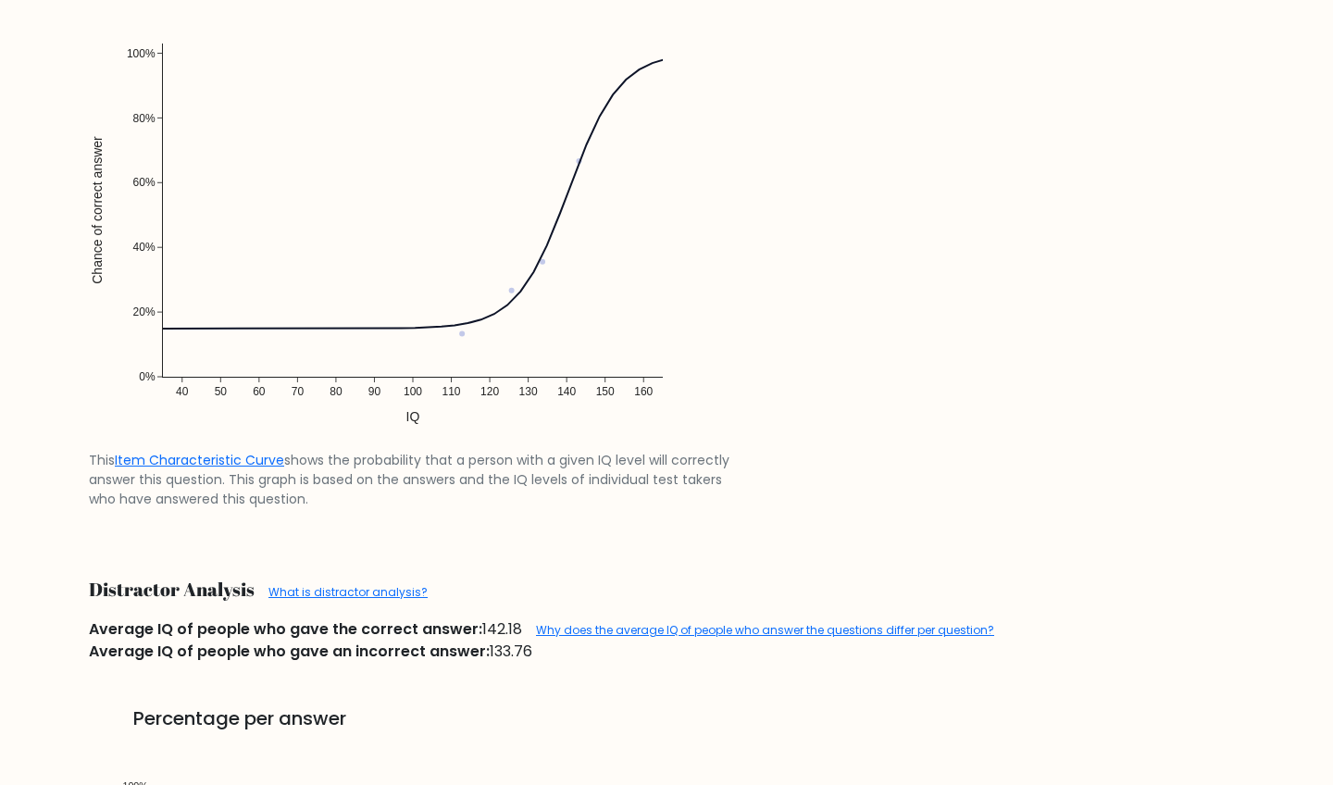
scroll to position [1685, 0]
click at [542, 261] on img at bounding box center [413, 220] width 648 height 463
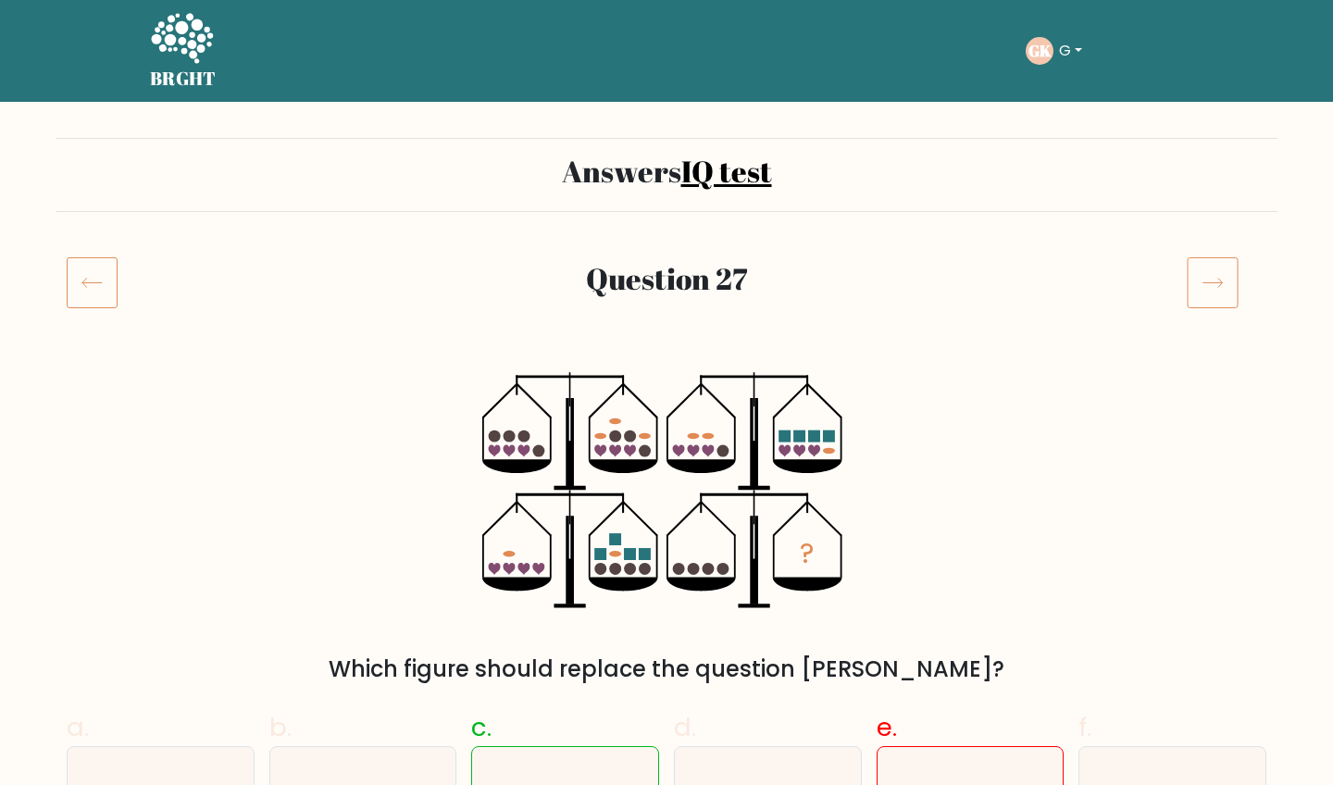
scroll to position [0, 0]
click at [1202, 272] on icon at bounding box center [1213, 282] width 52 height 52
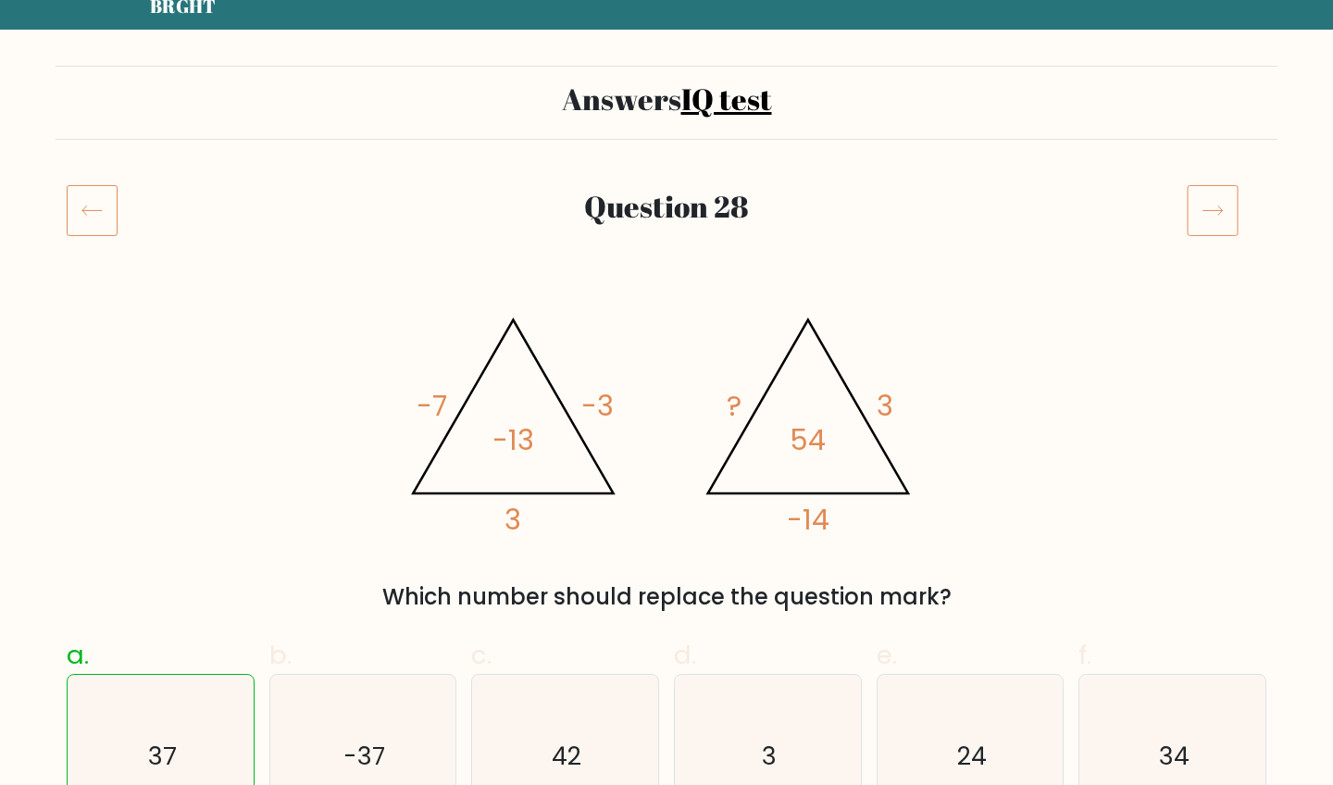
scroll to position [72, 0]
click at [1211, 215] on icon at bounding box center [1213, 210] width 52 height 52
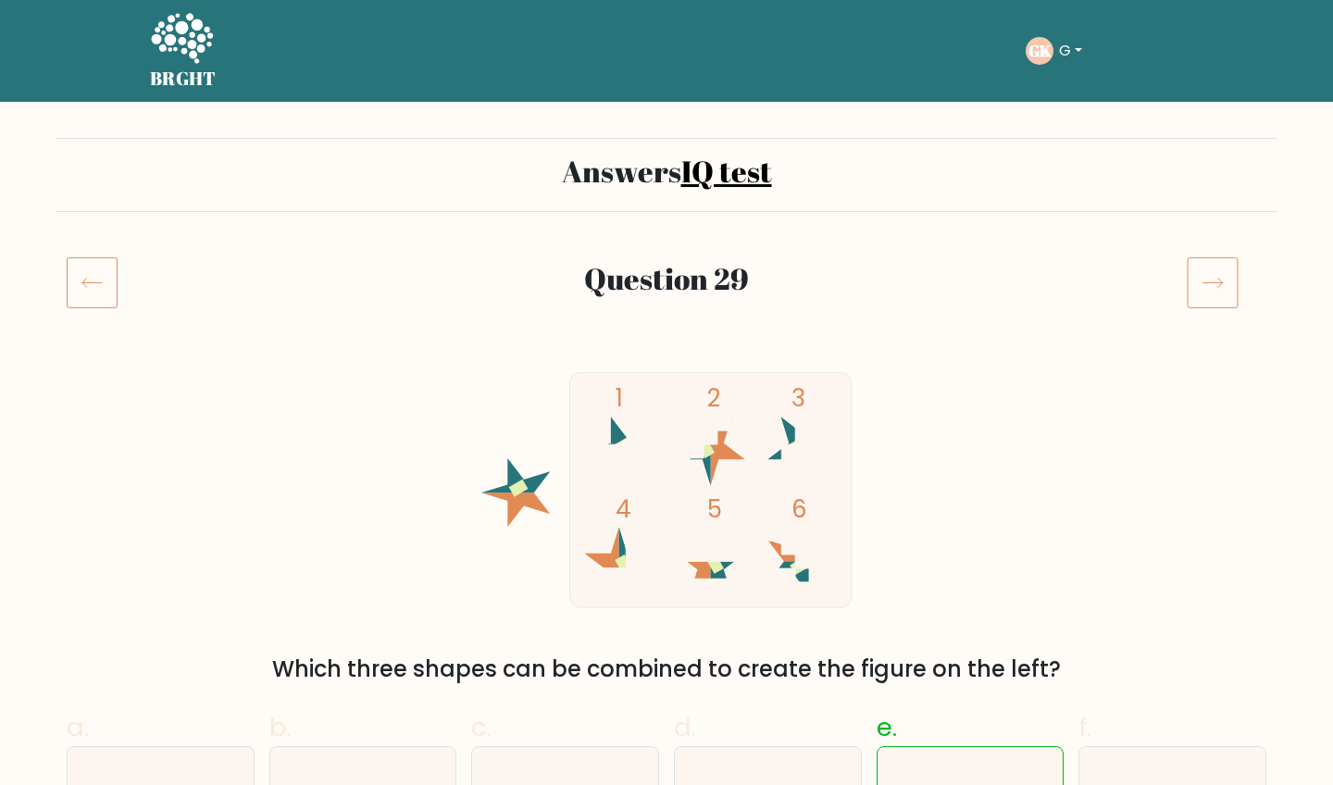
click at [1217, 293] on icon at bounding box center [1213, 282] width 52 height 52
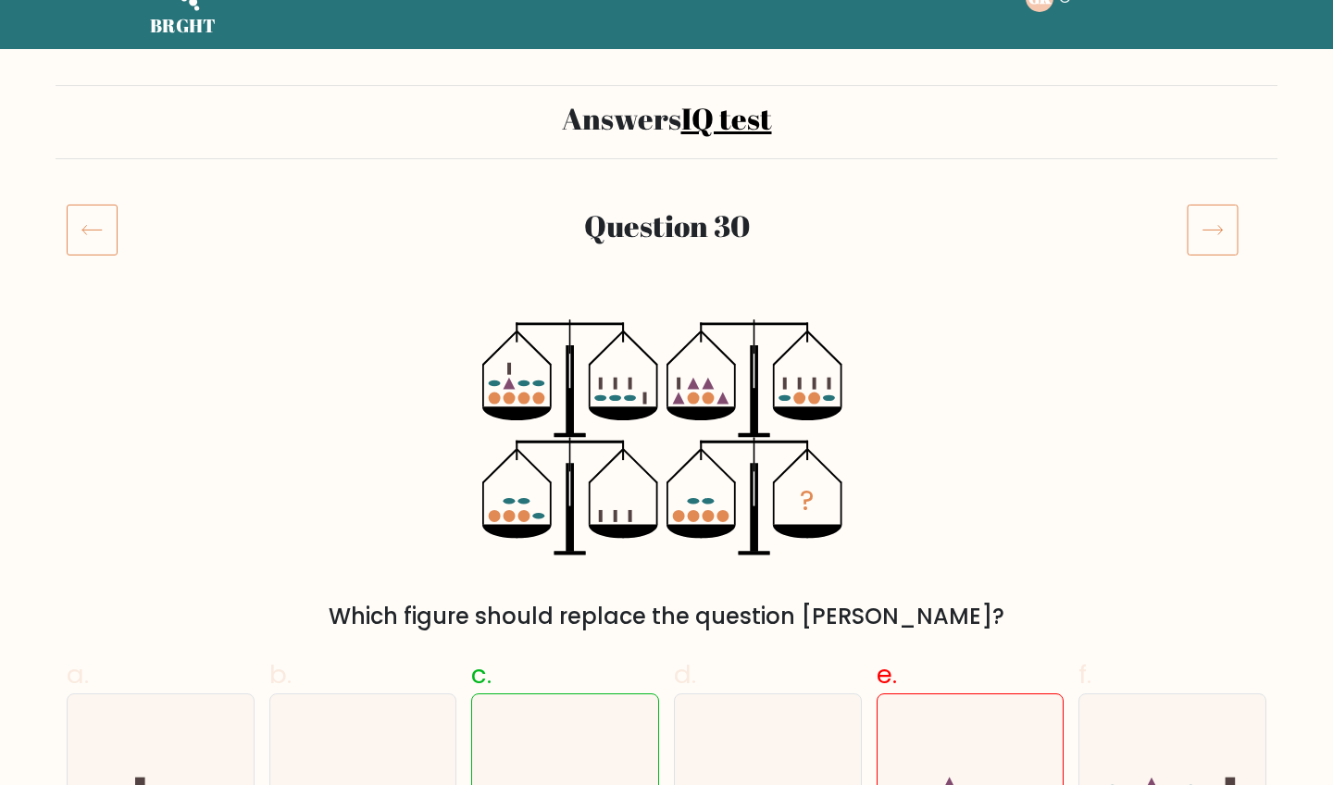
scroll to position [50, 0]
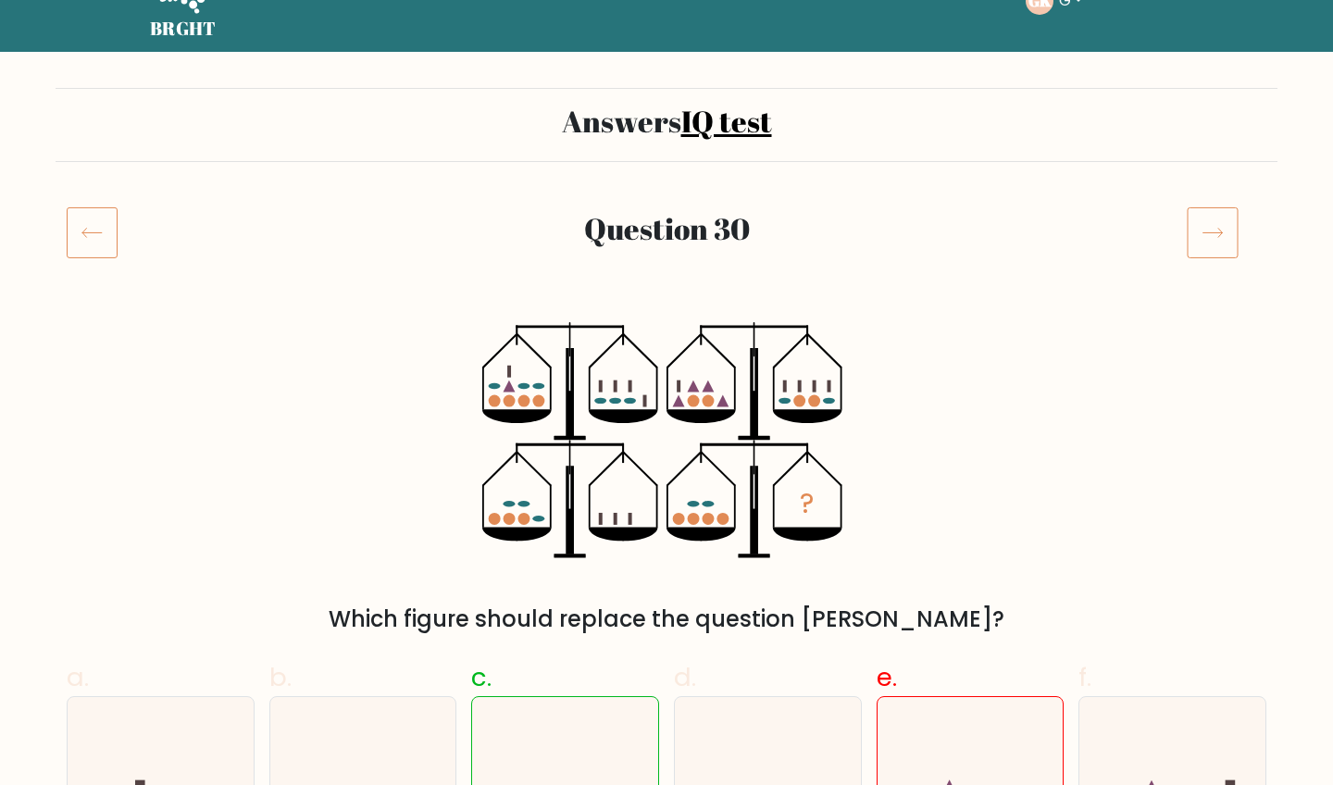
click at [1214, 227] on icon at bounding box center [1213, 232] width 52 height 52
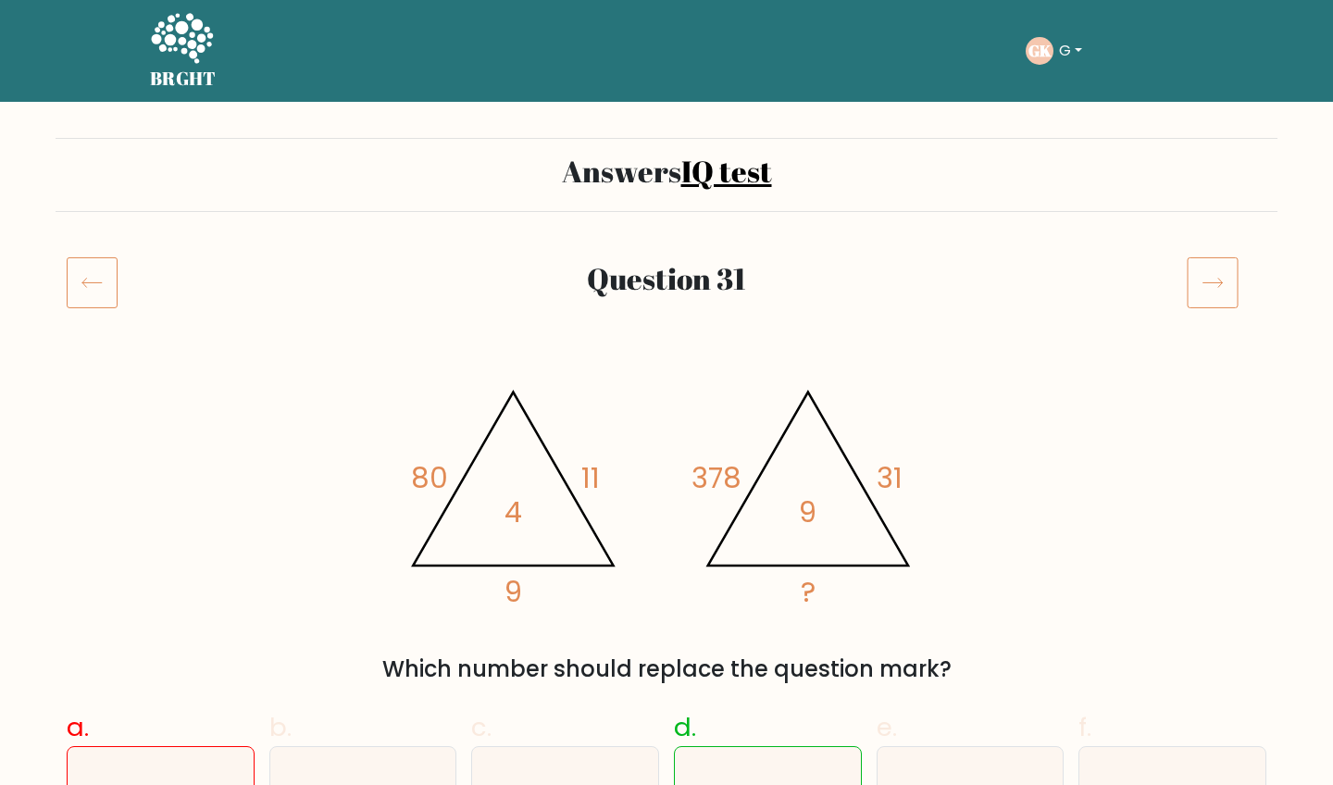
click at [1216, 281] on icon at bounding box center [1213, 282] width 52 height 52
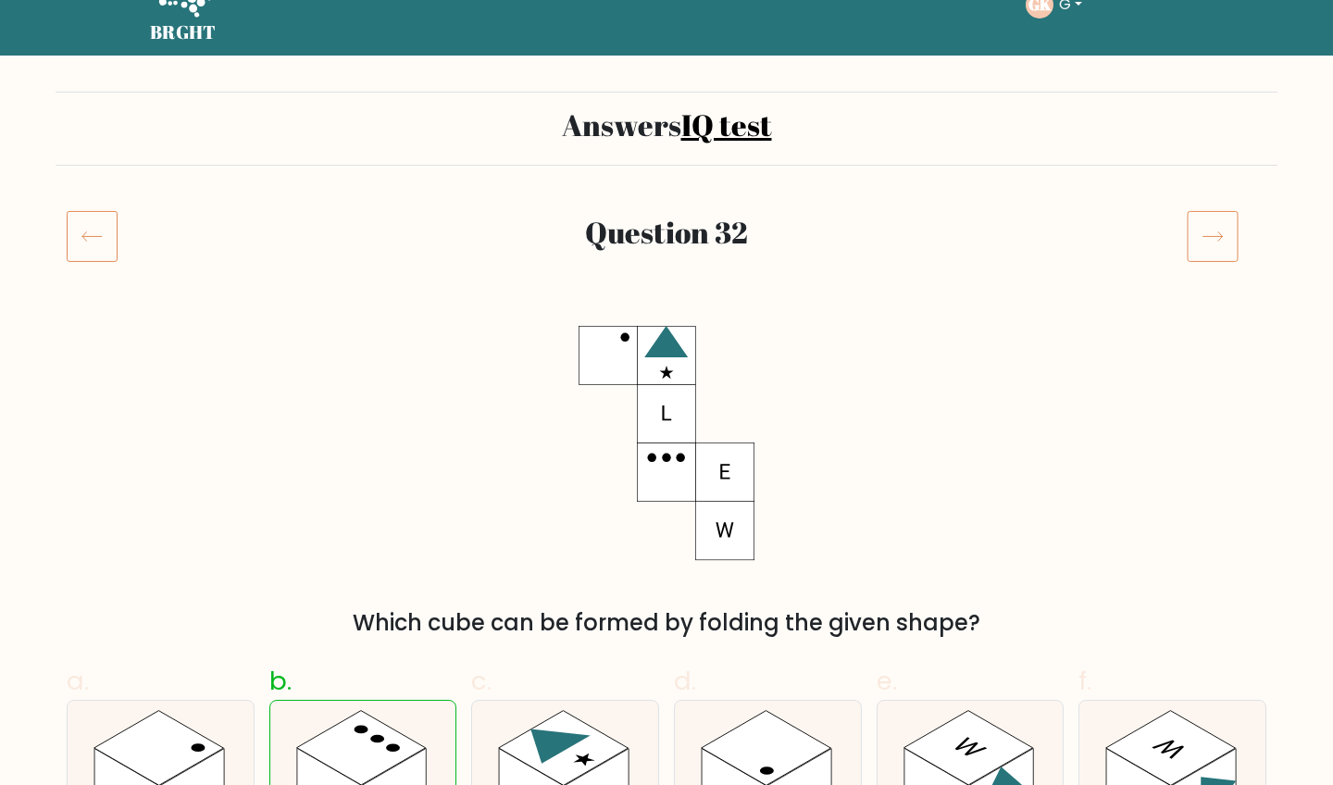
scroll to position [51, 0]
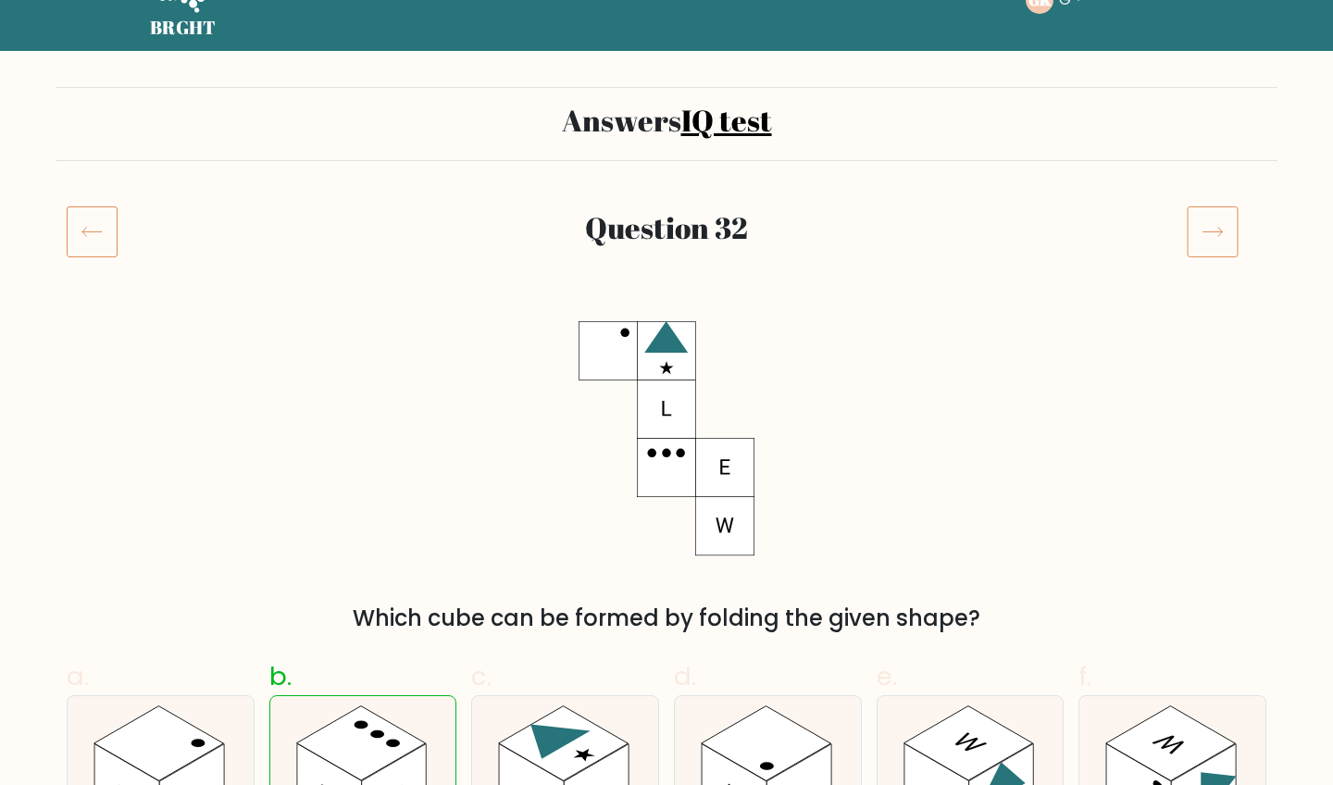
click at [1218, 221] on icon at bounding box center [1213, 231] width 52 height 52
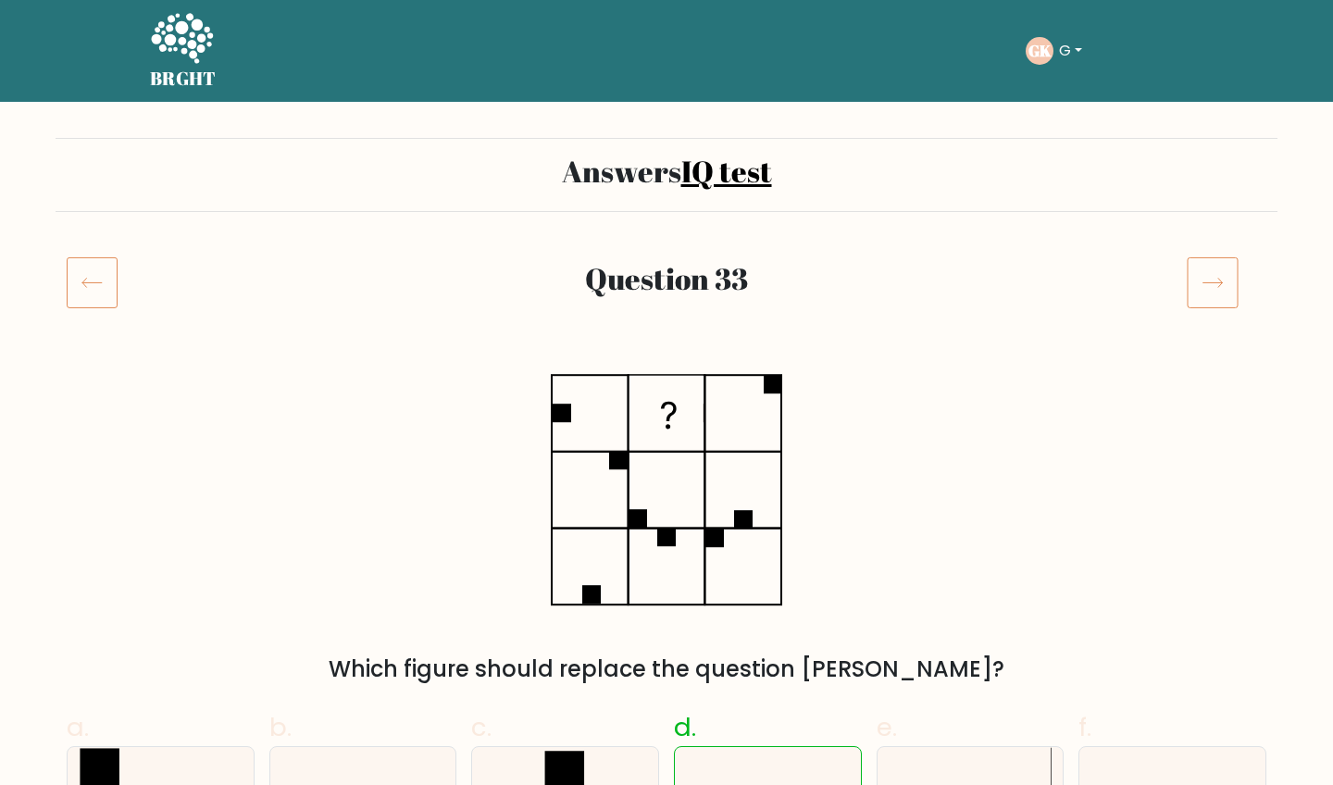
click at [1208, 260] on icon at bounding box center [1213, 282] width 52 height 52
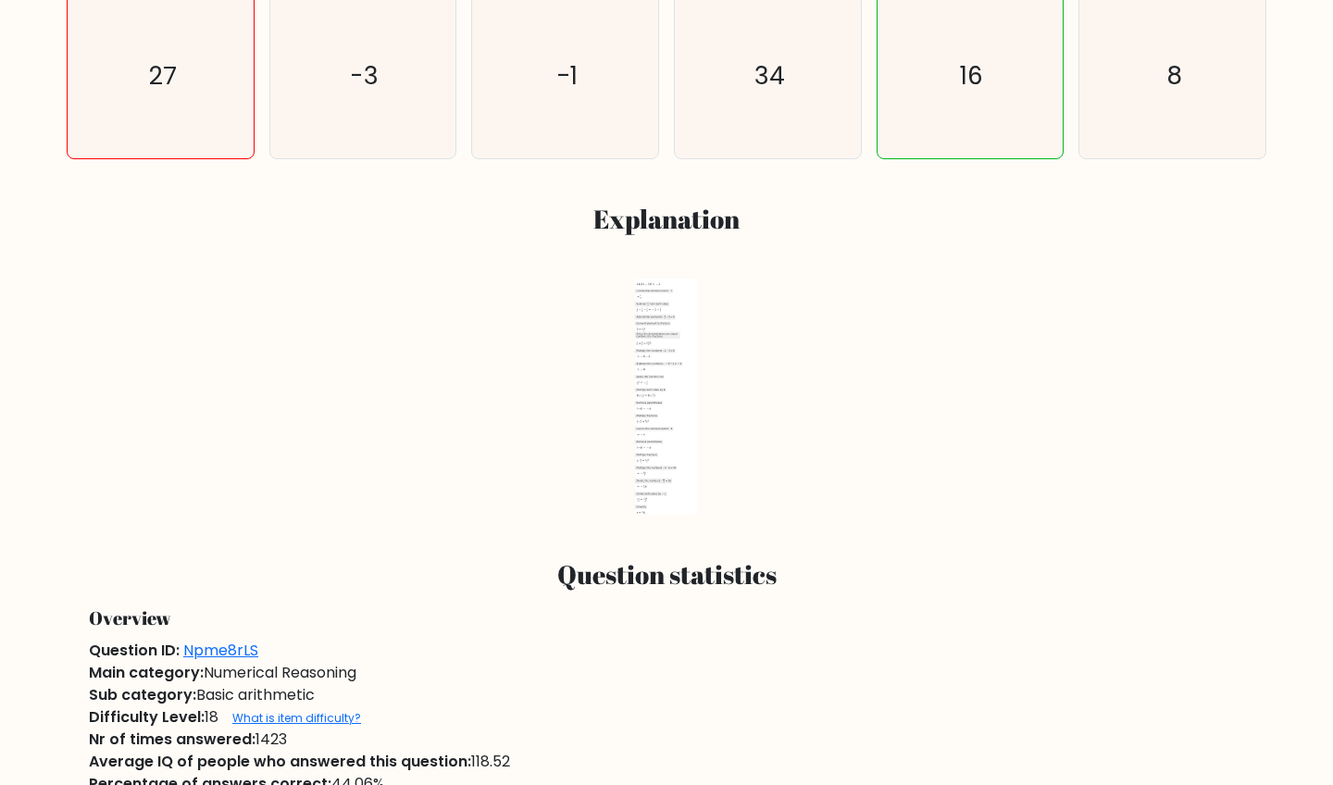
scroll to position [753, 0]
click at [663, 324] on use at bounding box center [663, 323] width 1 height 1
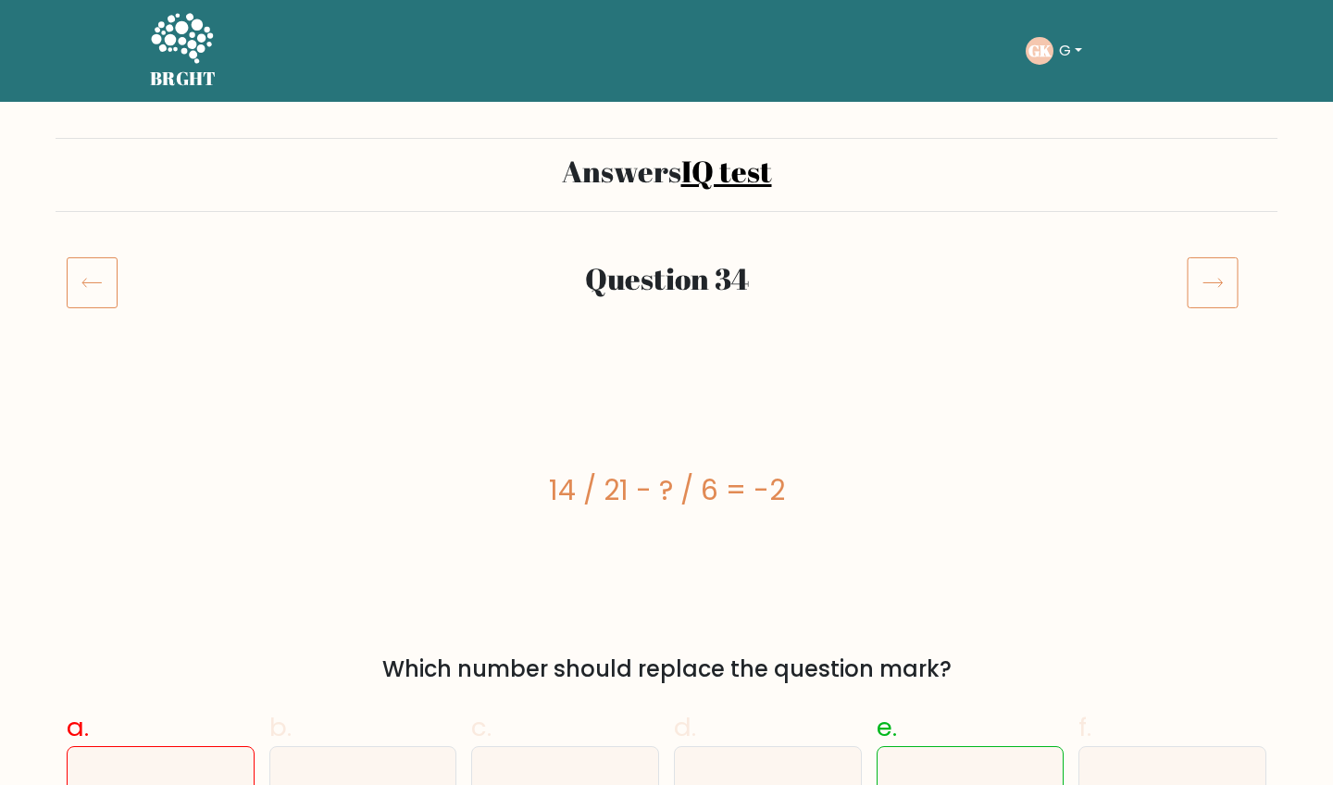
scroll to position [0, 0]
click at [1201, 275] on icon at bounding box center [1213, 282] width 52 height 52
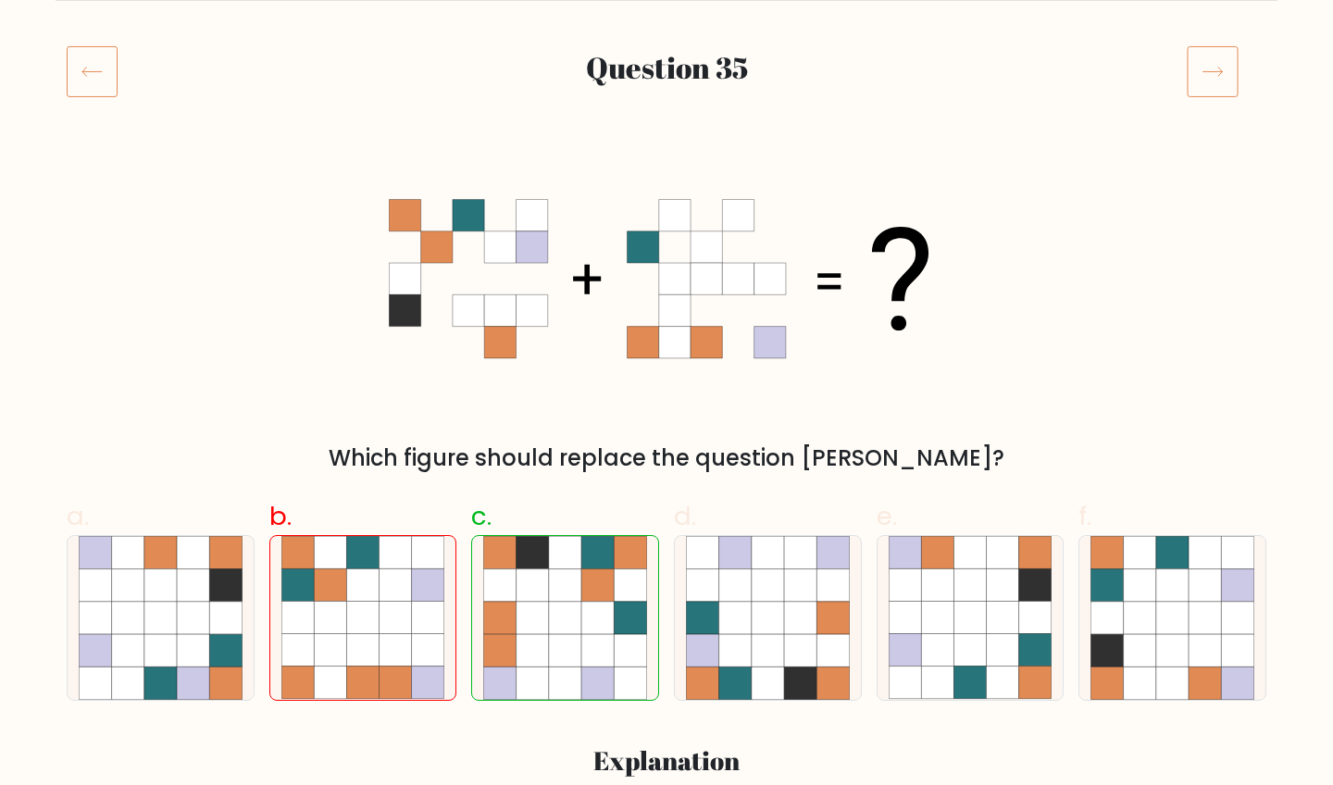
scroll to position [248, 0]
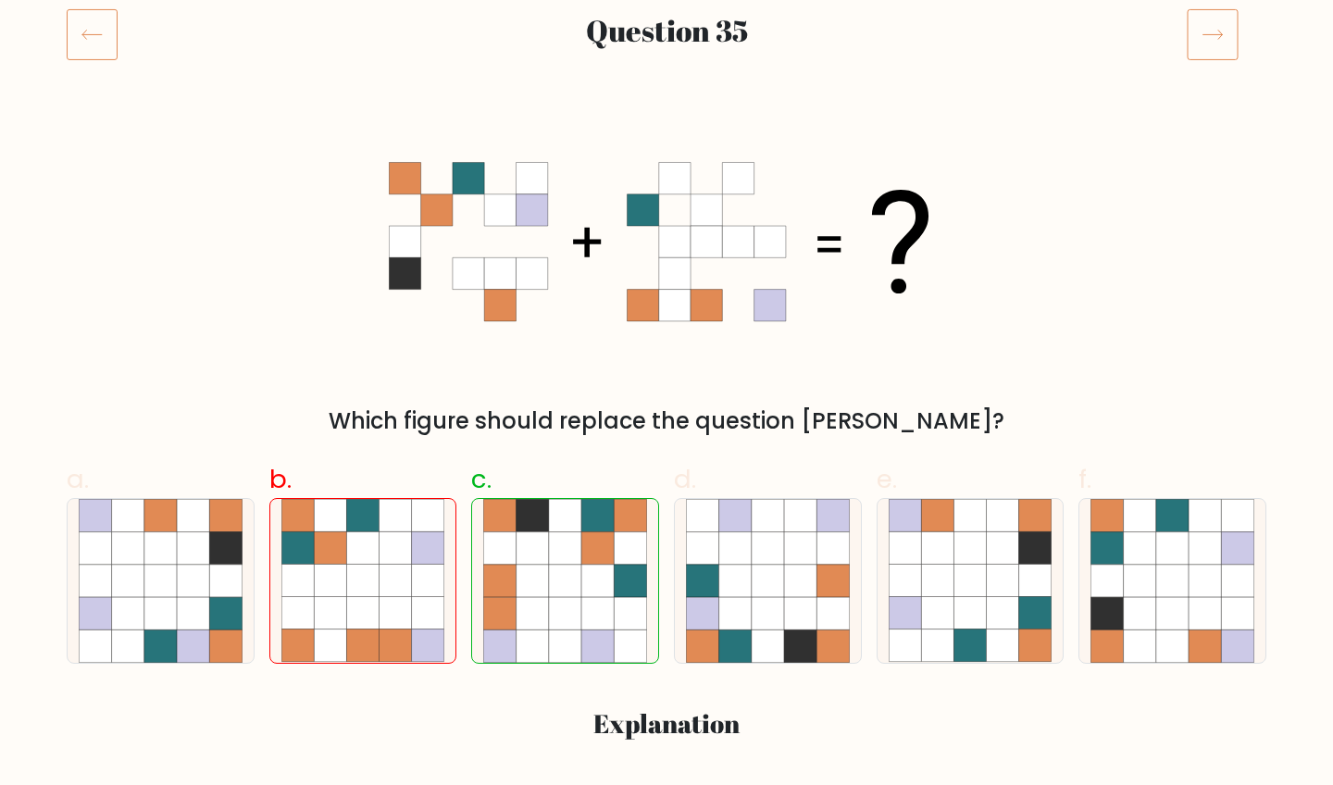
click at [1219, 44] on icon at bounding box center [1213, 34] width 52 height 52
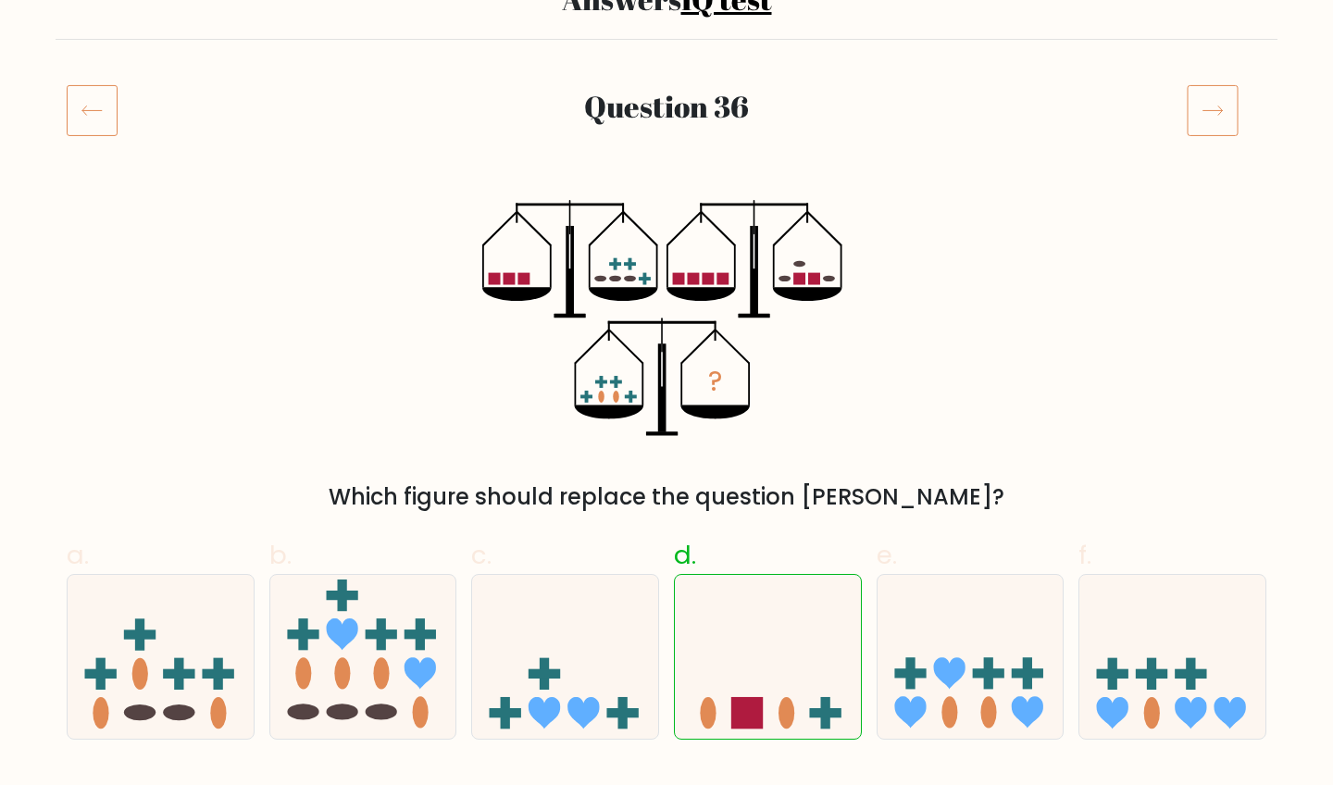
scroll to position [183, 0]
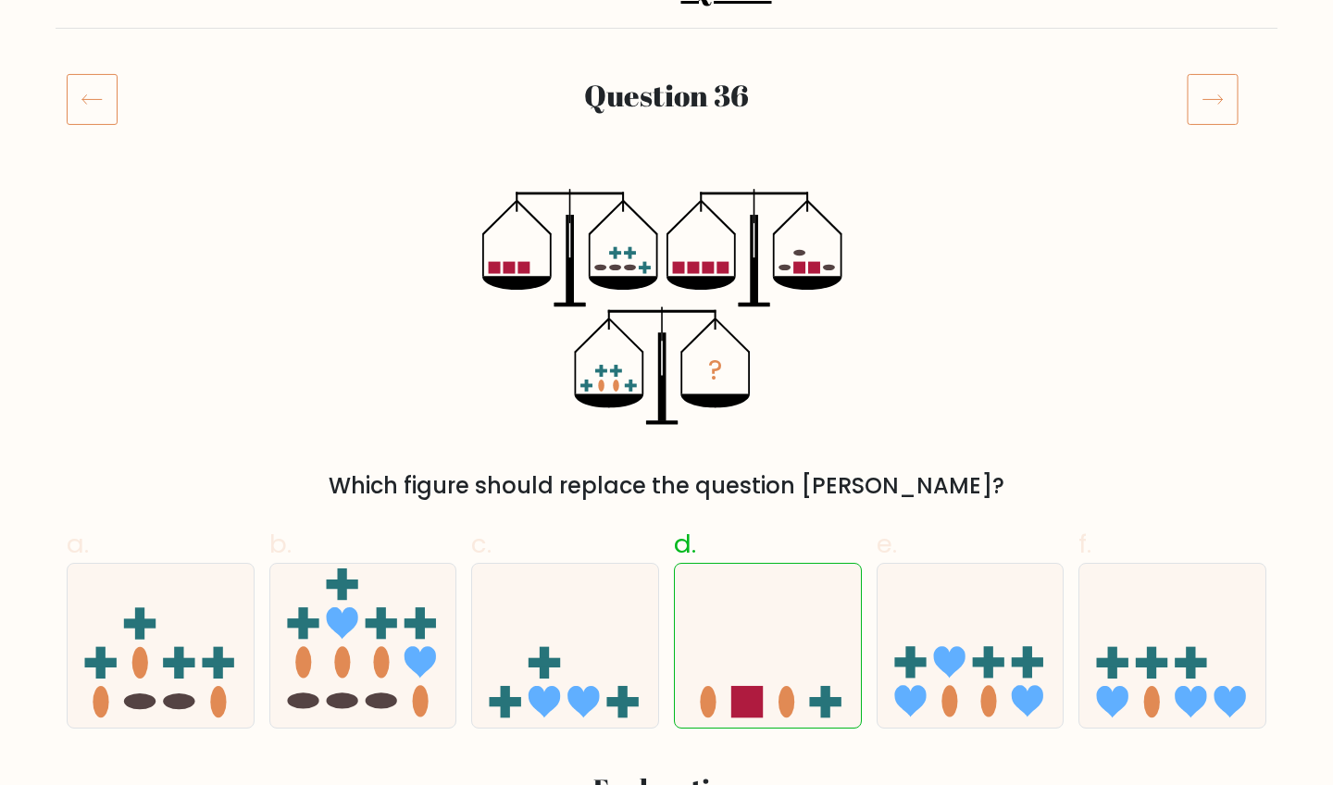
click at [1219, 97] on icon at bounding box center [1213, 99] width 52 height 52
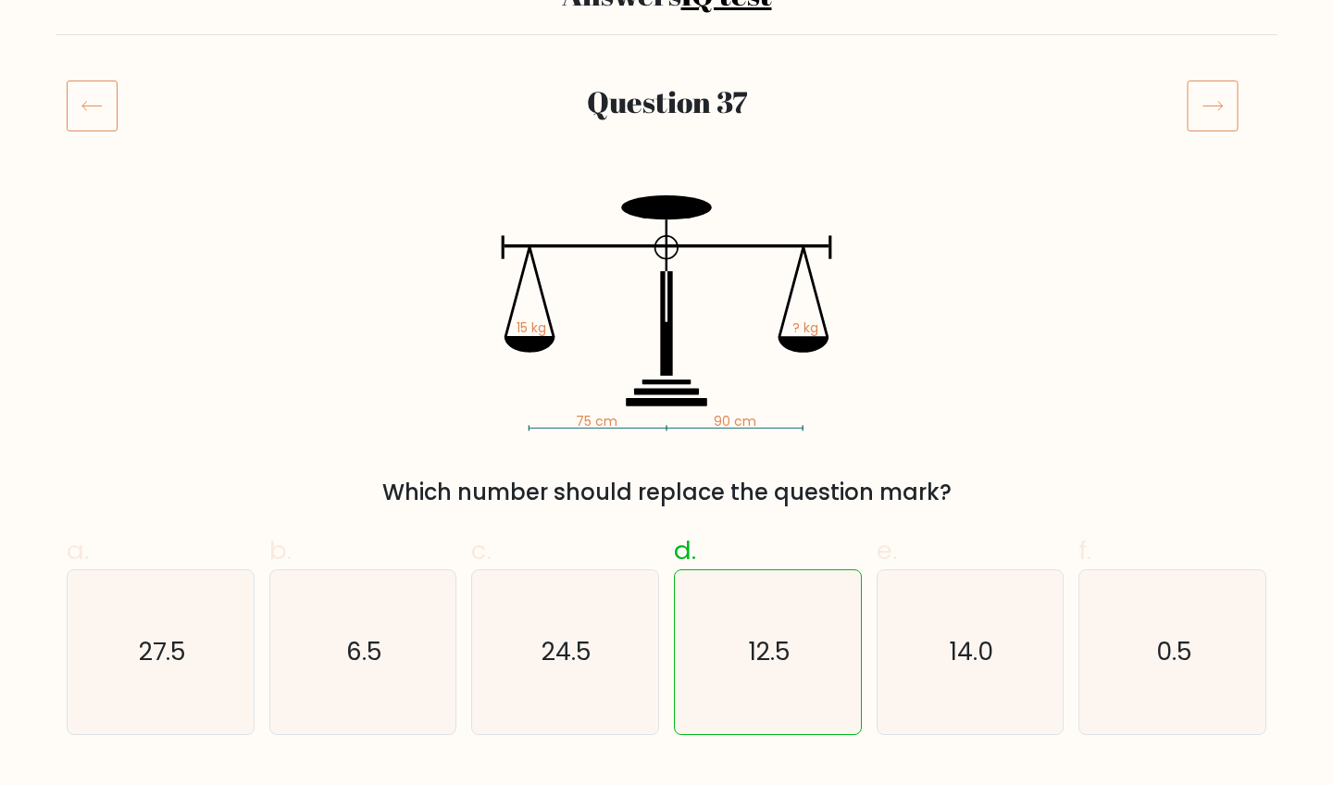
scroll to position [183, 0]
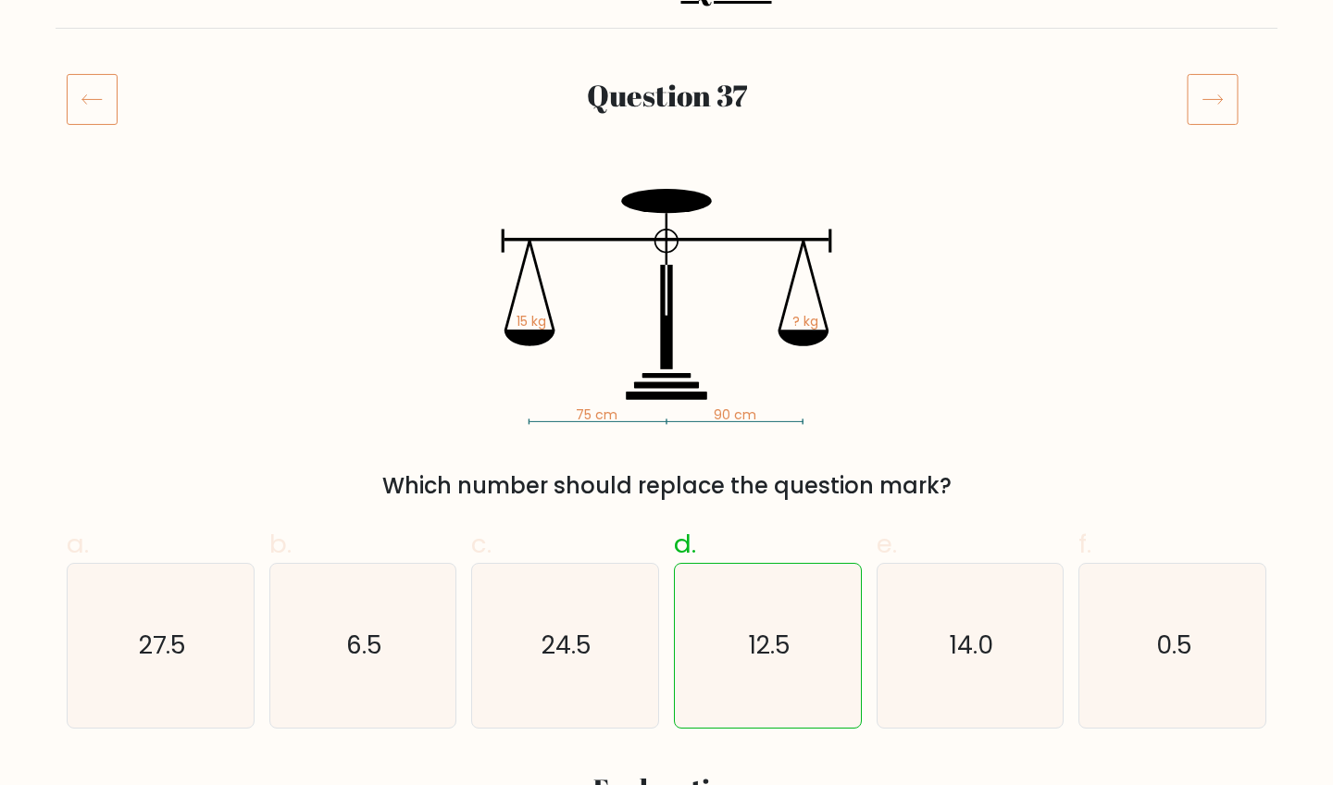
click at [1211, 111] on icon at bounding box center [1213, 99] width 52 height 52
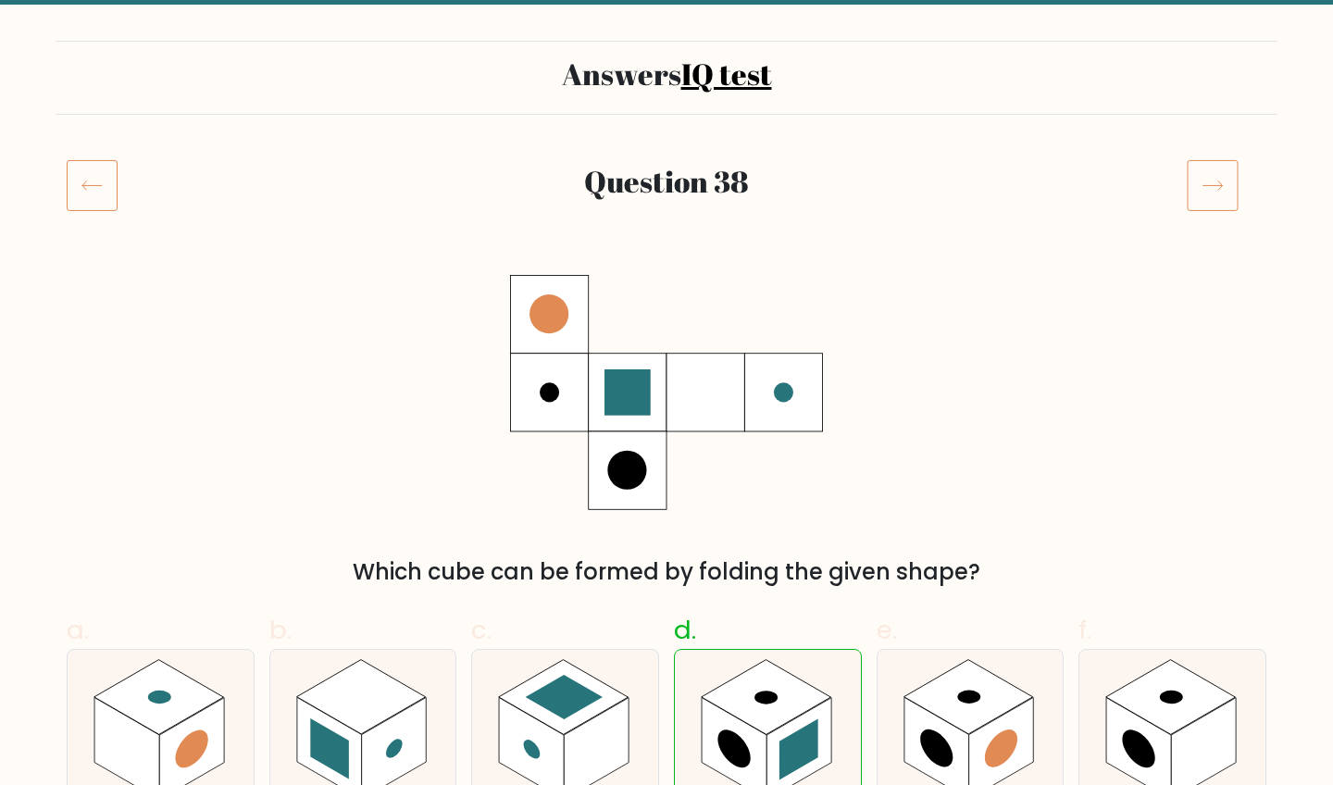
scroll to position [130, 0]
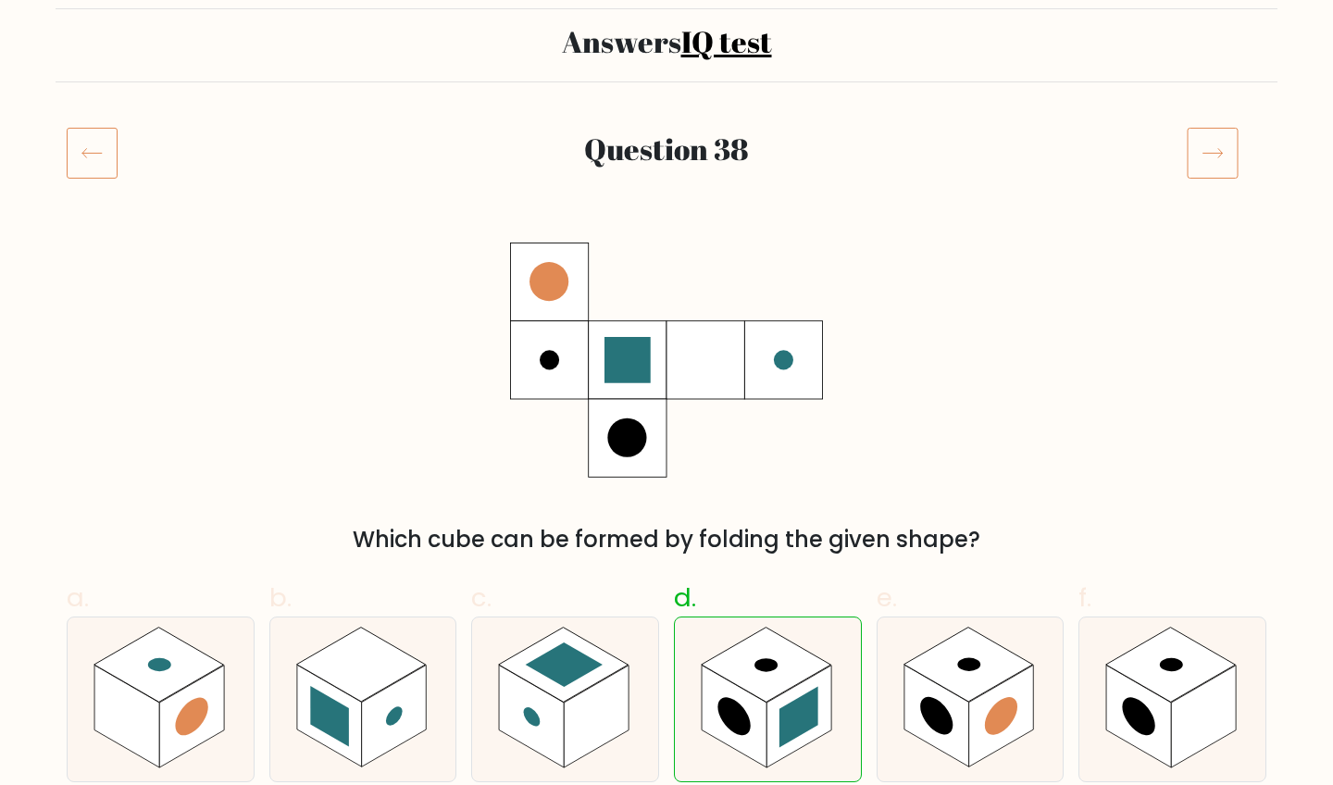
click at [1209, 157] on icon at bounding box center [1213, 153] width 52 height 52
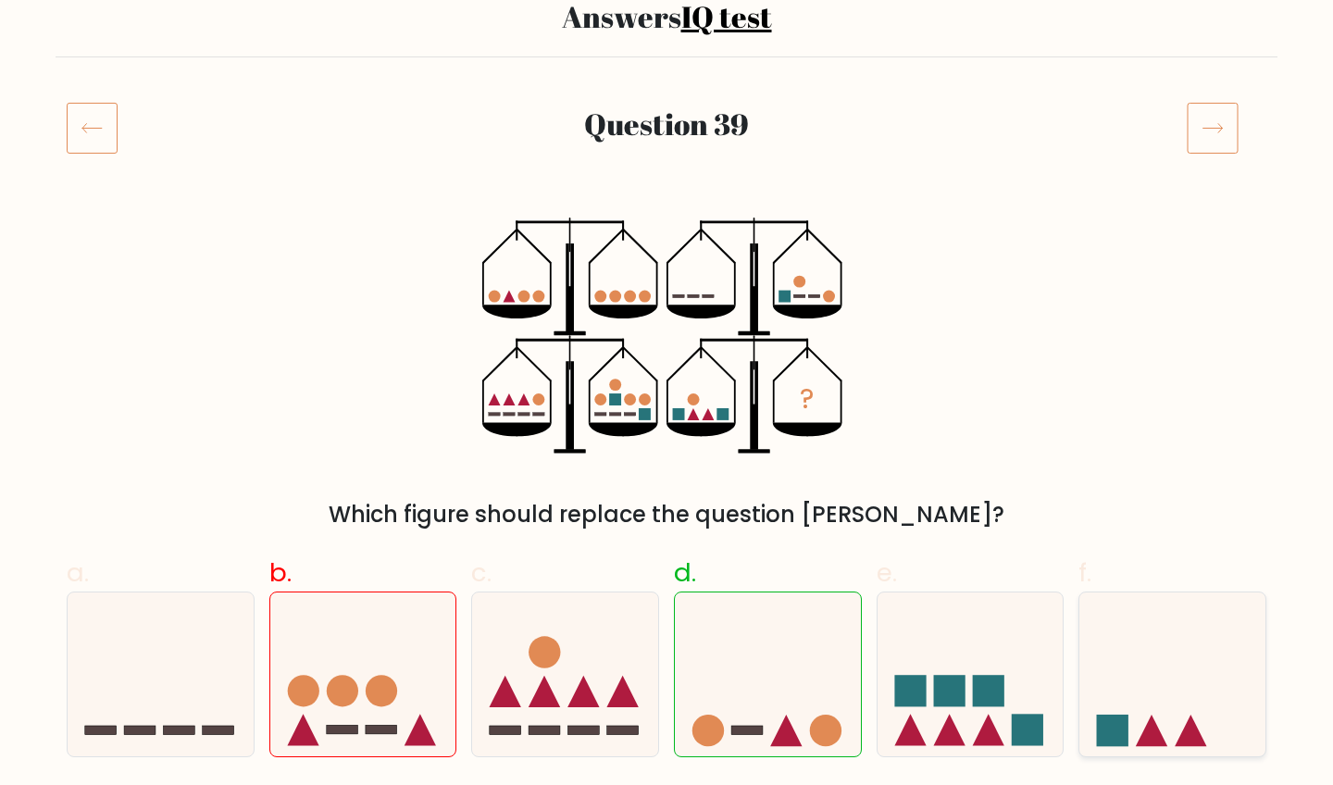
scroll to position [130, 0]
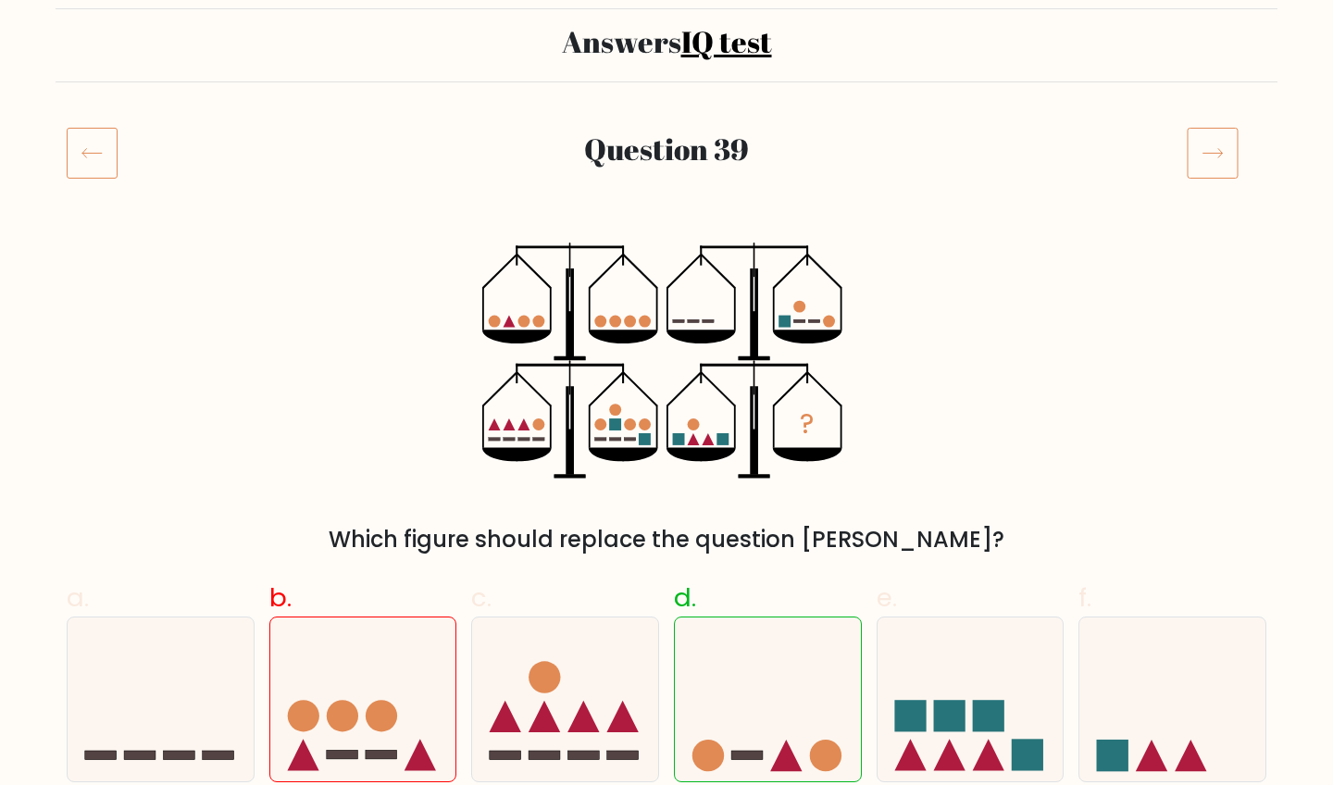
click at [1214, 148] on icon at bounding box center [1213, 153] width 52 height 52
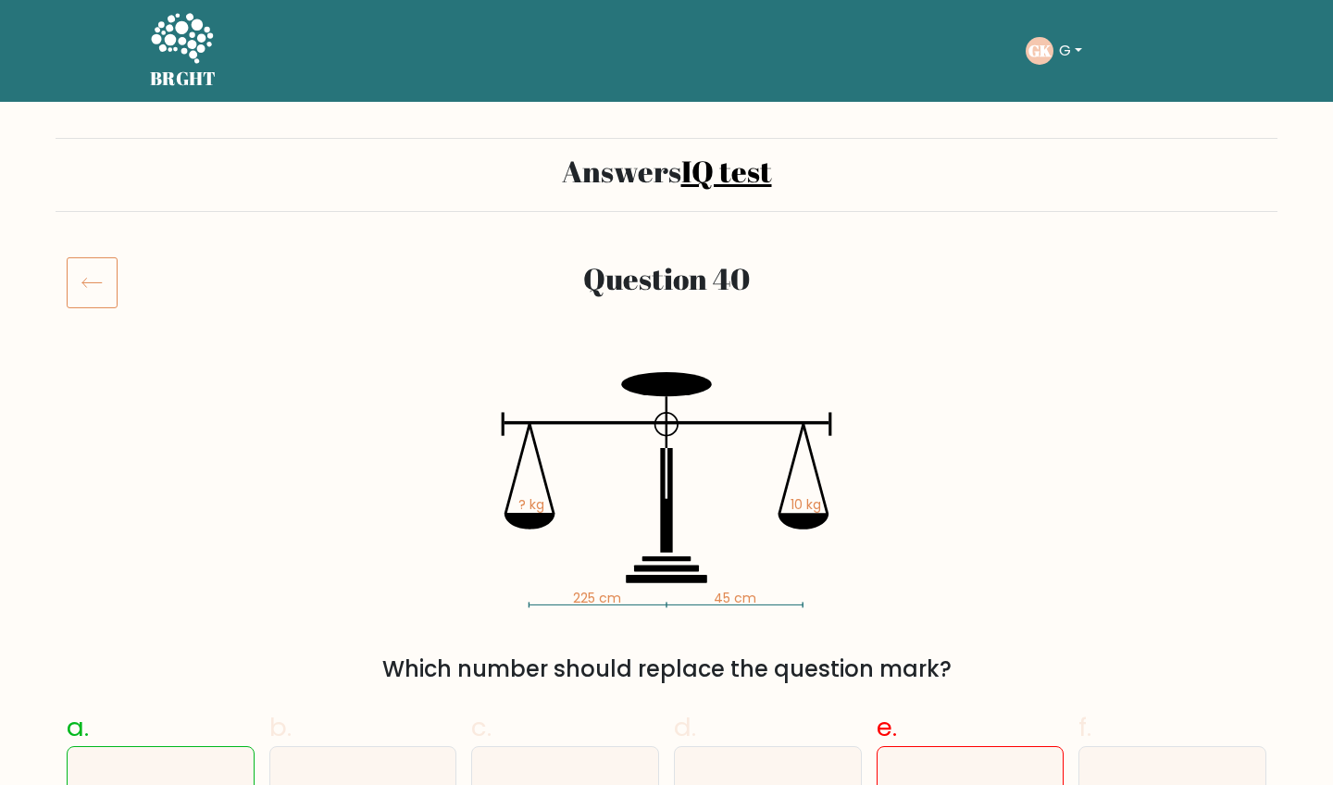
click at [718, 174] on link "IQ test" at bounding box center [726, 171] width 91 height 40
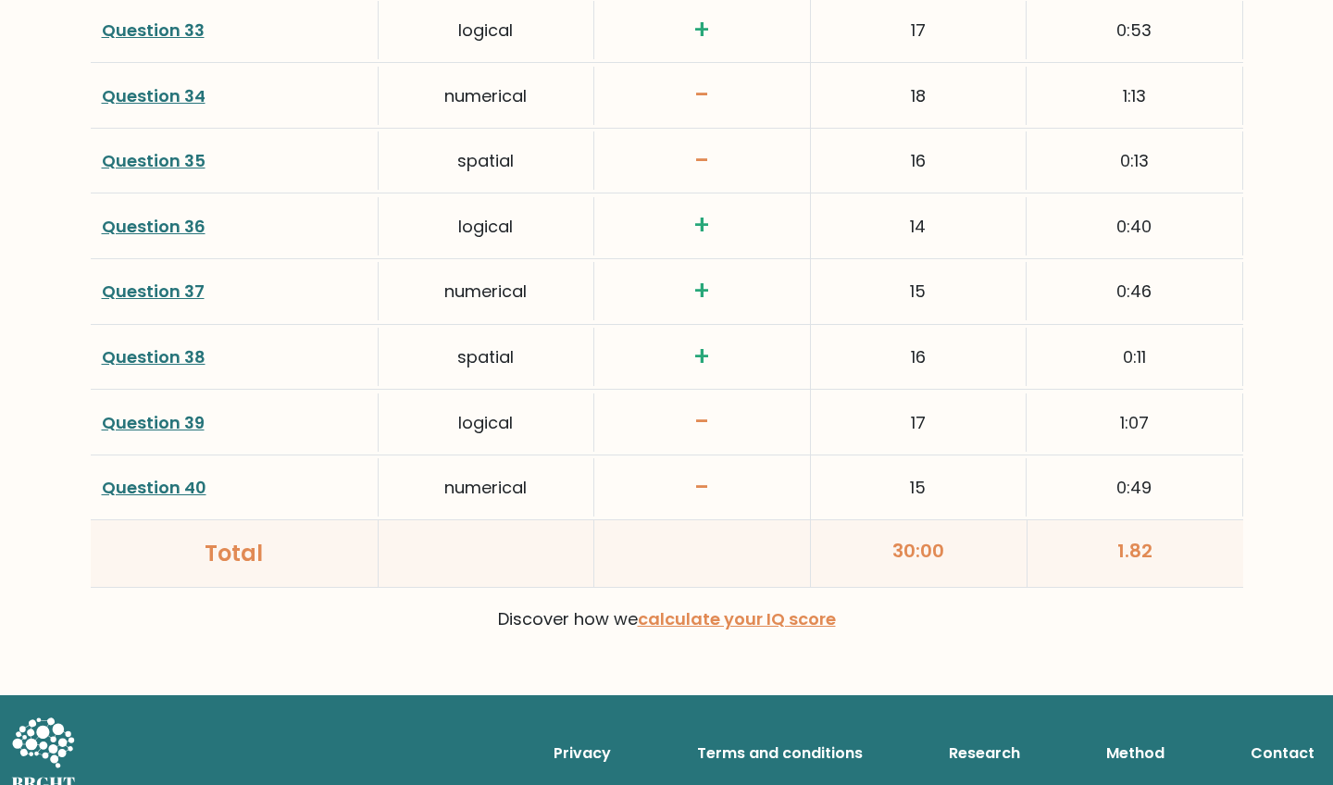
scroll to position [4774, 0]
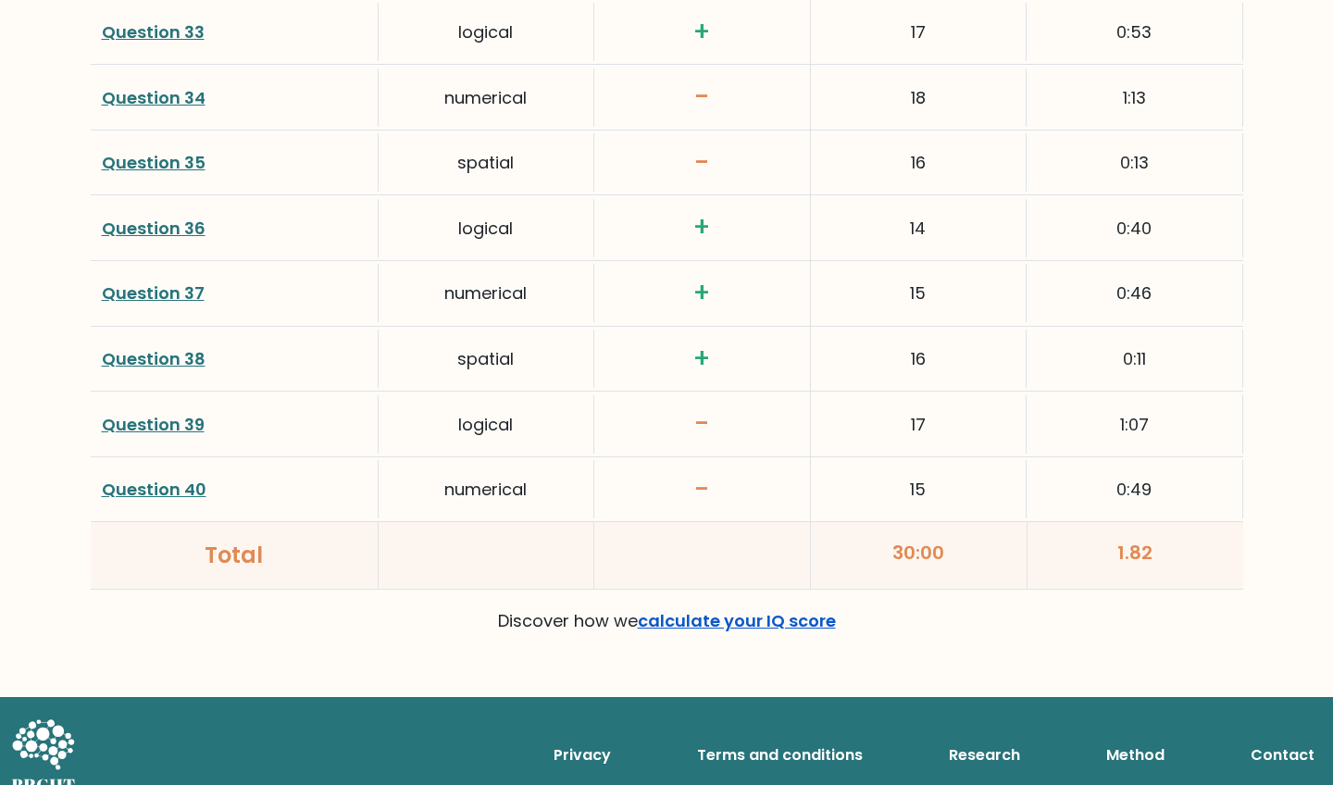
click at [680, 609] on link "calculate your IQ score" at bounding box center [737, 620] width 198 height 23
